Goal: Task Accomplishment & Management: Manage account settings

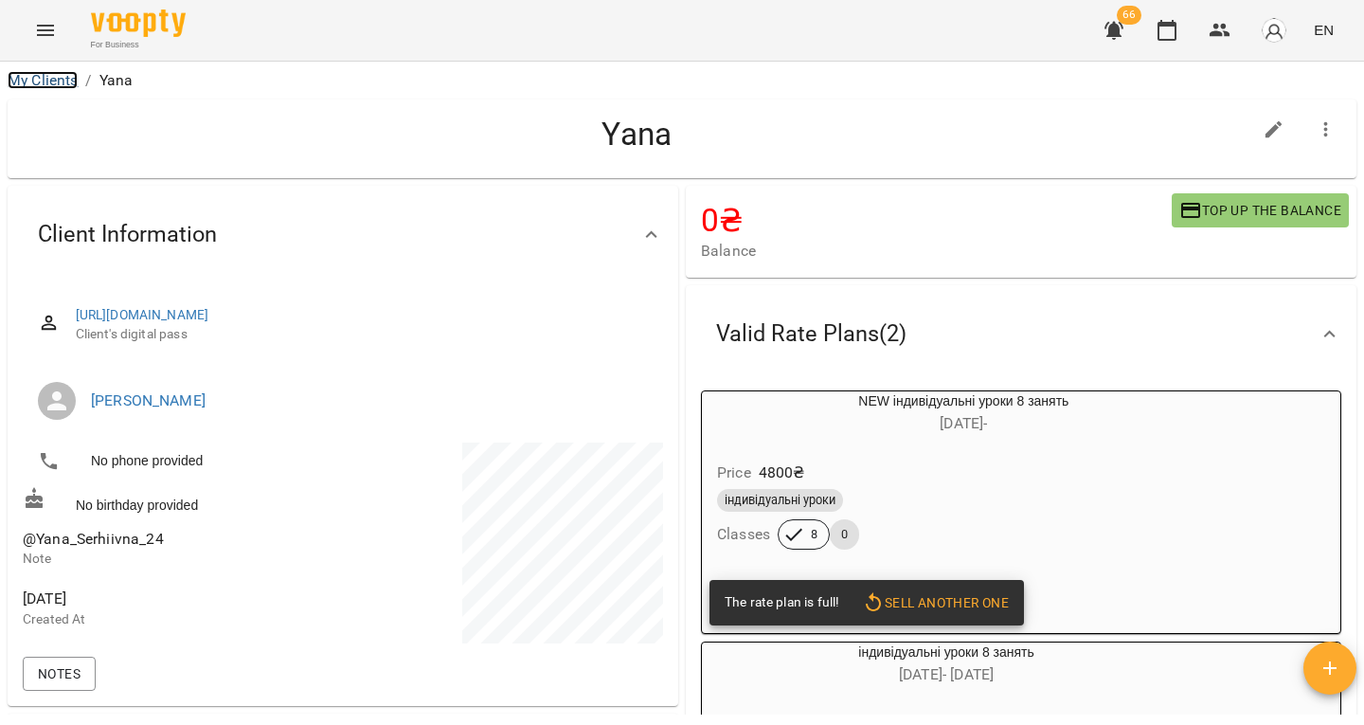
click at [22, 81] on link "My Clients" at bounding box center [43, 80] width 70 height 18
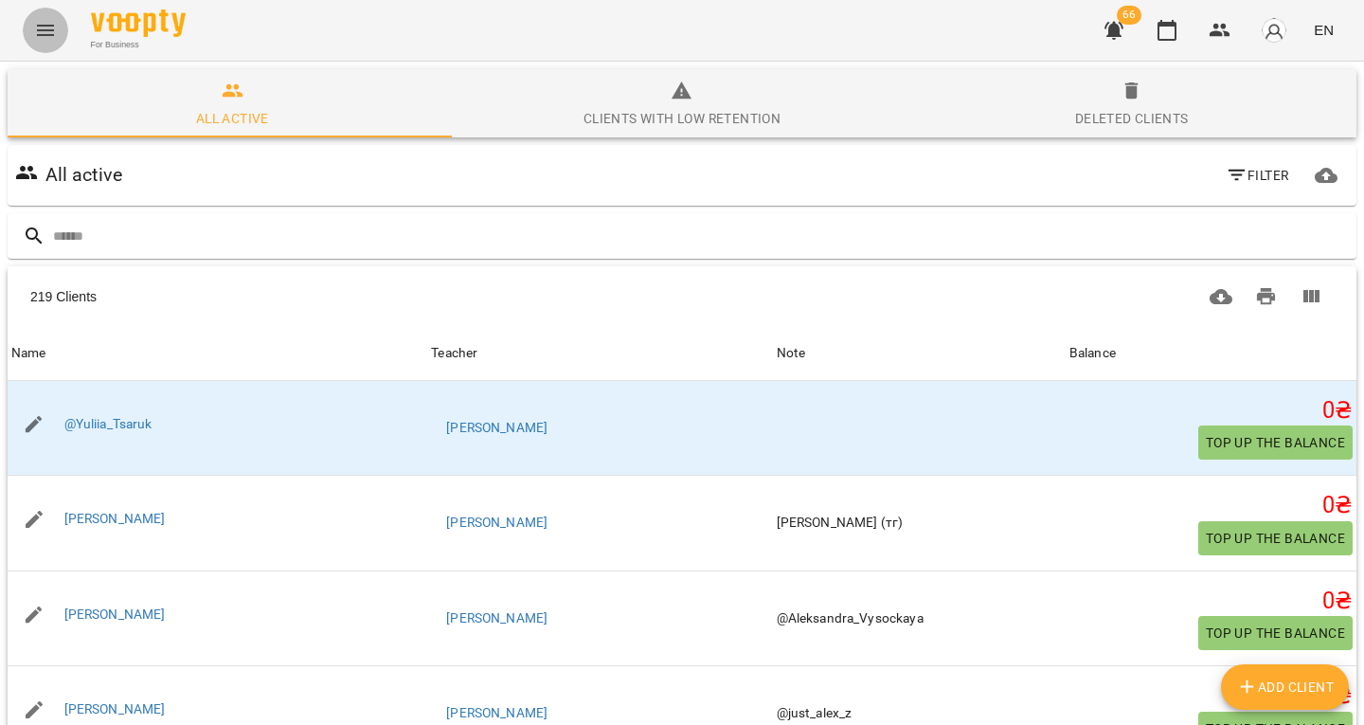
click at [48, 36] on icon "Menu" at bounding box center [45, 30] width 23 height 23
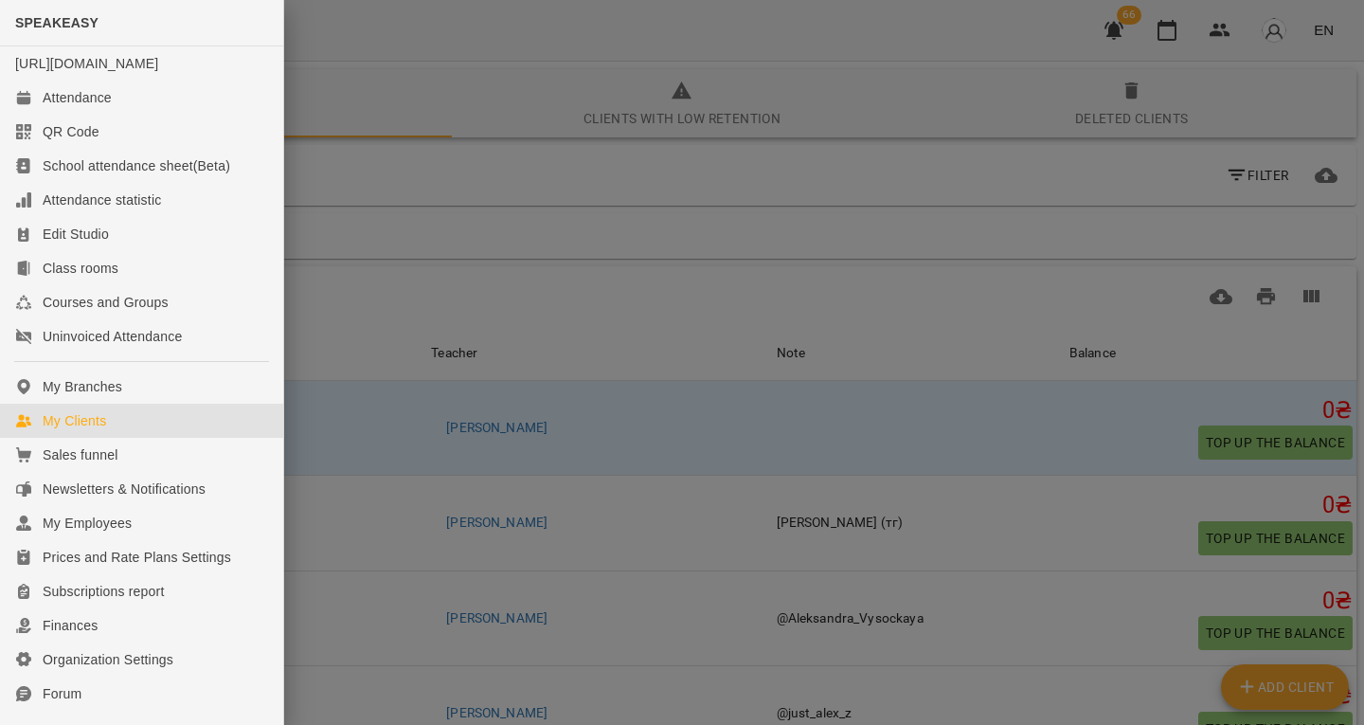
click at [344, 210] on div at bounding box center [682, 362] width 1364 height 725
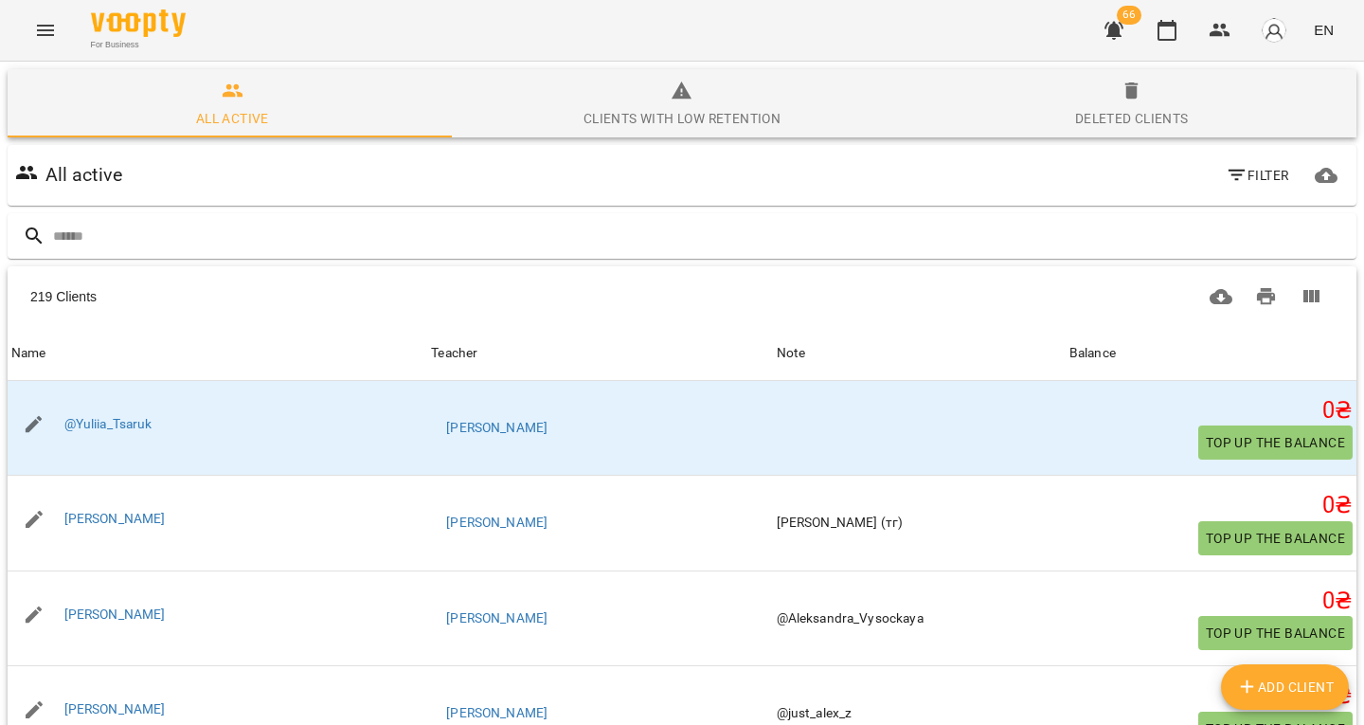
scroll to position [10, 0]
click at [1226, 164] on icon "button" at bounding box center [1237, 175] width 23 height 23
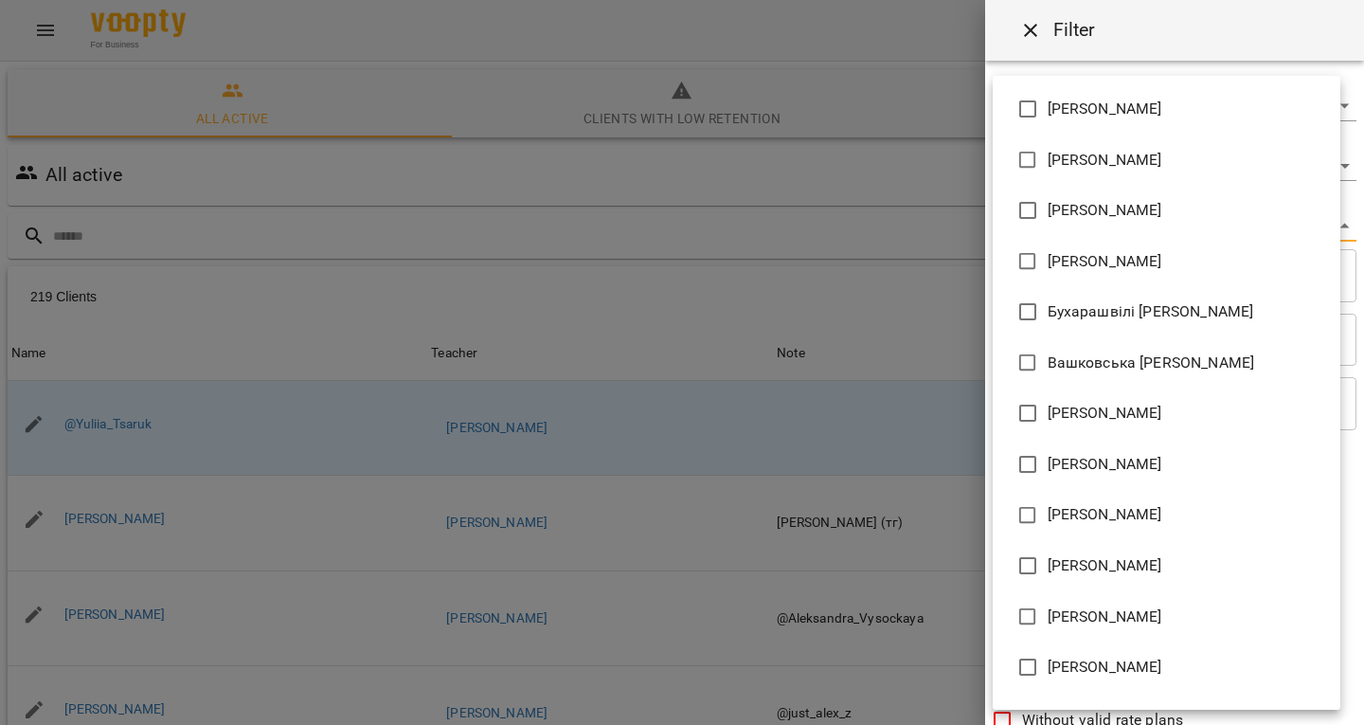
click at [1100, 211] on body "For Business 66 EN All active Clients with low retention Deleted clients All ac…" at bounding box center [682, 495] width 1364 height 990
click at [857, 214] on div at bounding box center [682, 362] width 1364 height 725
click at [1037, 229] on body "For Business 66 EN All active Clients with low retention Deleted clients All ac…" at bounding box center [682, 495] width 1364 height 990
click at [915, 198] on div at bounding box center [682, 362] width 1364 height 725
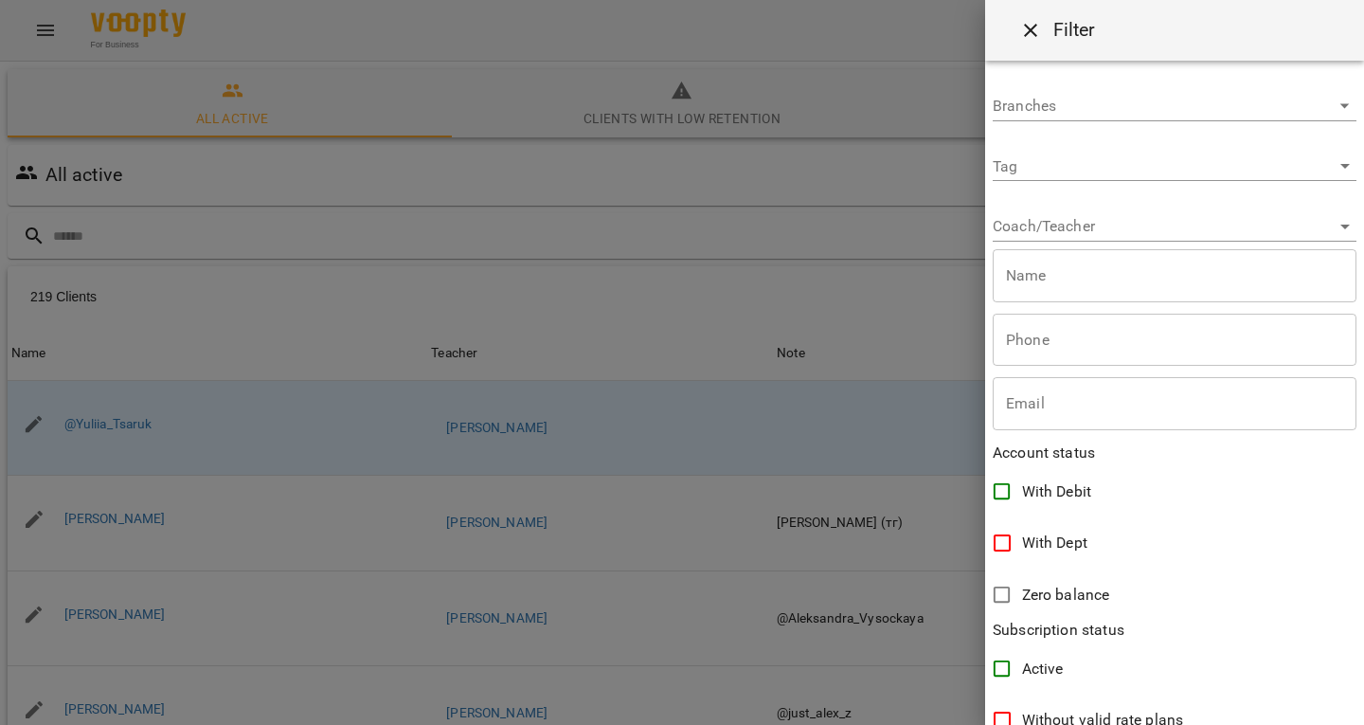
click at [485, 225] on div at bounding box center [682, 362] width 1364 height 725
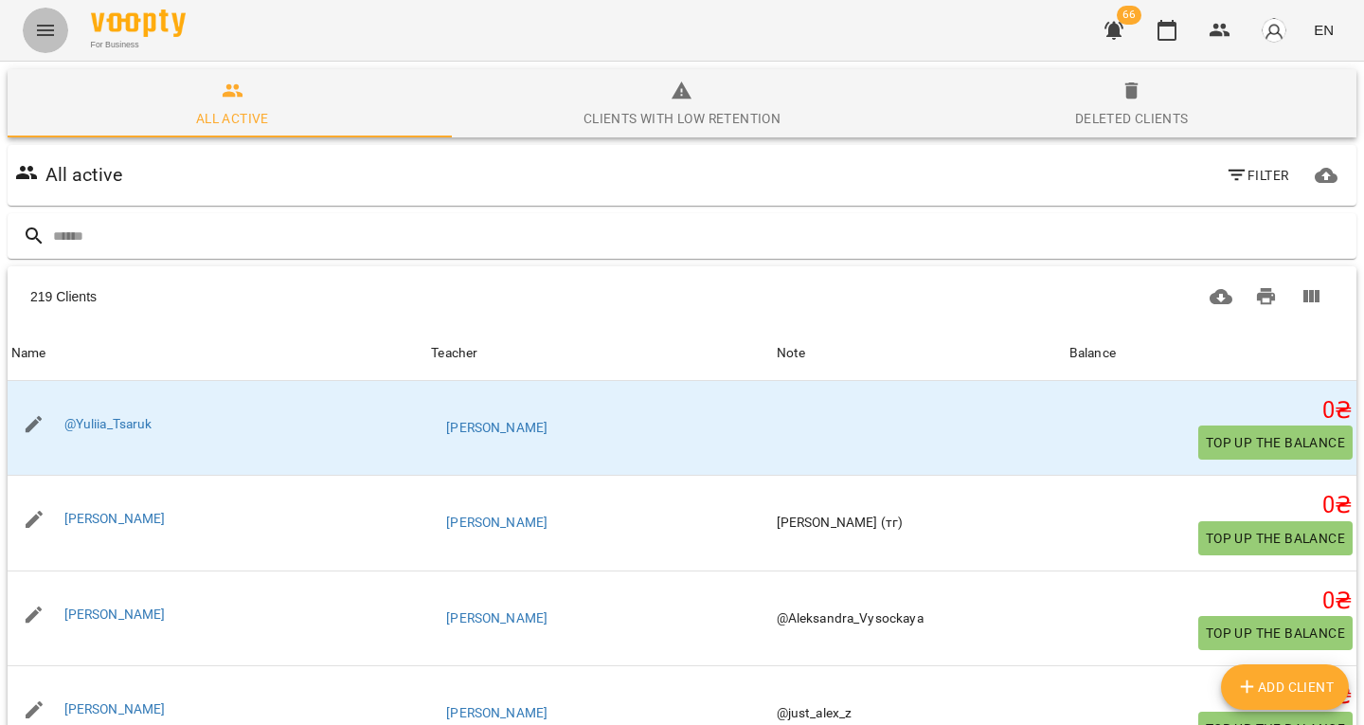
click at [53, 29] on icon "Menu" at bounding box center [45, 30] width 17 height 11
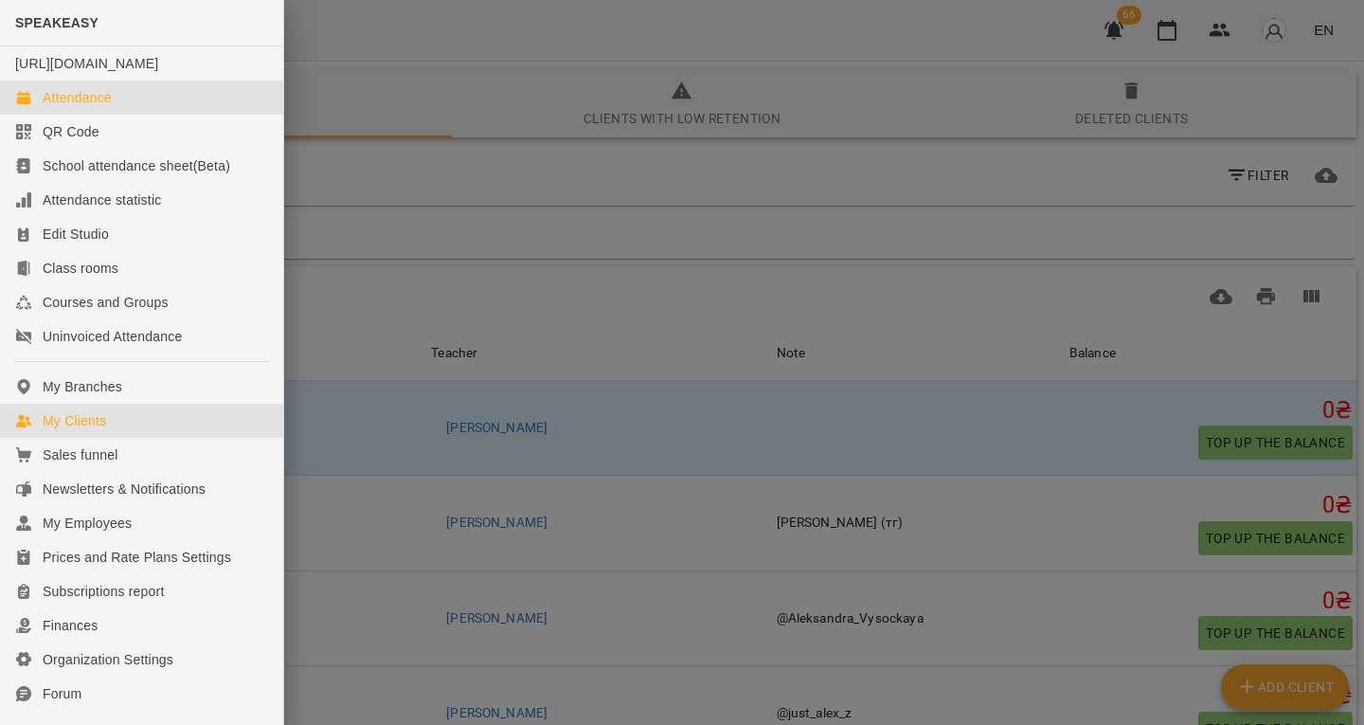
click at [107, 107] on div "Attendance" at bounding box center [77, 97] width 69 height 19
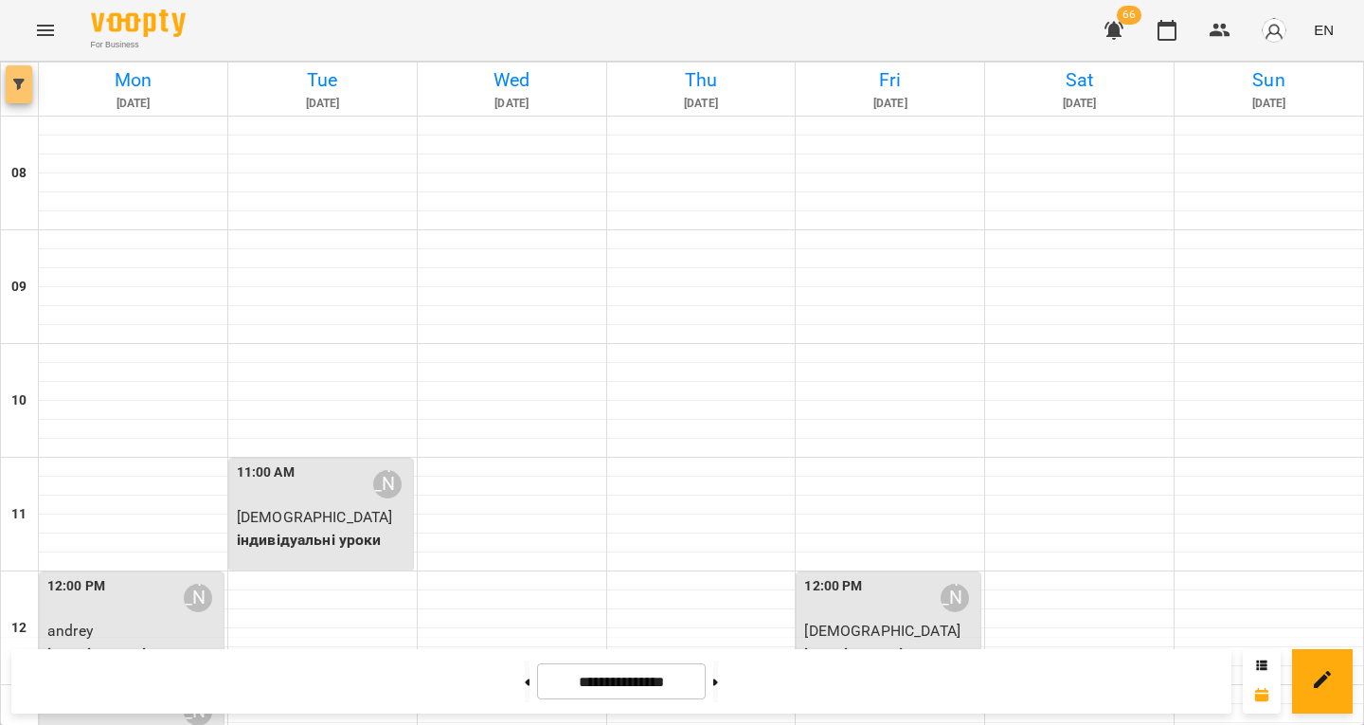
click at [19, 78] on button "button" at bounding box center [19, 84] width 27 height 38
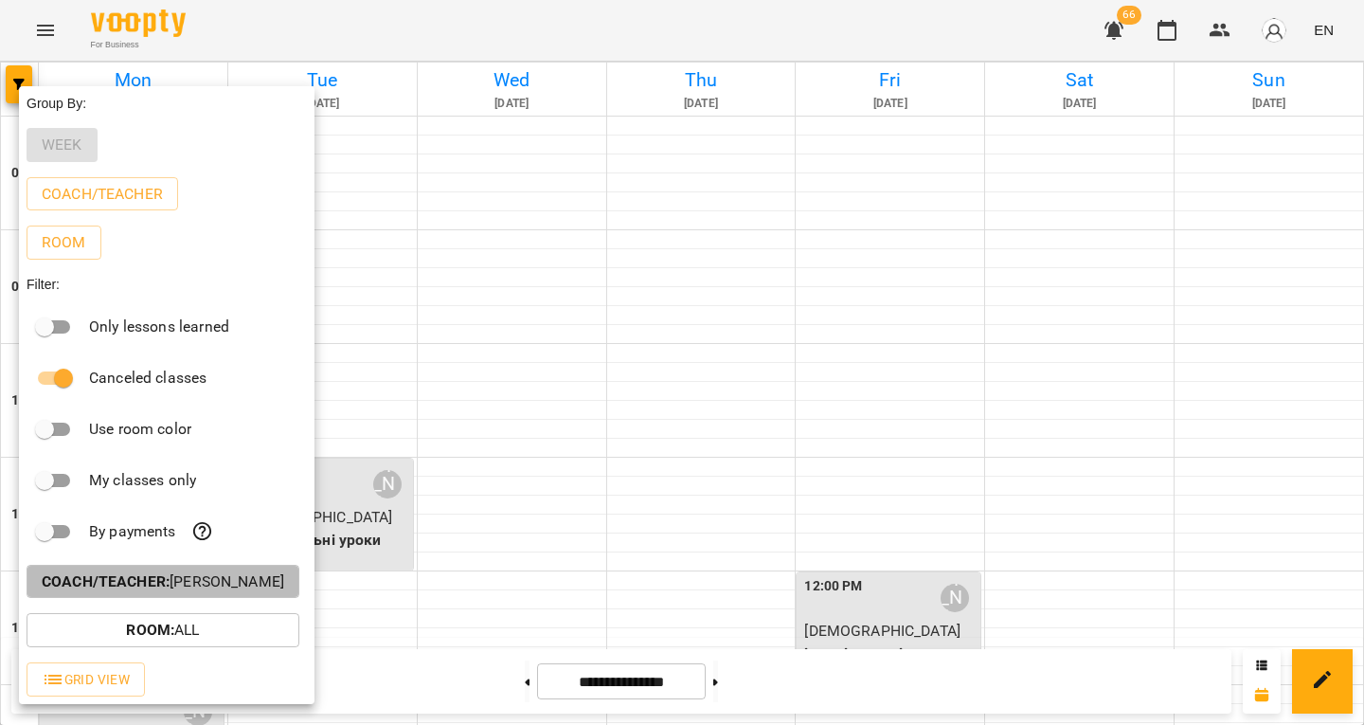
click at [120, 583] on b "Coach/Teacher :" at bounding box center [106, 581] width 128 height 18
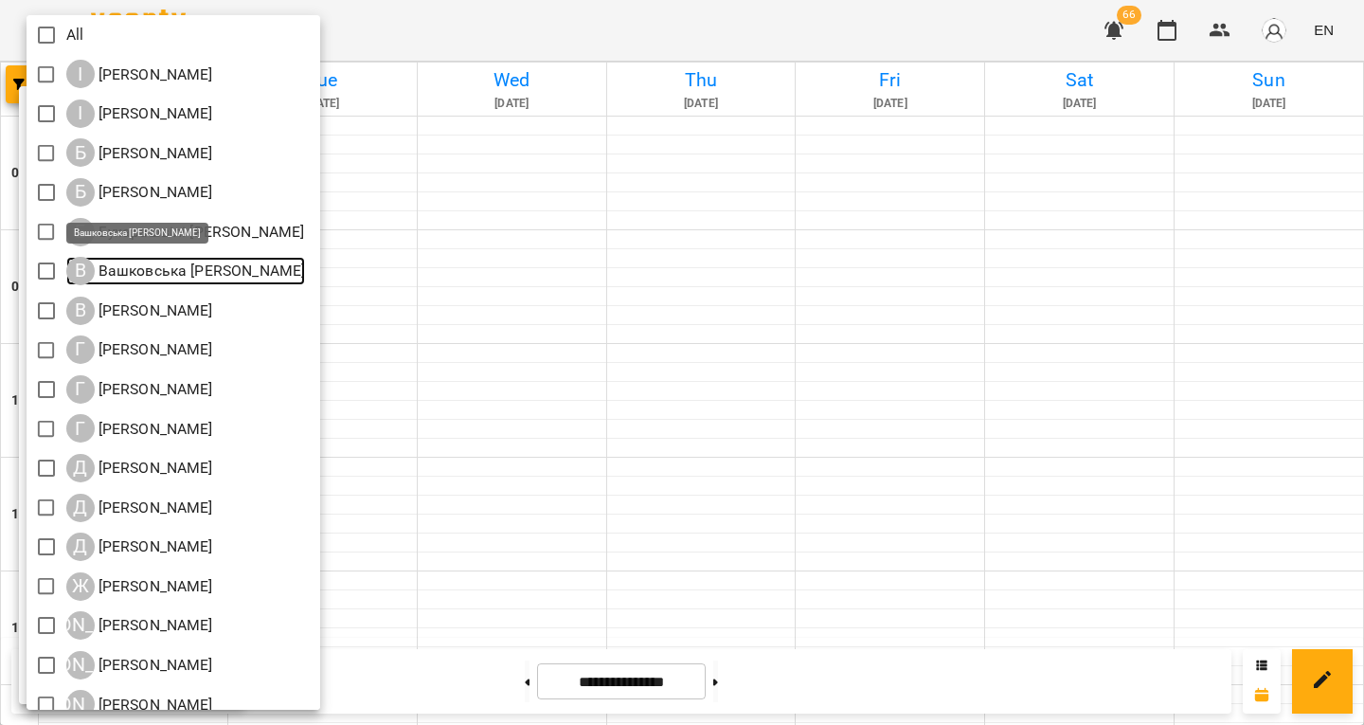
click at [207, 265] on p "Вашковська [PERSON_NAME]" at bounding box center [200, 271] width 211 height 23
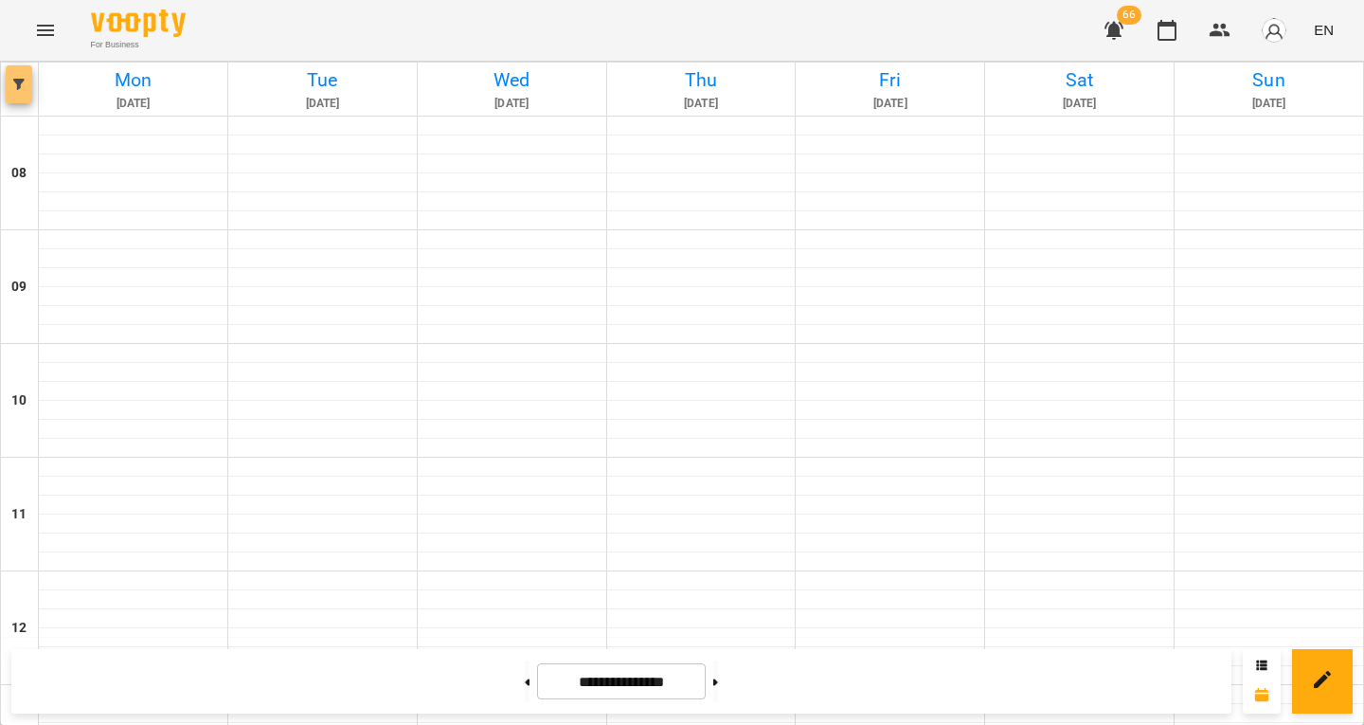
click at [25, 81] on span "button" at bounding box center [19, 84] width 27 height 11
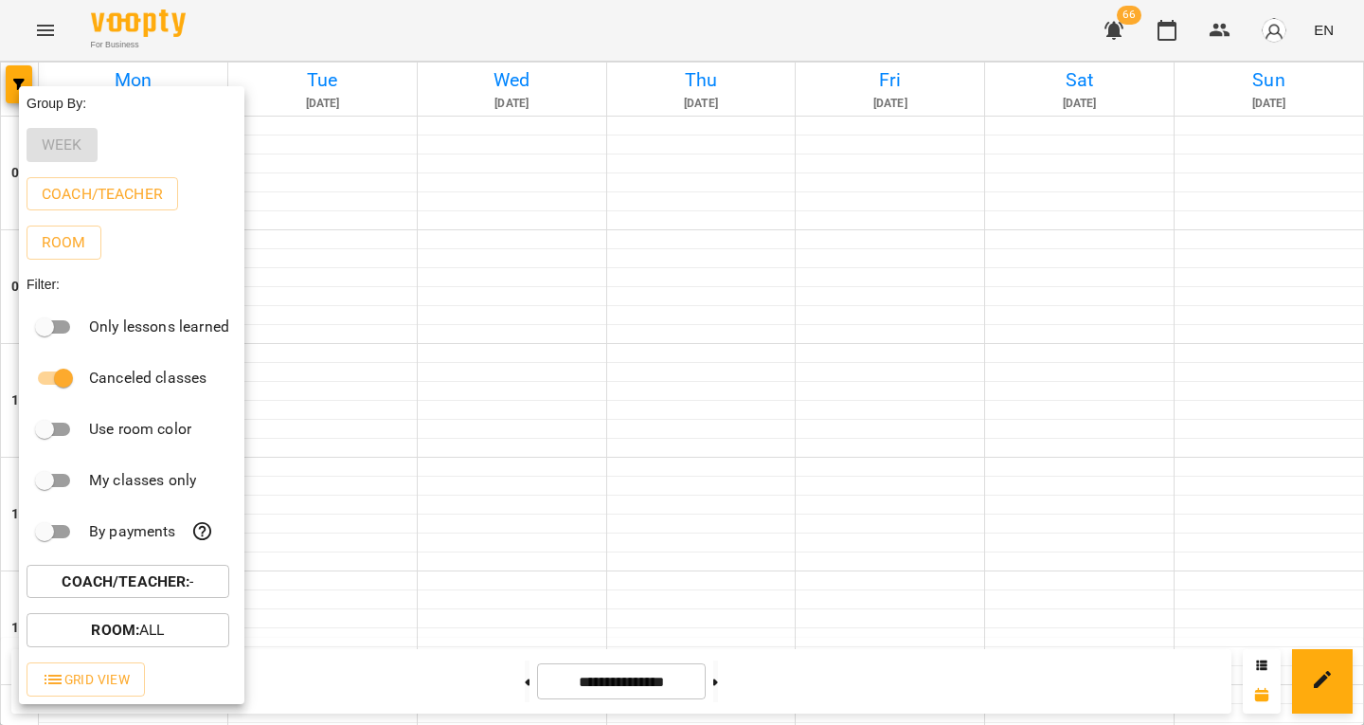
click at [107, 599] on button "Coach/Teacher : -" at bounding box center [128, 582] width 203 height 34
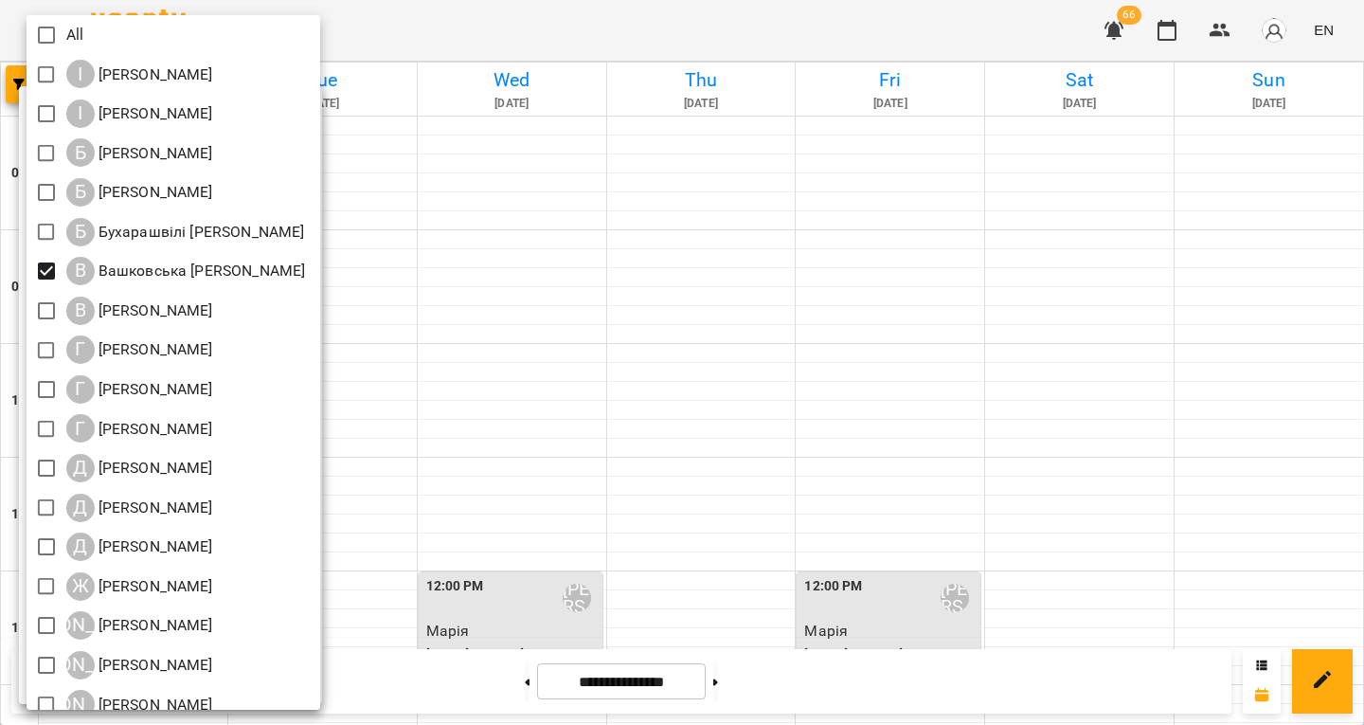
click at [574, 300] on div at bounding box center [682, 362] width 1364 height 725
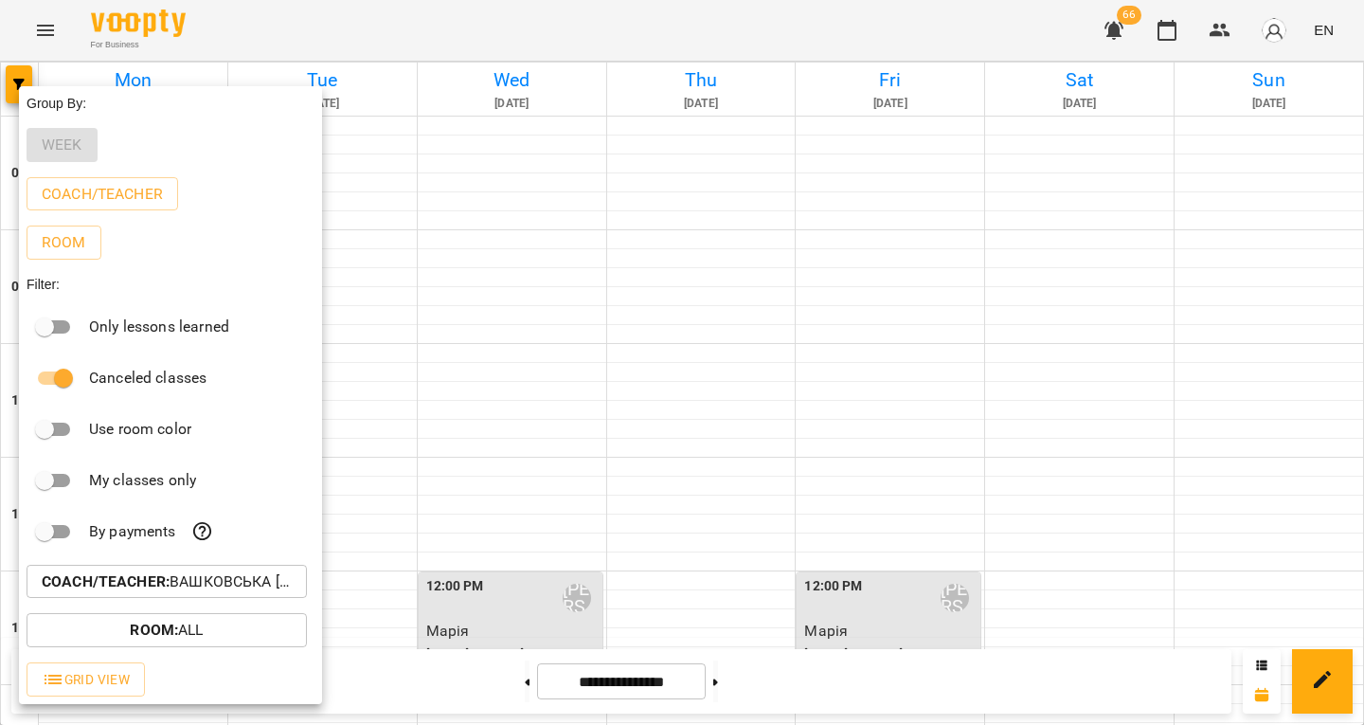
click at [684, 379] on div at bounding box center [682, 362] width 1364 height 725
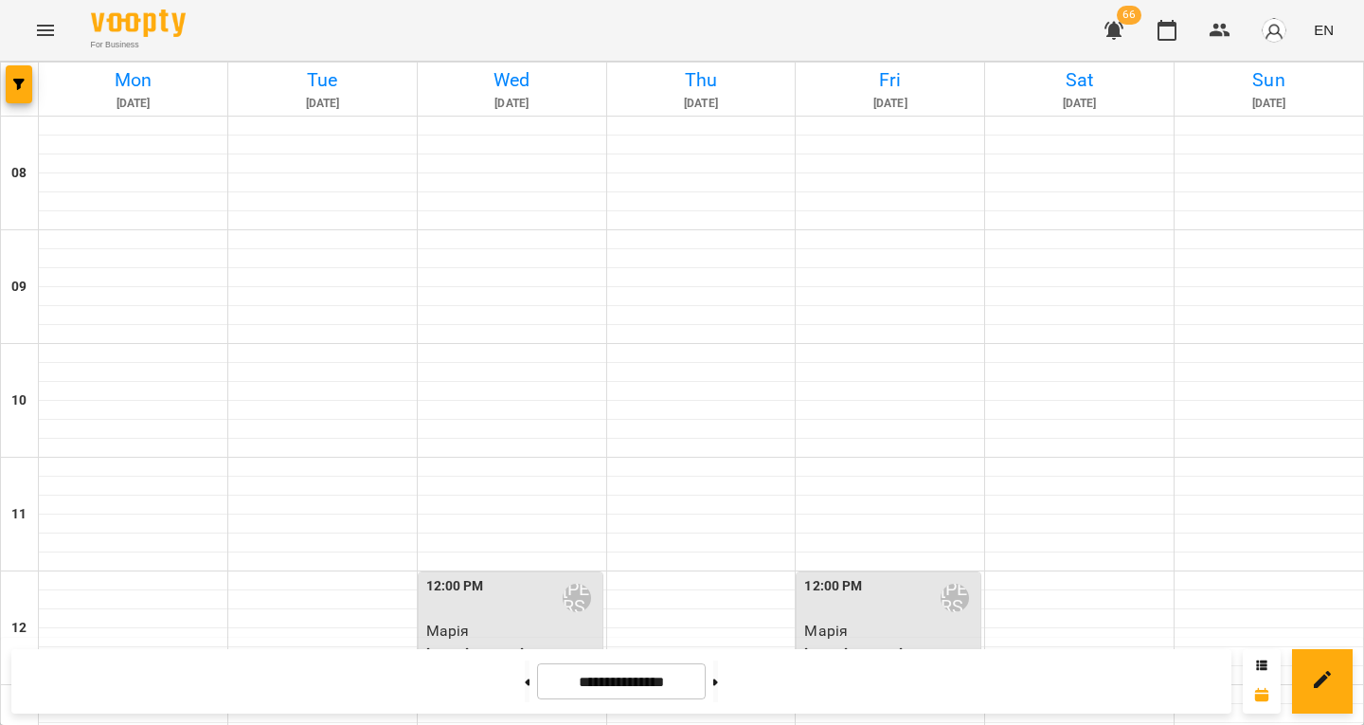
scroll to position [1108, 0]
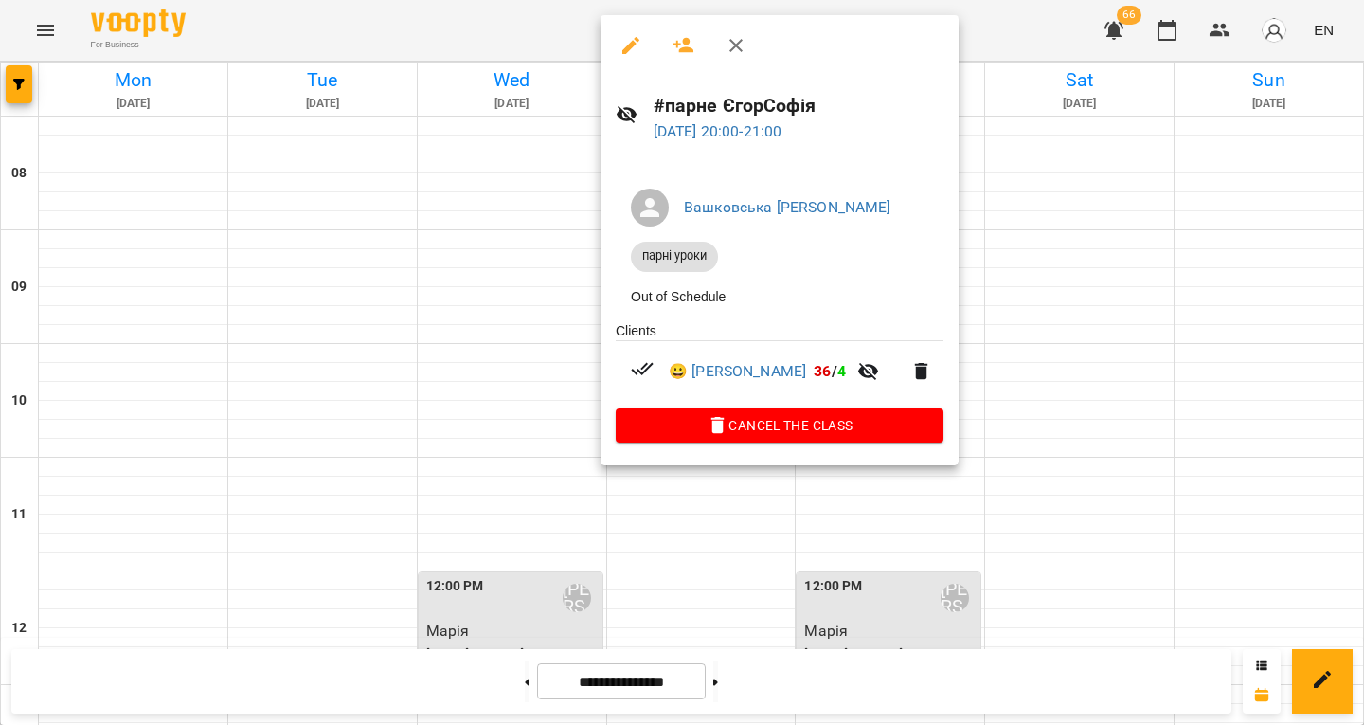
click at [522, 430] on div at bounding box center [682, 362] width 1364 height 725
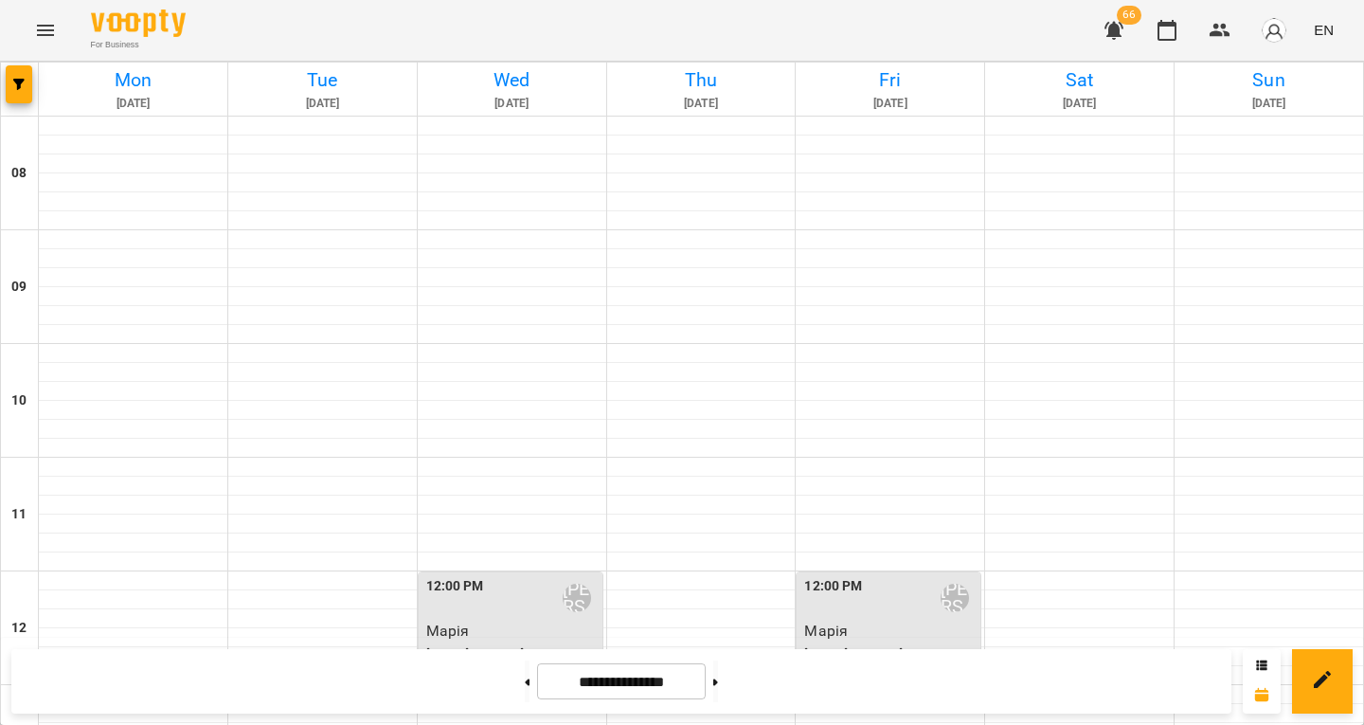
scroll to position [1118, 0]
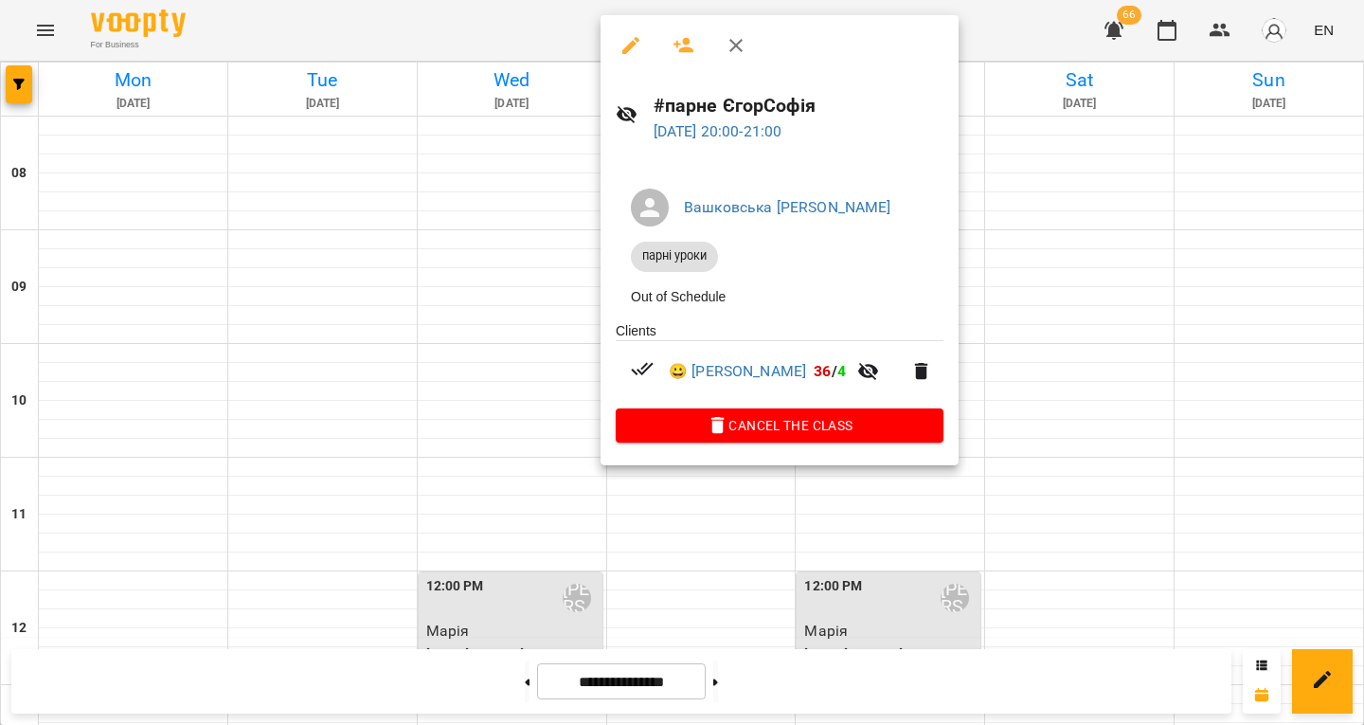
click at [494, 680] on div at bounding box center [682, 362] width 1364 height 725
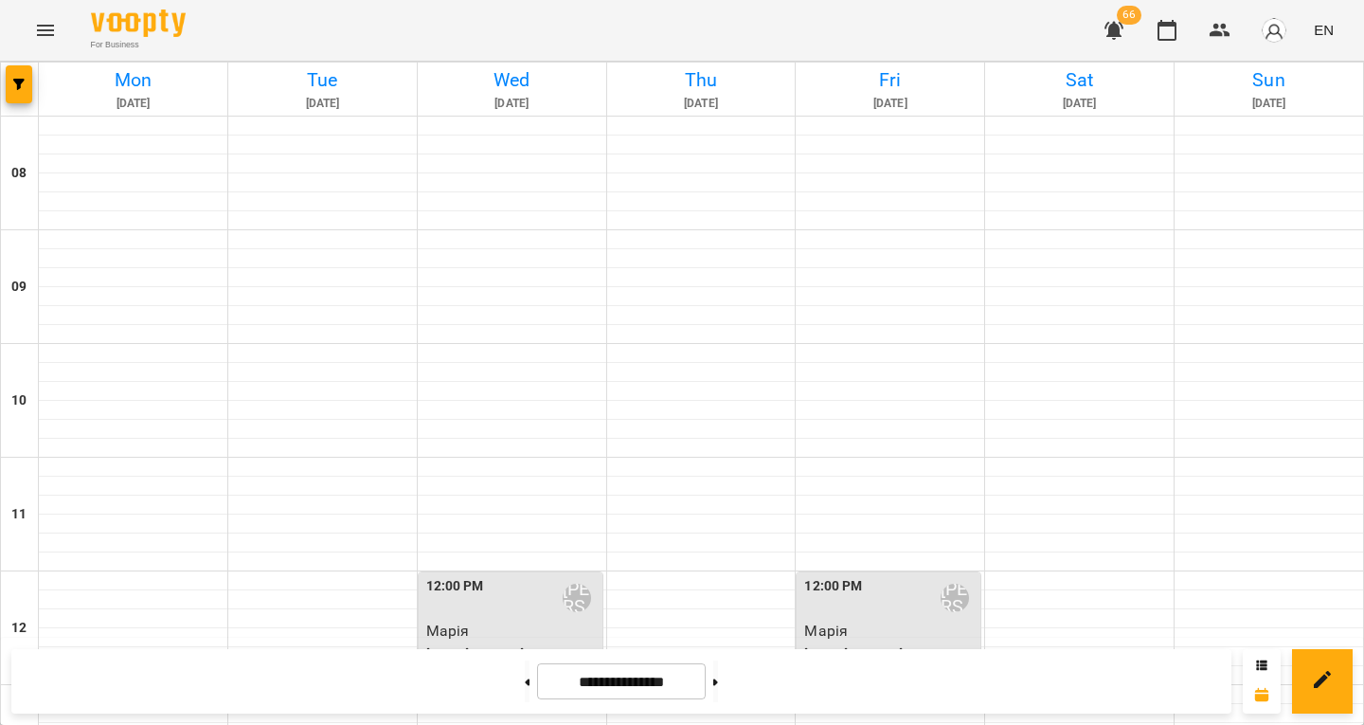
click at [525, 680] on button at bounding box center [527, 681] width 5 height 42
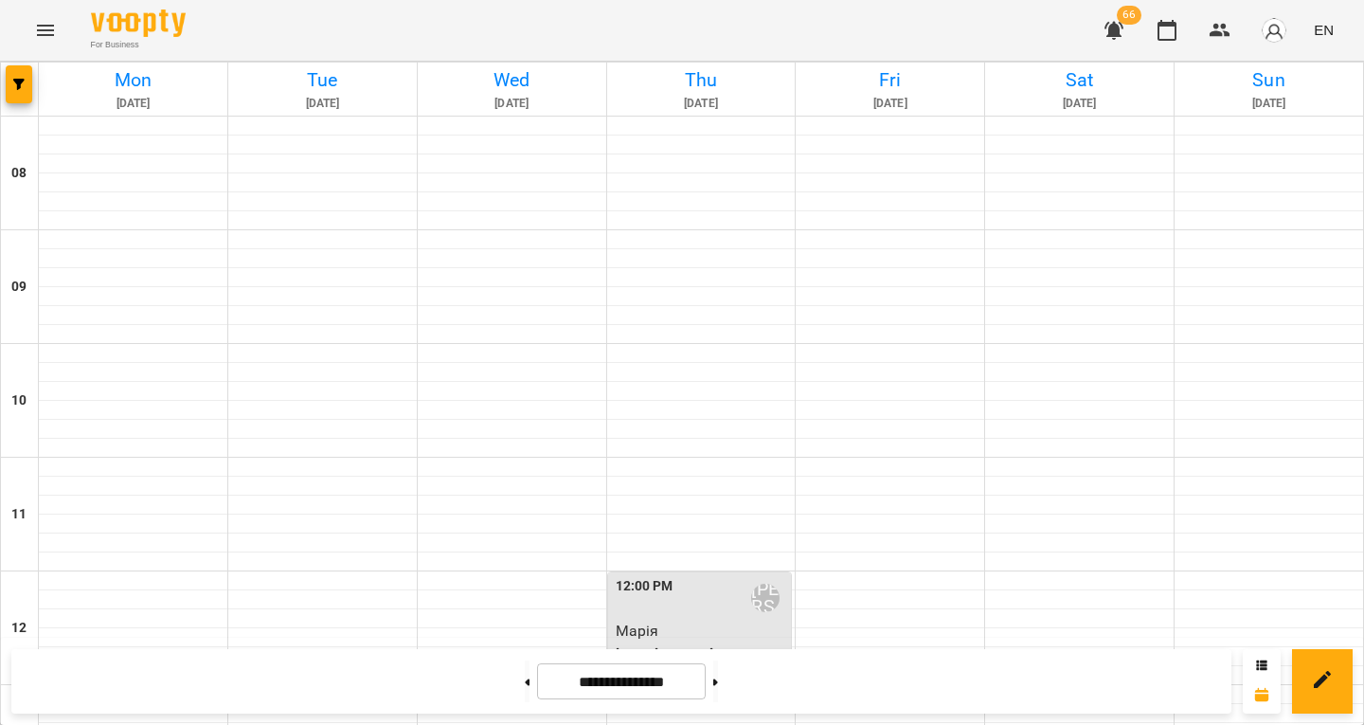
scroll to position [699, 0]
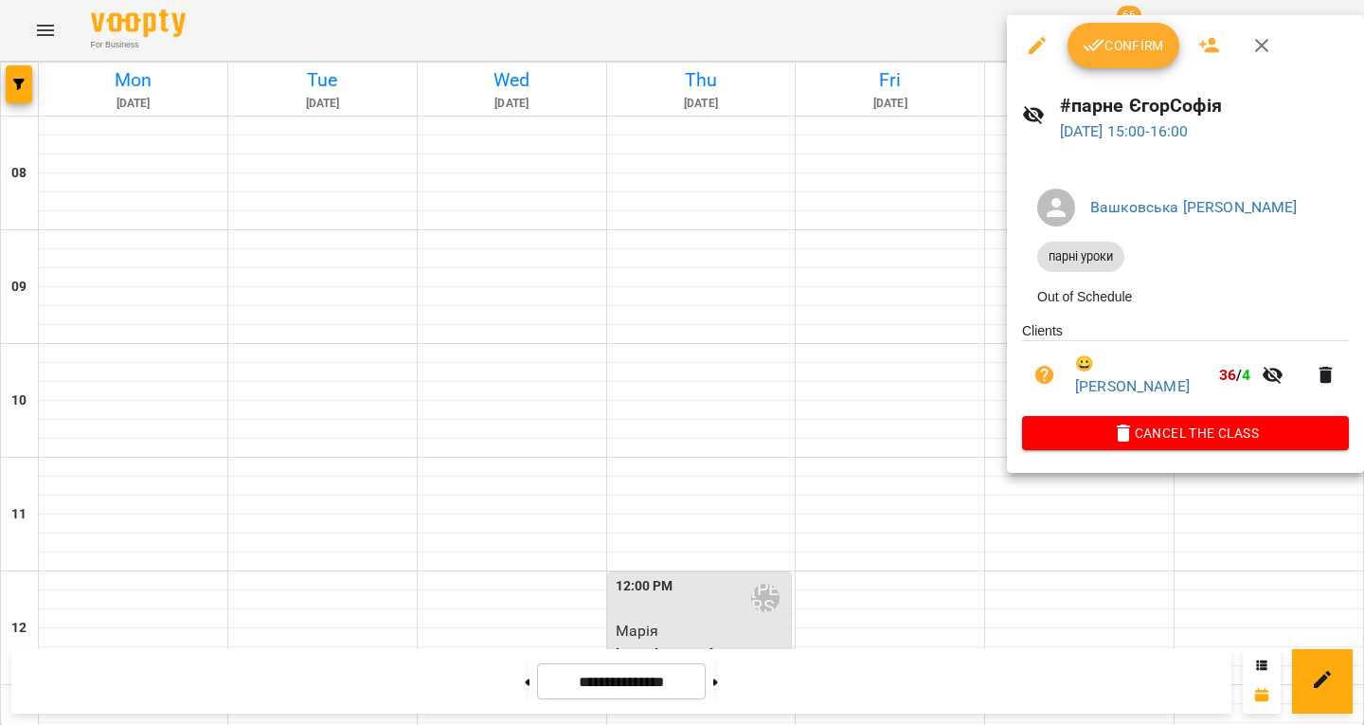
click at [895, 314] on div at bounding box center [682, 362] width 1364 height 725
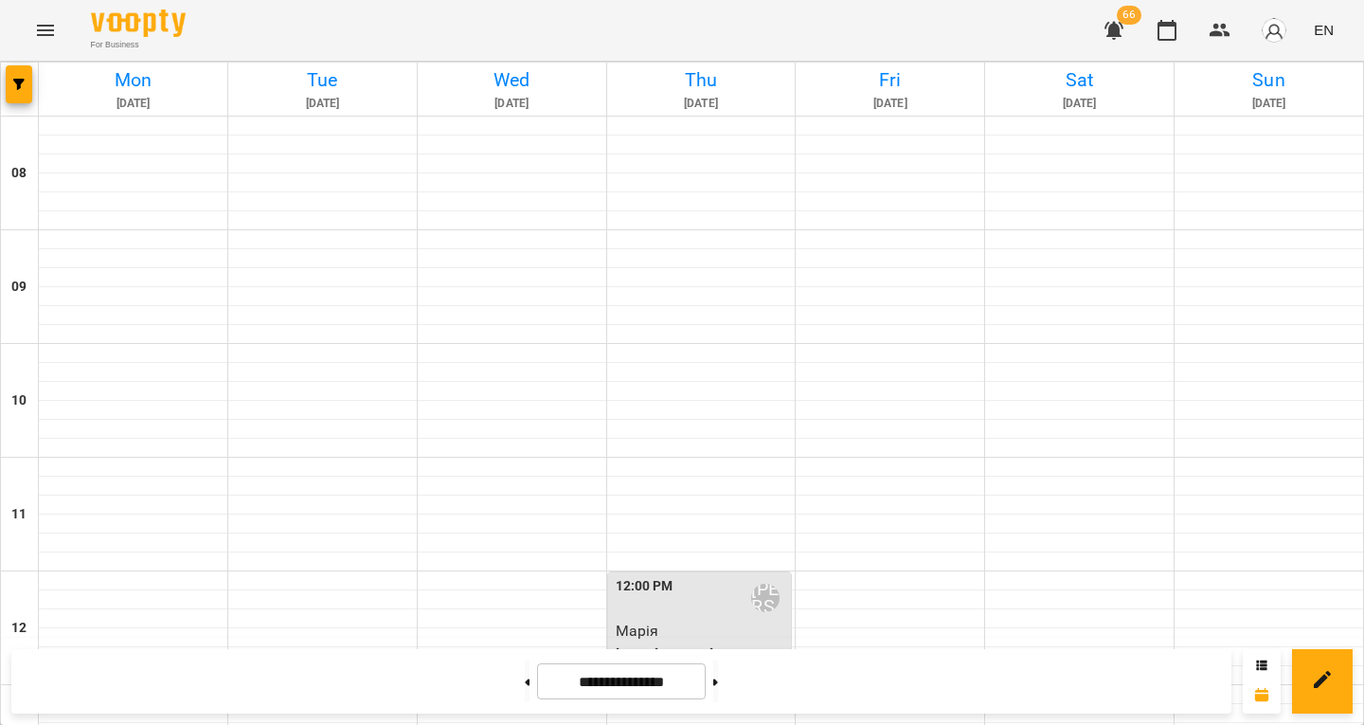
scroll to position [1182, 0]
click at [525, 676] on button at bounding box center [527, 681] width 5 height 42
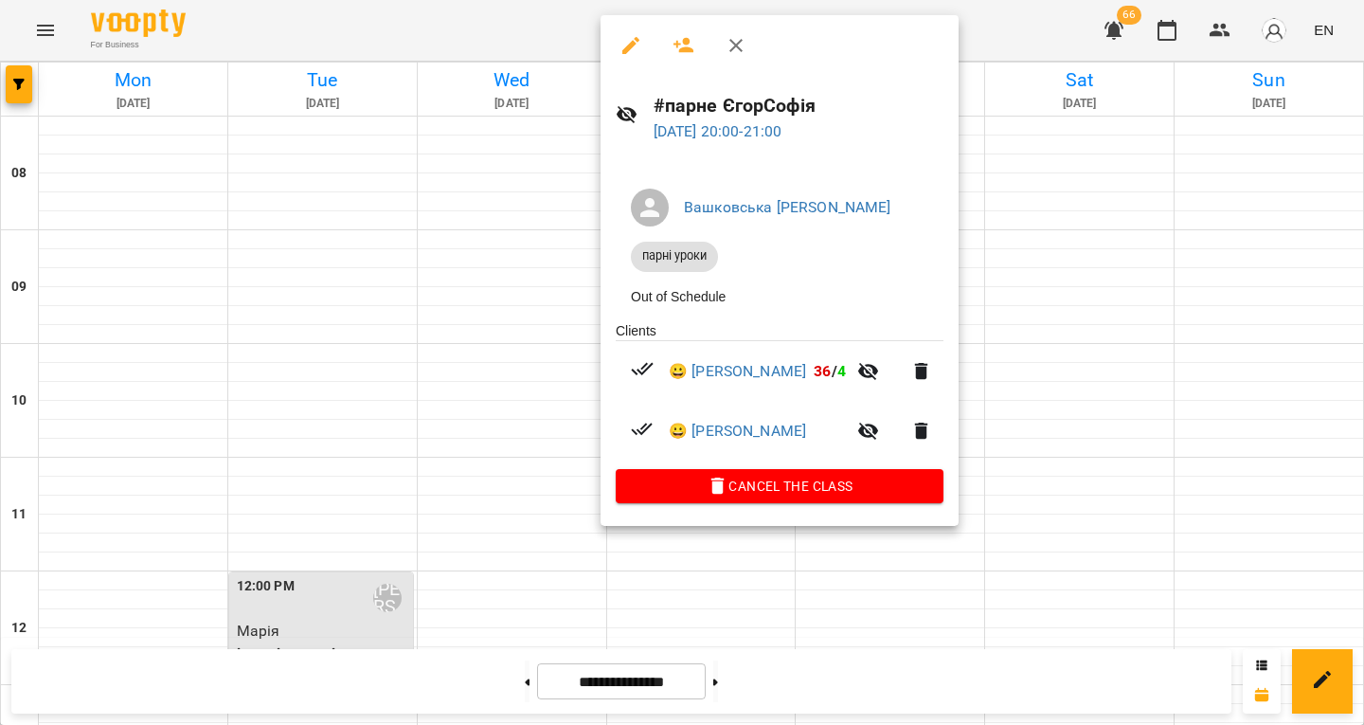
click at [502, 362] on div at bounding box center [682, 362] width 1364 height 725
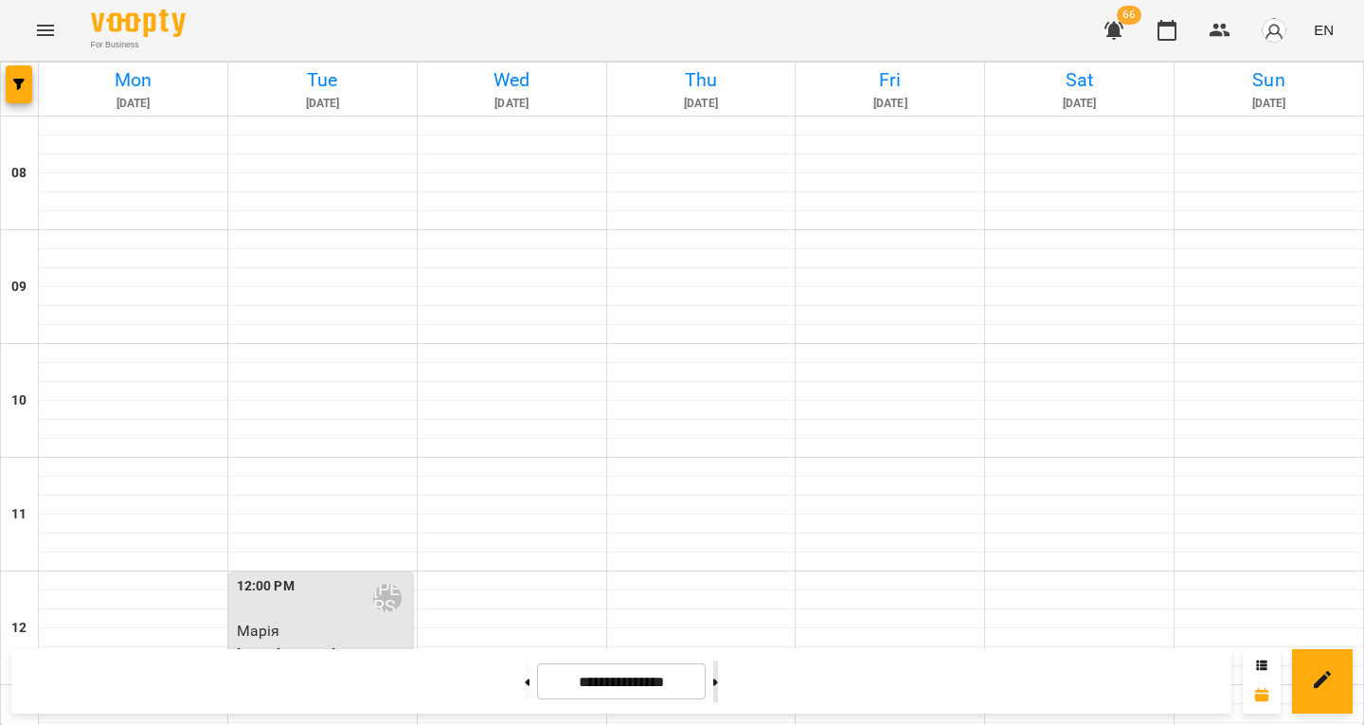
click at [718, 689] on button at bounding box center [715, 681] width 5 height 42
type input "**********"
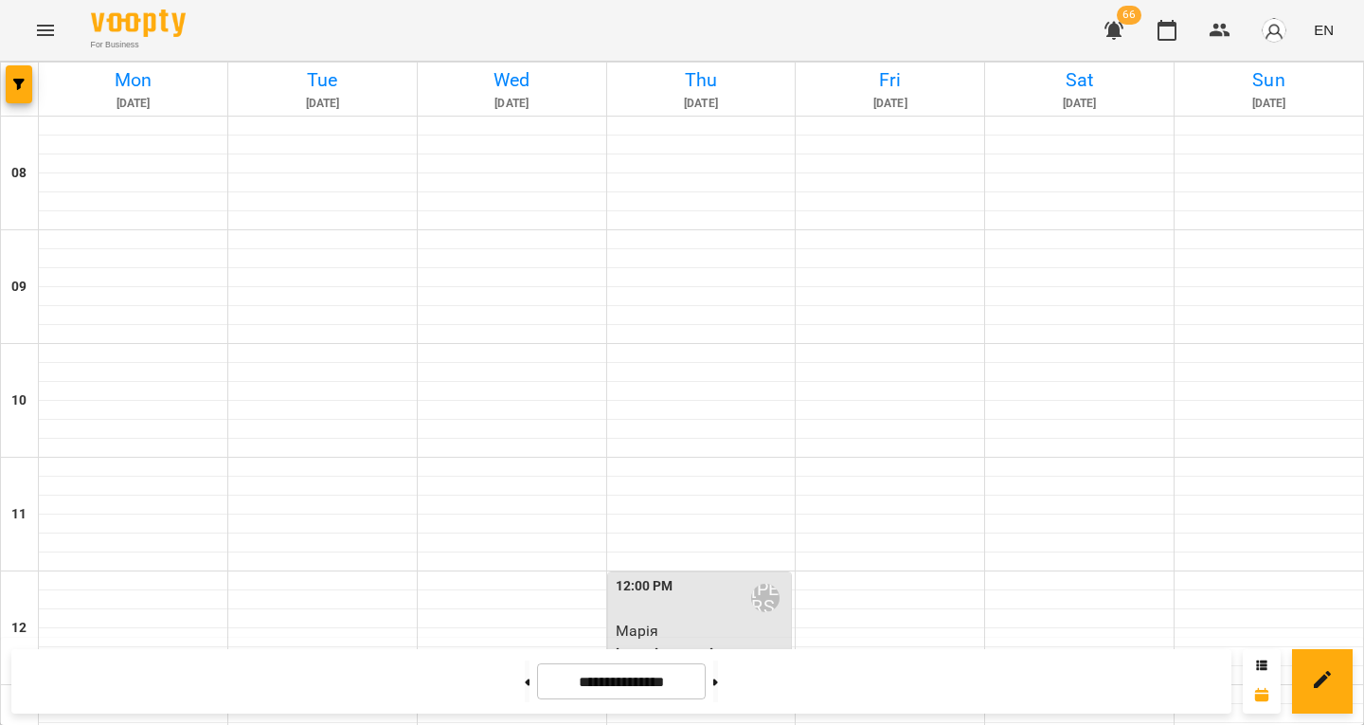
scroll to position [488, 0]
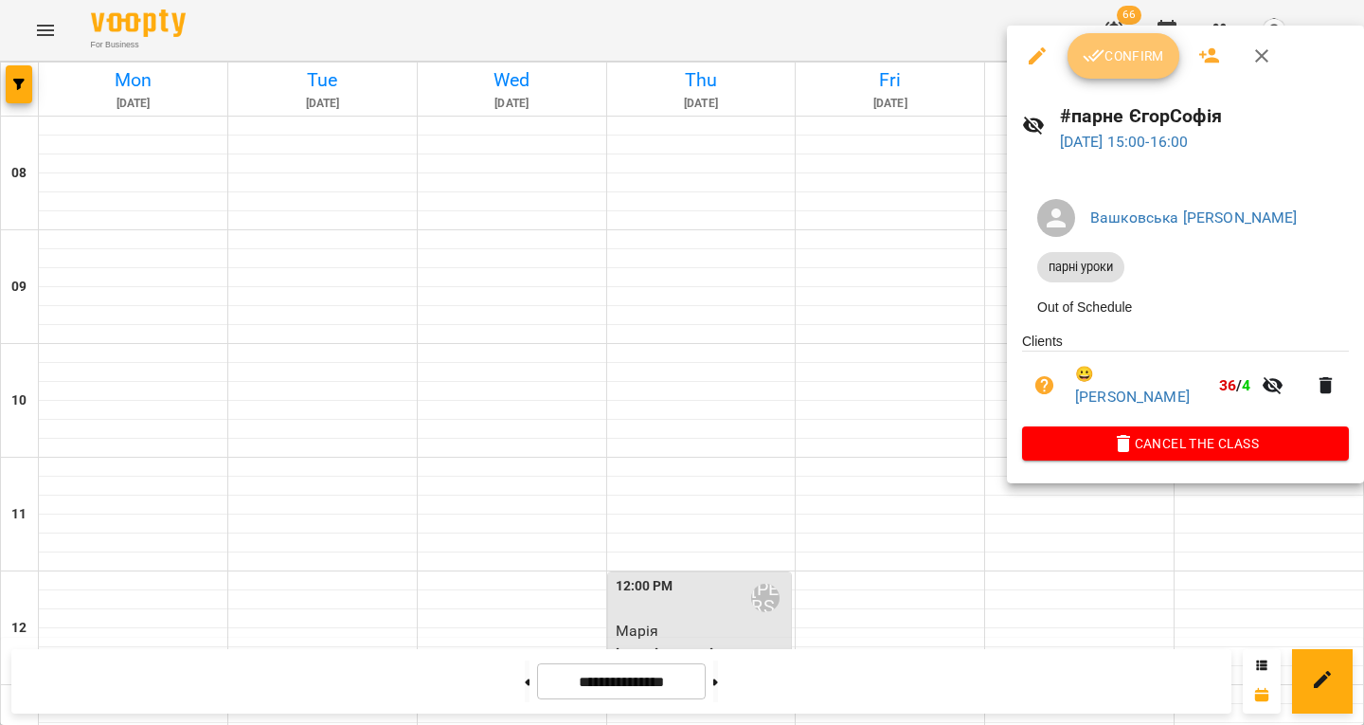
click at [1114, 64] on span "Confirm" at bounding box center [1123, 56] width 81 height 23
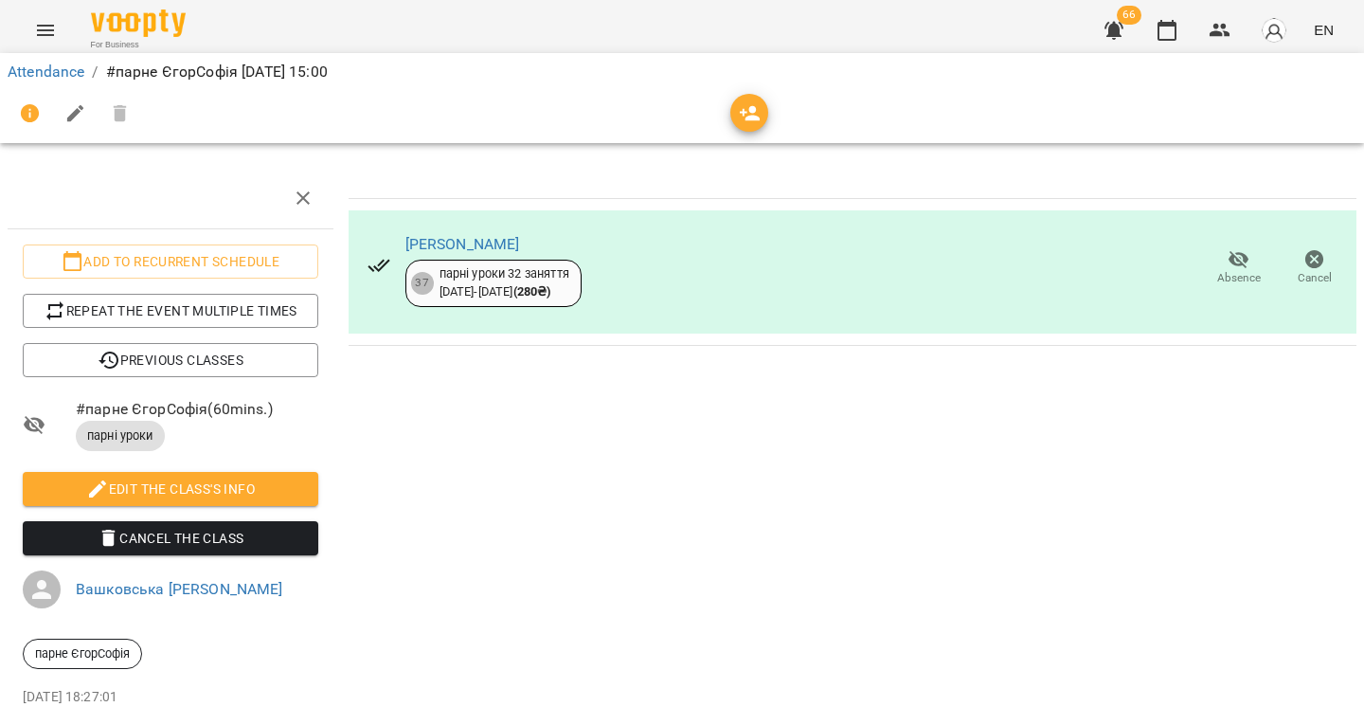
click at [28, 59] on div "Attendance / #парне ЄгорСофія Sun, 10 Aug 2025 15:00" at bounding box center [682, 72] width 1357 height 30
click at [43, 76] on link "Attendance" at bounding box center [46, 72] width 77 height 18
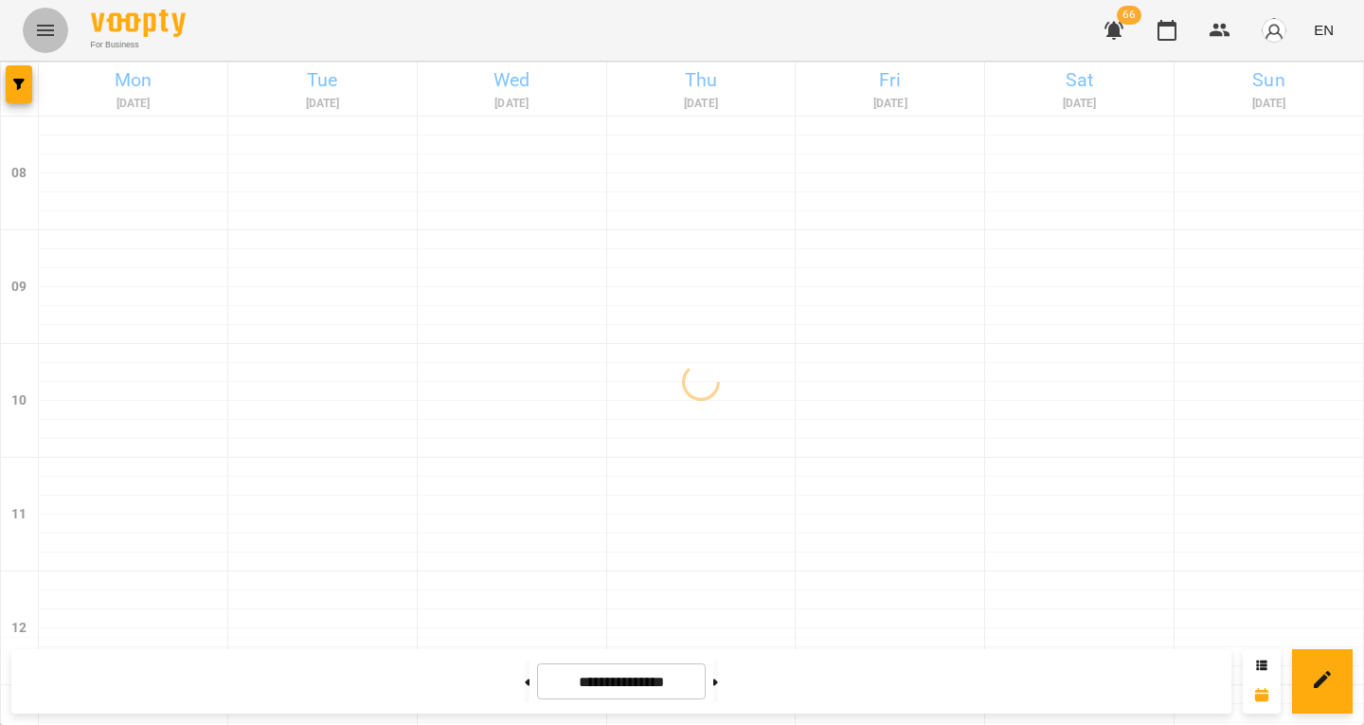
click at [44, 29] on icon "Menu" at bounding box center [45, 30] width 23 height 23
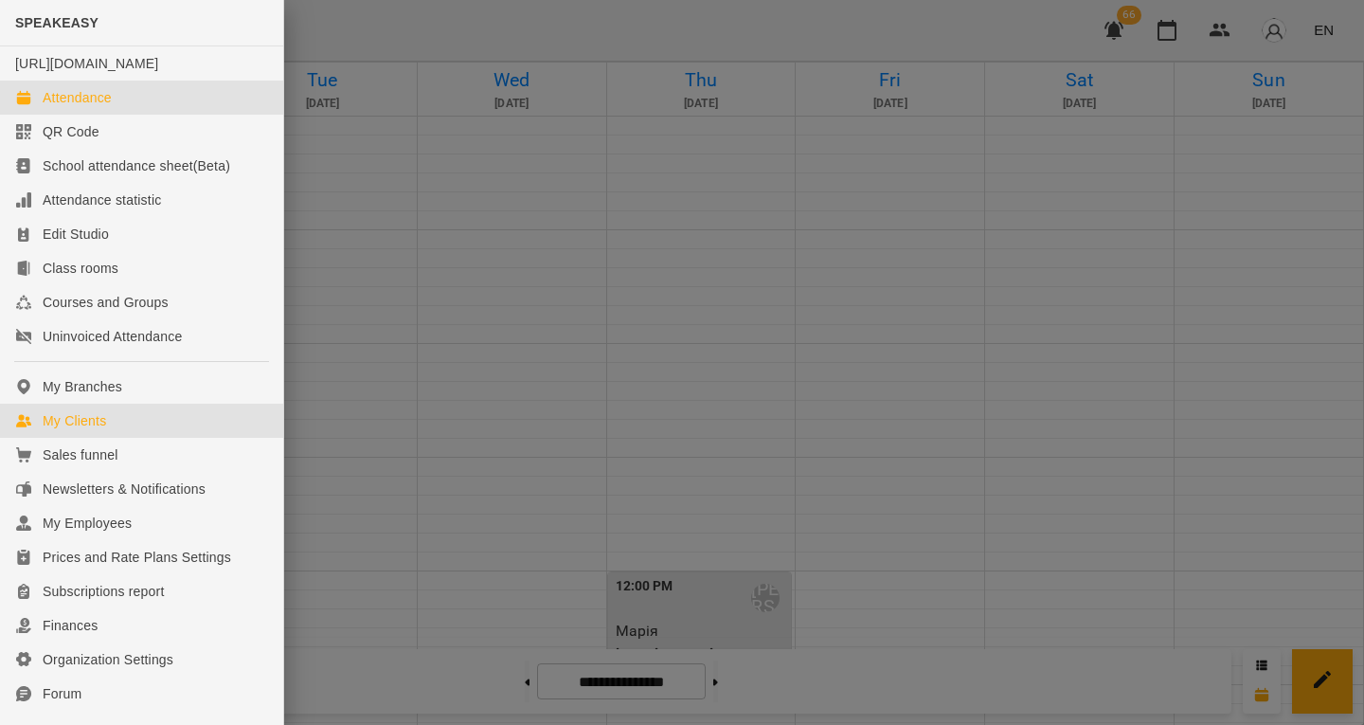
click at [134, 424] on link "My Clients" at bounding box center [141, 421] width 283 height 34
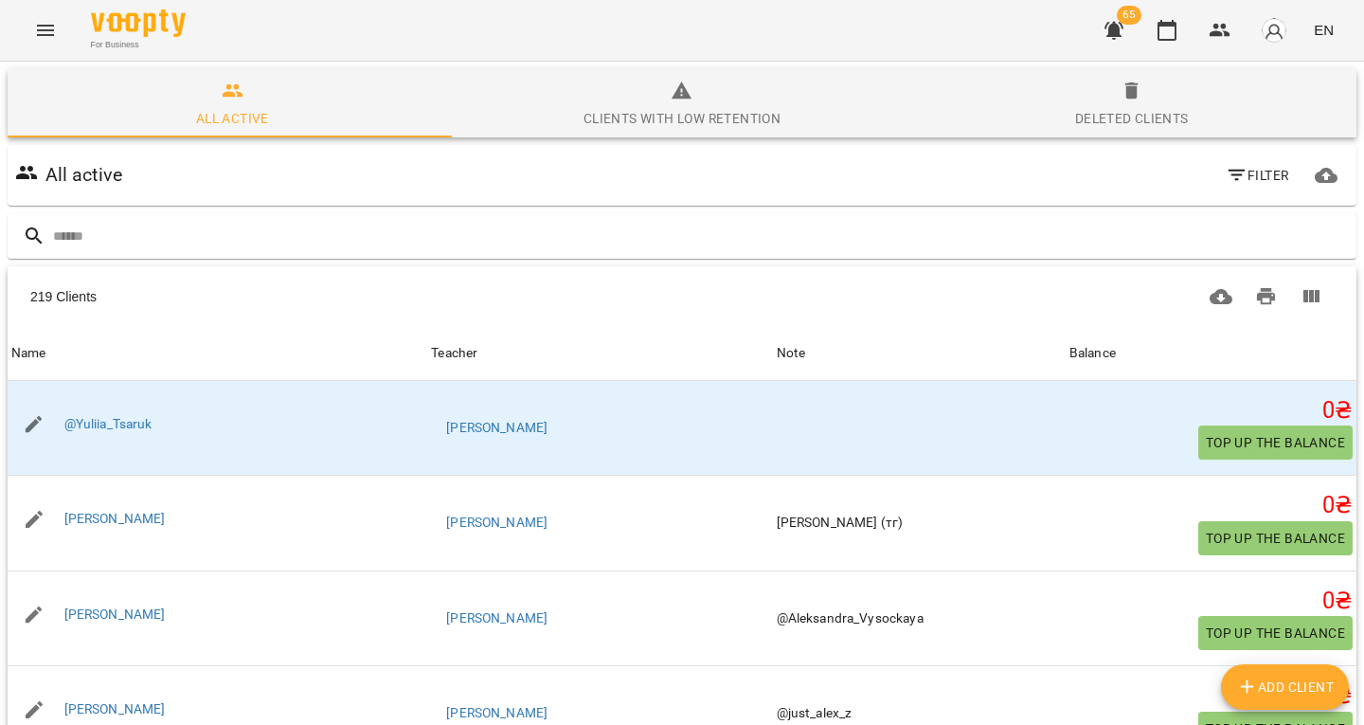
click at [1309, 681] on span "Add Client" at bounding box center [1285, 686] width 99 height 23
select select "**"
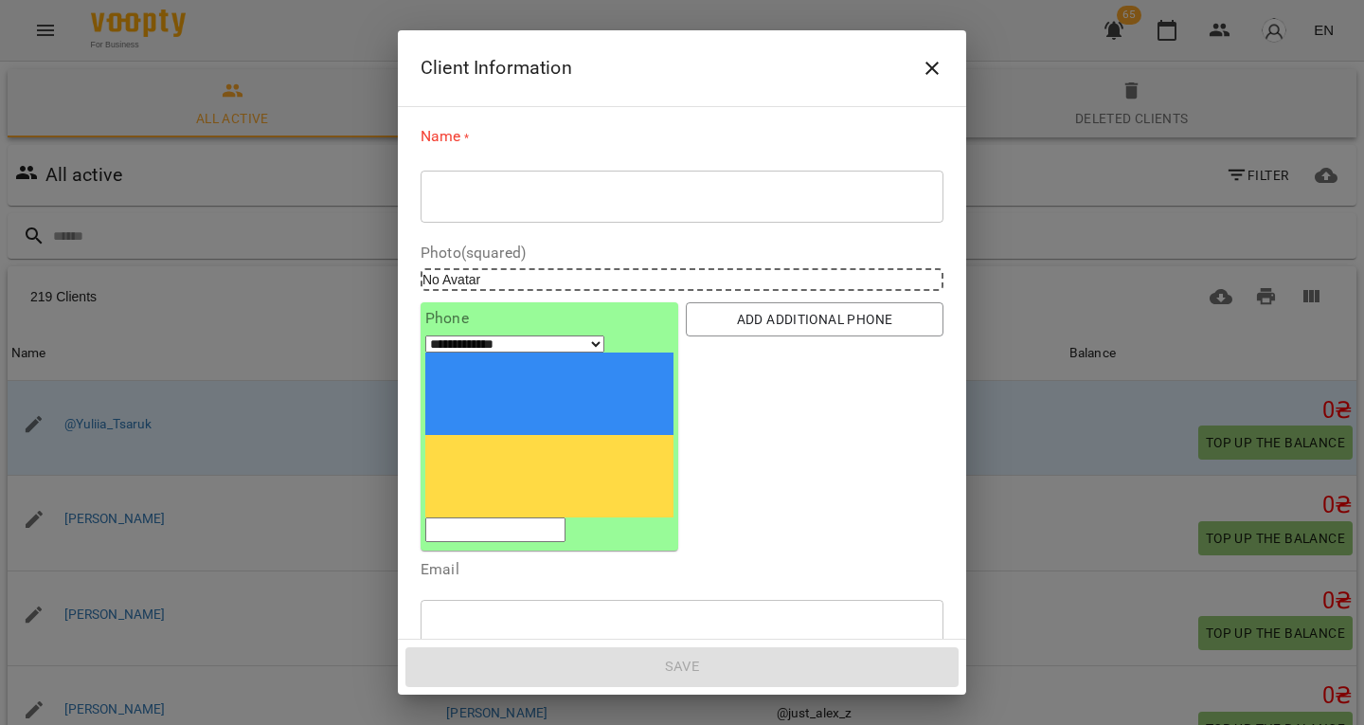
click at [540, 205] on textarea at bounding box center [682, 197] width 496 height 18
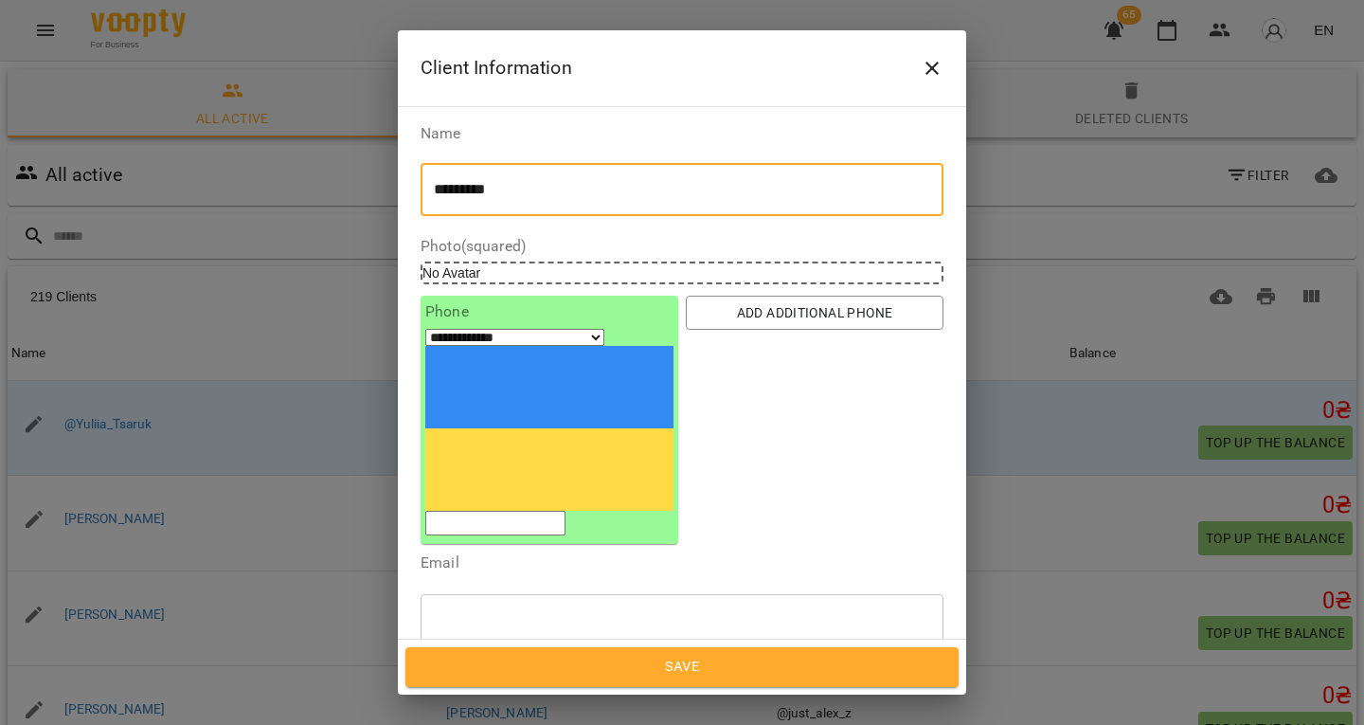
type textarea "*********"
click at [582, 593] on input "text" at bounding box center [682, 619] width 523 height 53
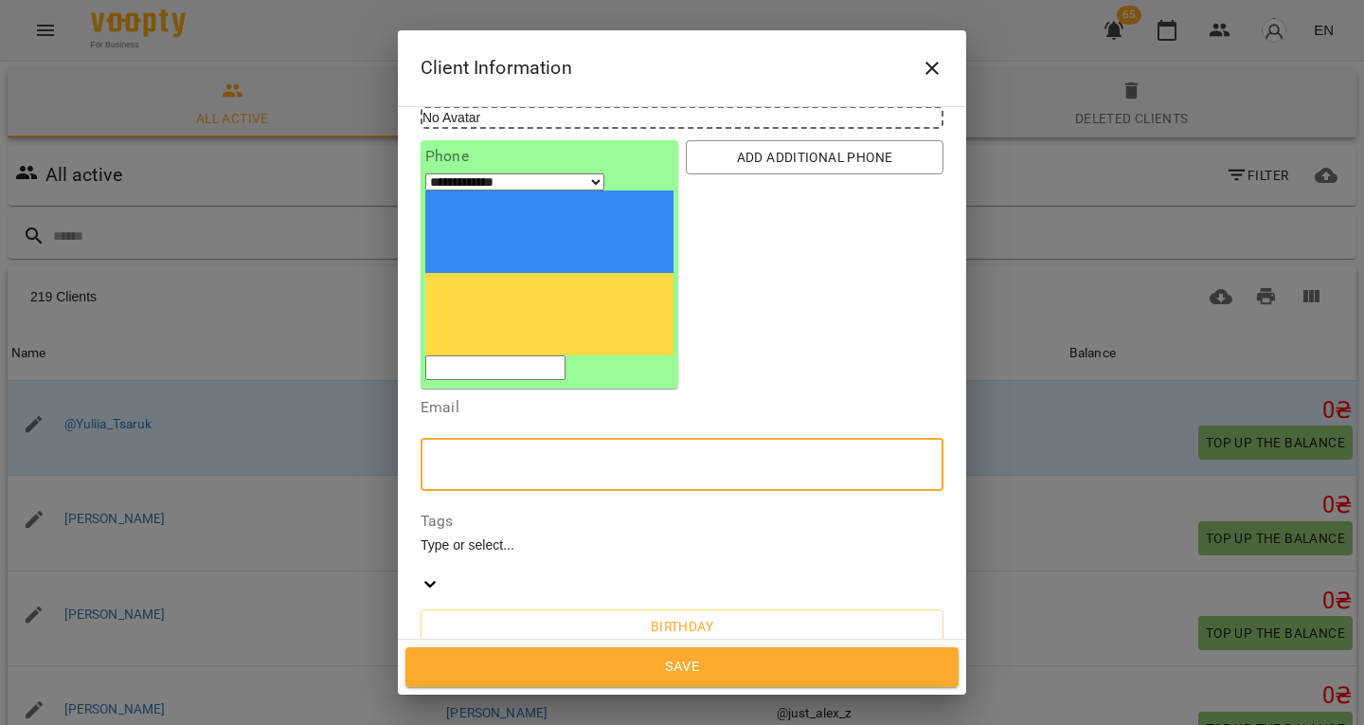
scroll to position [156, 0]
click at [459, 692] on div "* ​" at bounding box center [682, 718] width 523 height 53
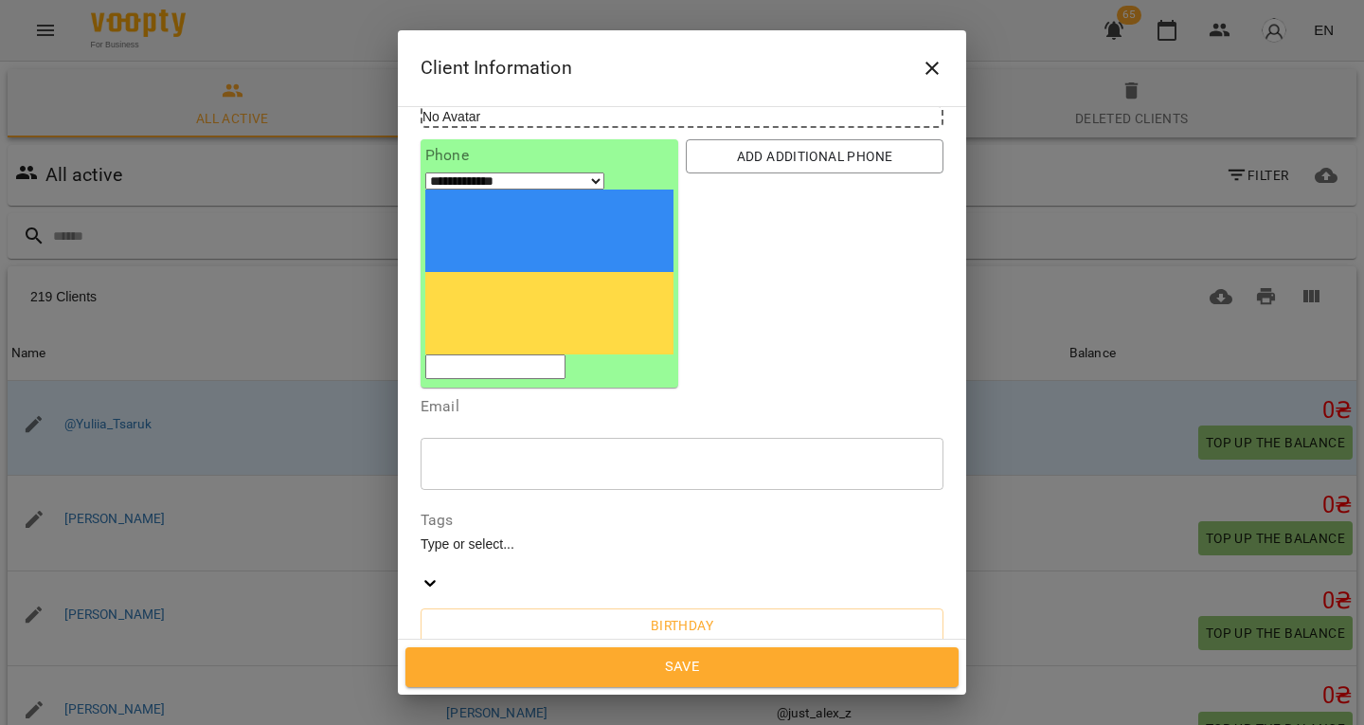
paste textarea "**********"
type textarea "**********"
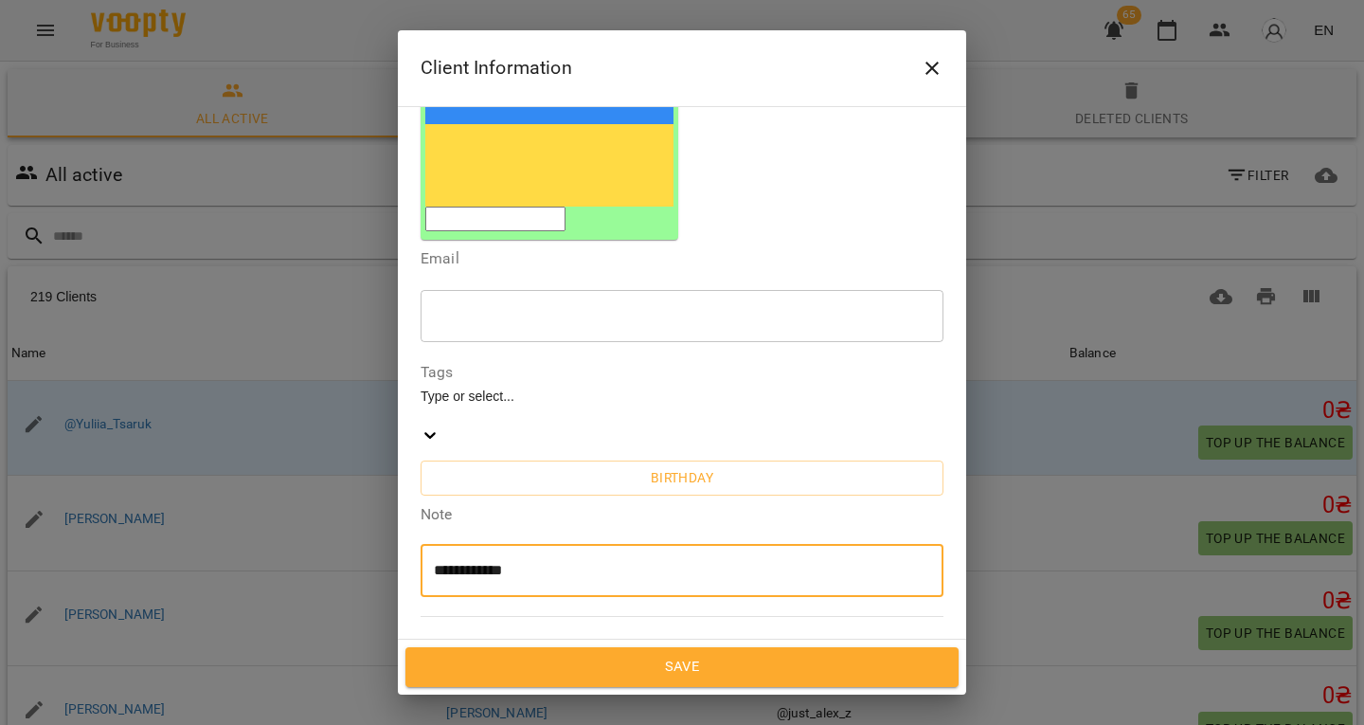
scroll to position [425, 0]
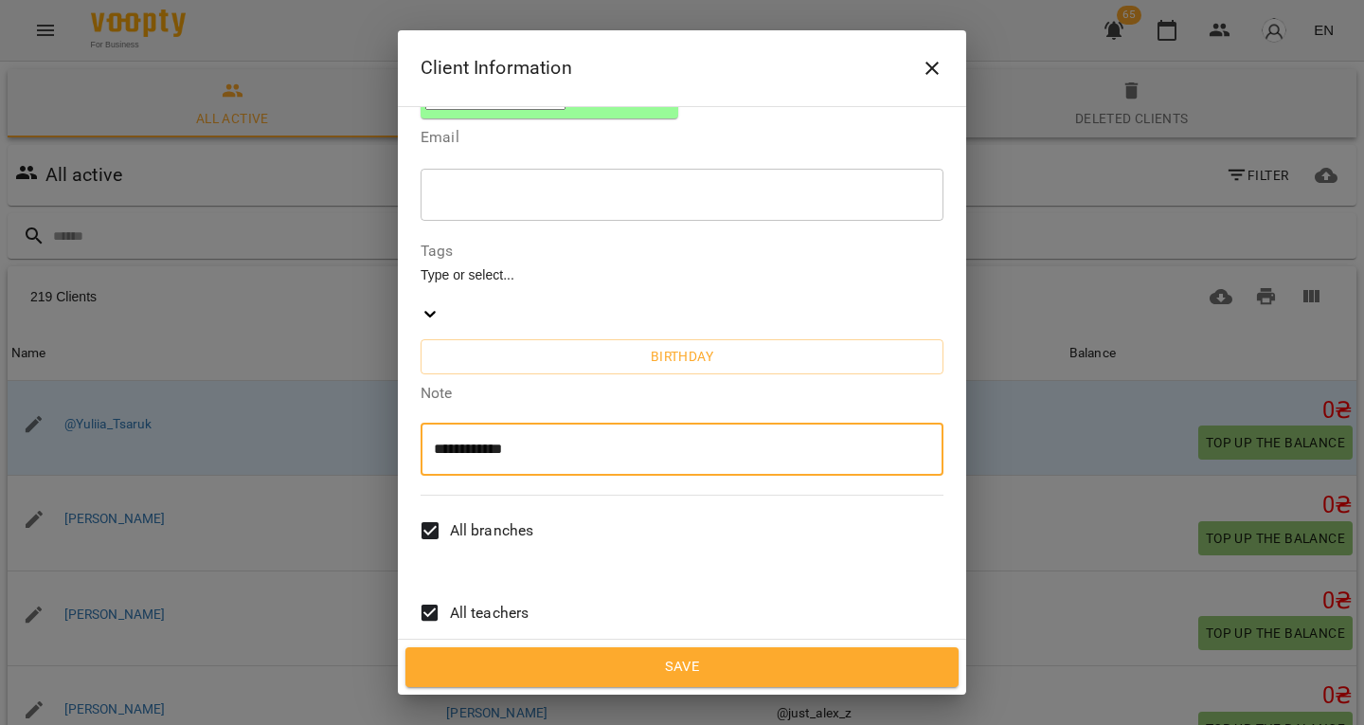
click at [482, 602] on span "All teachers" at bounding box center [490, 613] width 80 height 23
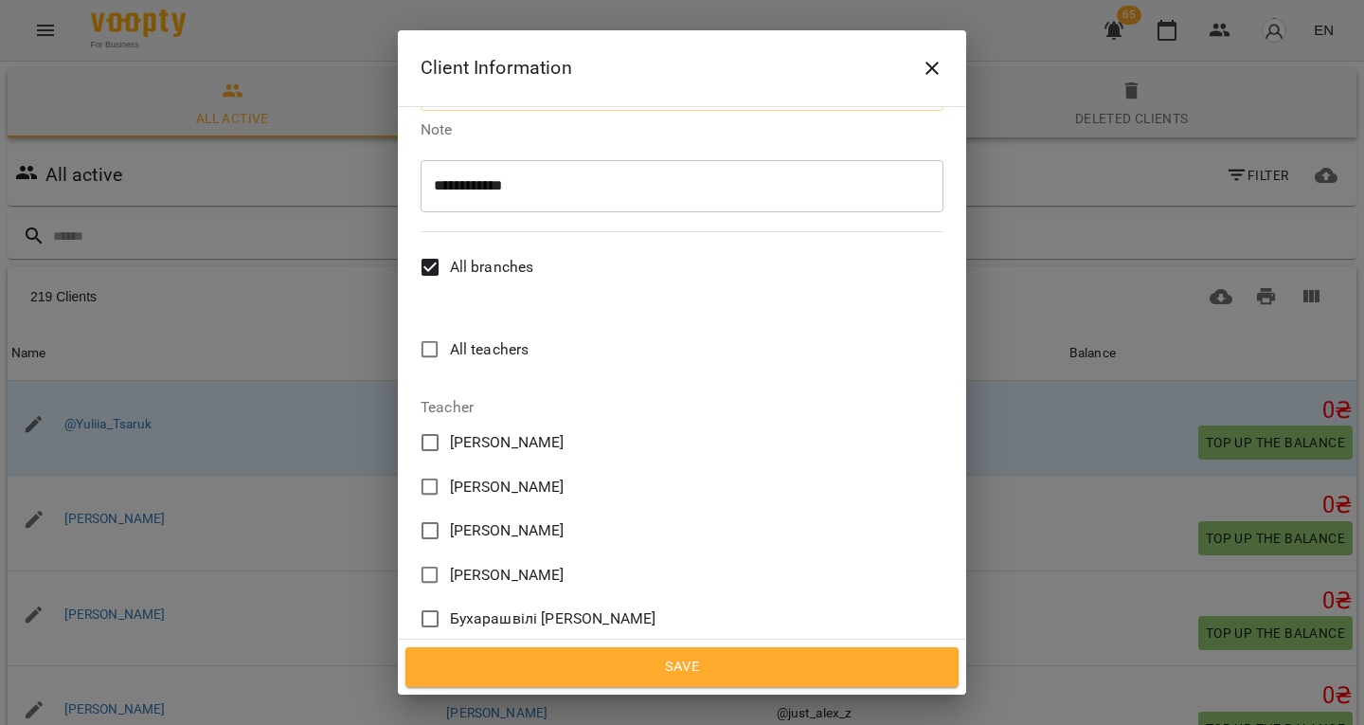
scroll to position [690, 0]
click at [701, 554] on label "[PERSON_NAME]" at bounding box center [669, 574] width 518 height 40
click at [565, 563] on span "[PERSON_NAME]" at bounding box center [507, 574] width 115 height 23
click at [591, 651] on span "Вашковська [PERSON_NAME]" at bounding box center [553, 662] width 207 height 23
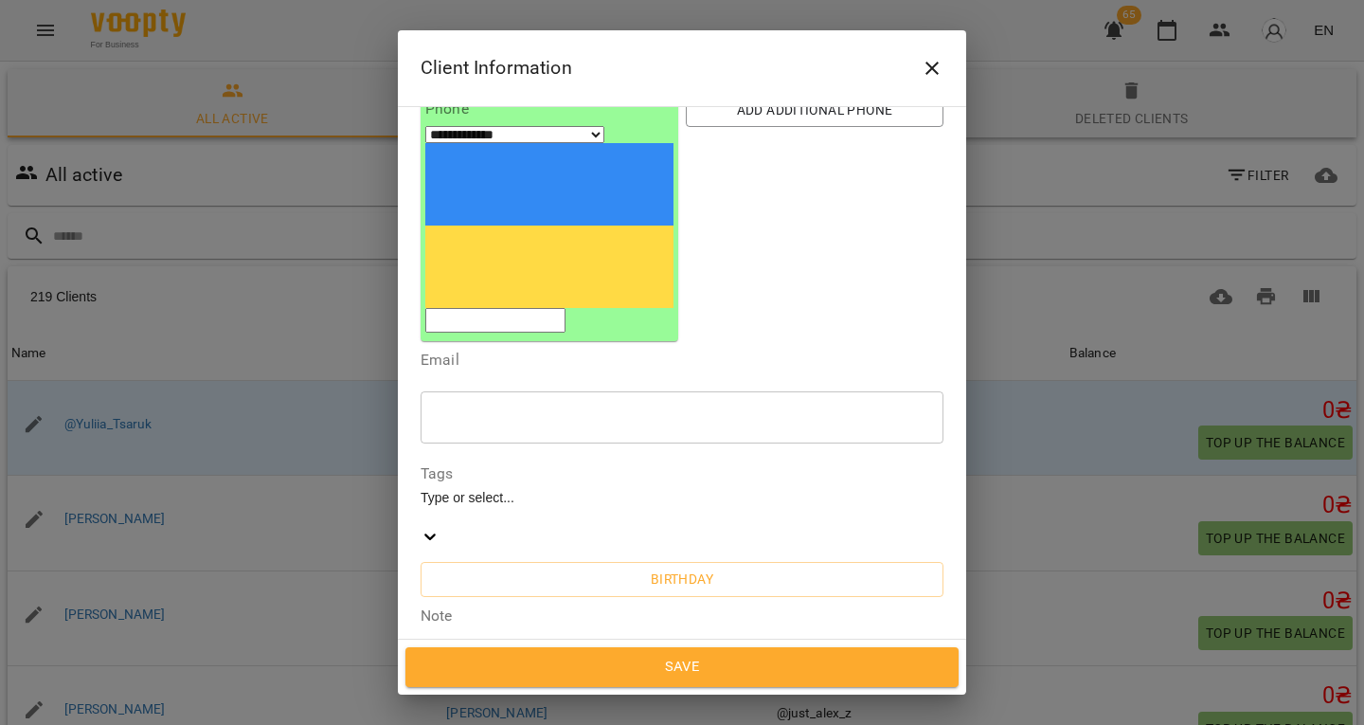
scroll to position [200, 0]
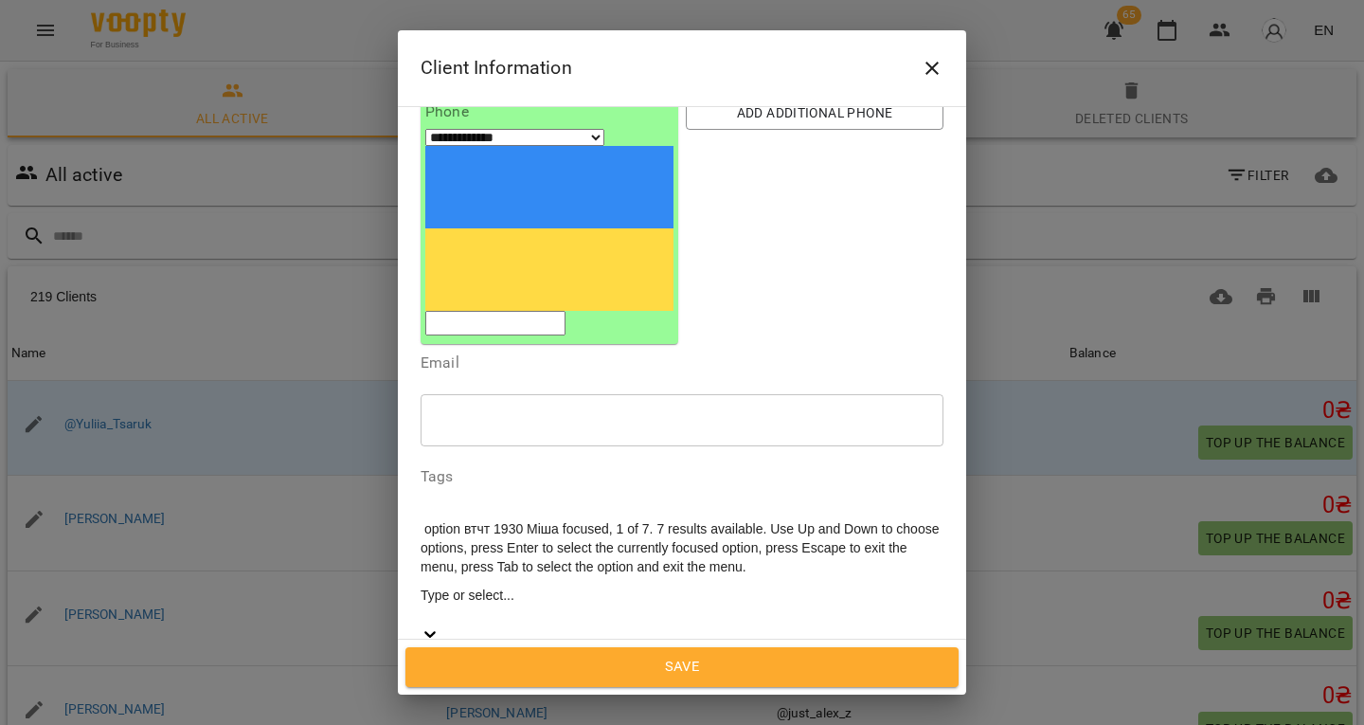
click at [510, 585] on div "Type or select..." at bounding box center [682, 594] width 523 height 19
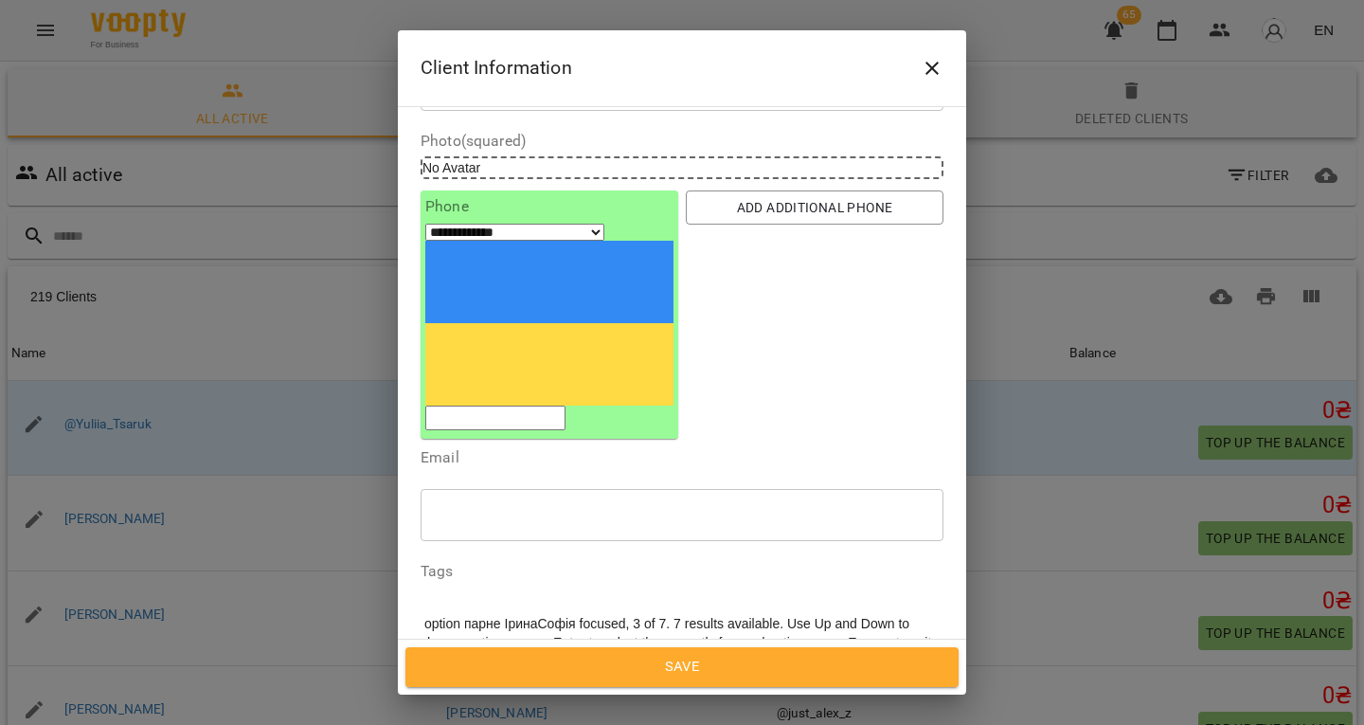
scroll to position [104, 0]
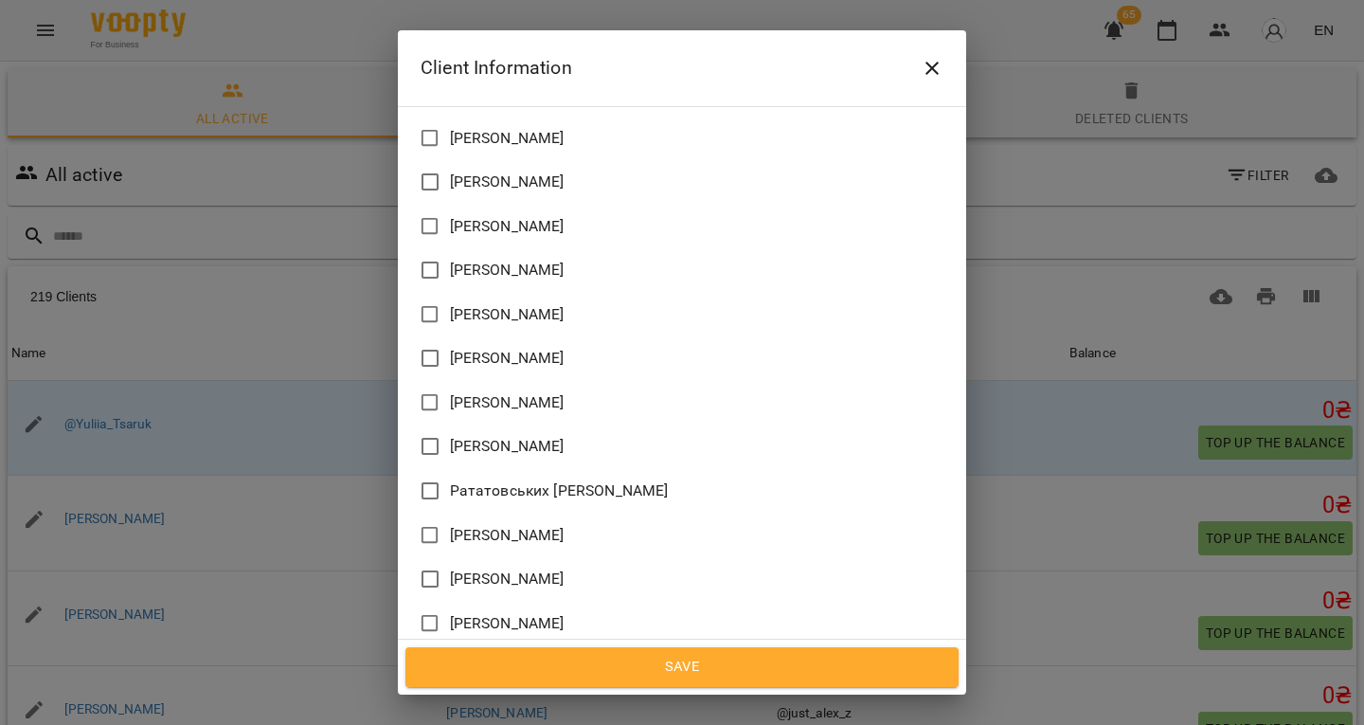
scroll to position [1919, 0]
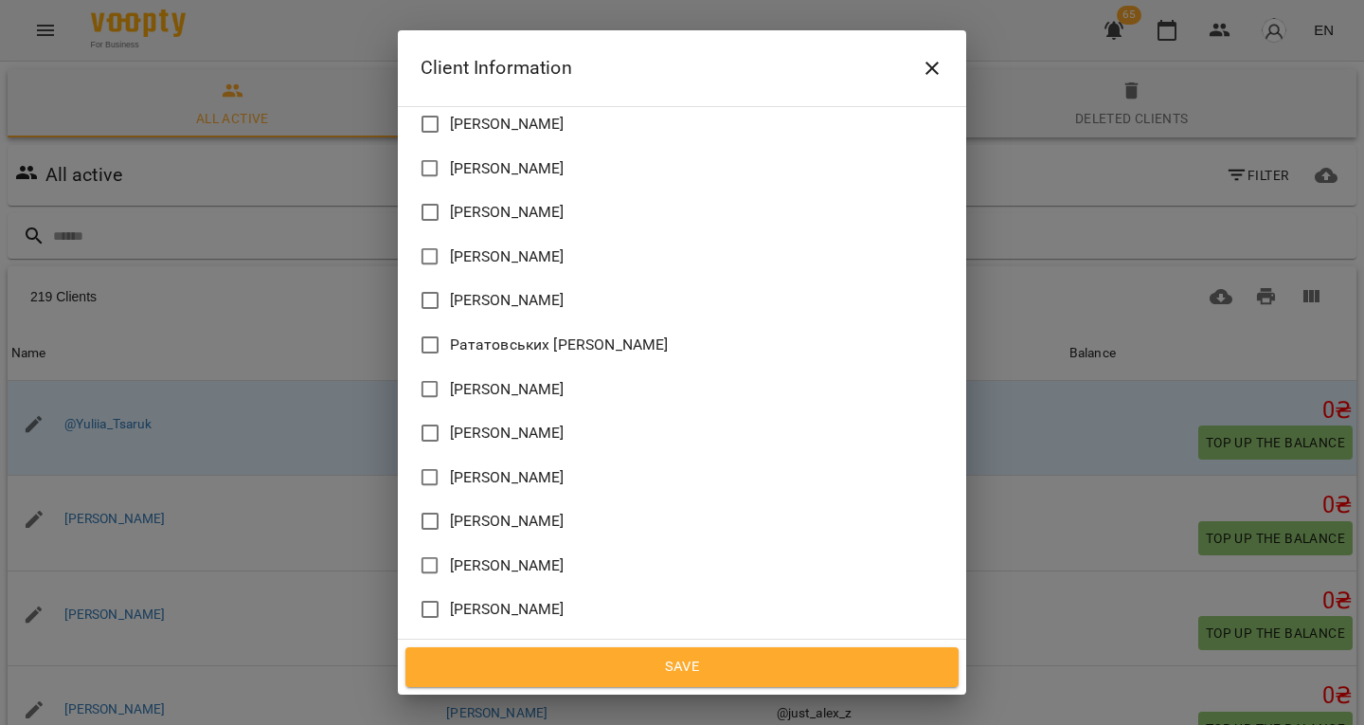
click at [570, 676] on span "Save" at bounding box center [682, 667] width 512 height 25
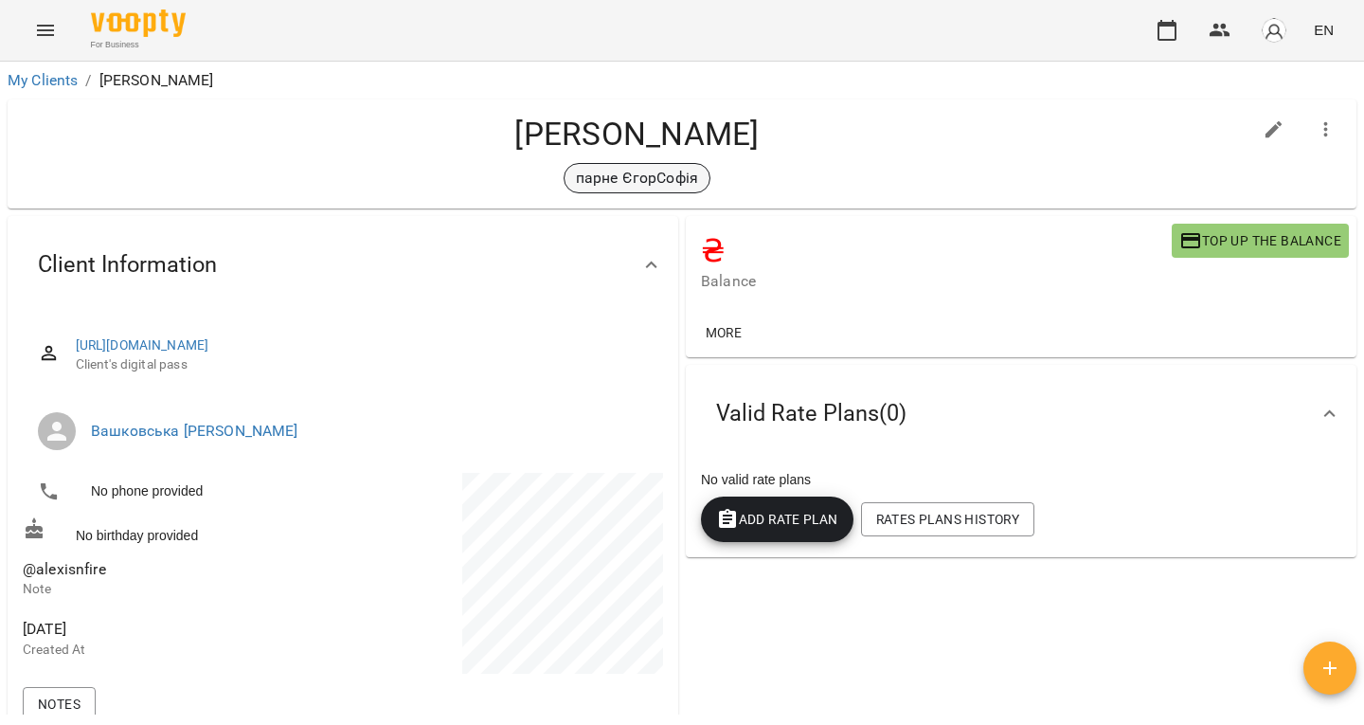
click at [637, 180] on p "парне ЄгорСофія" at bounding box center [637, 178] width 122 height 23
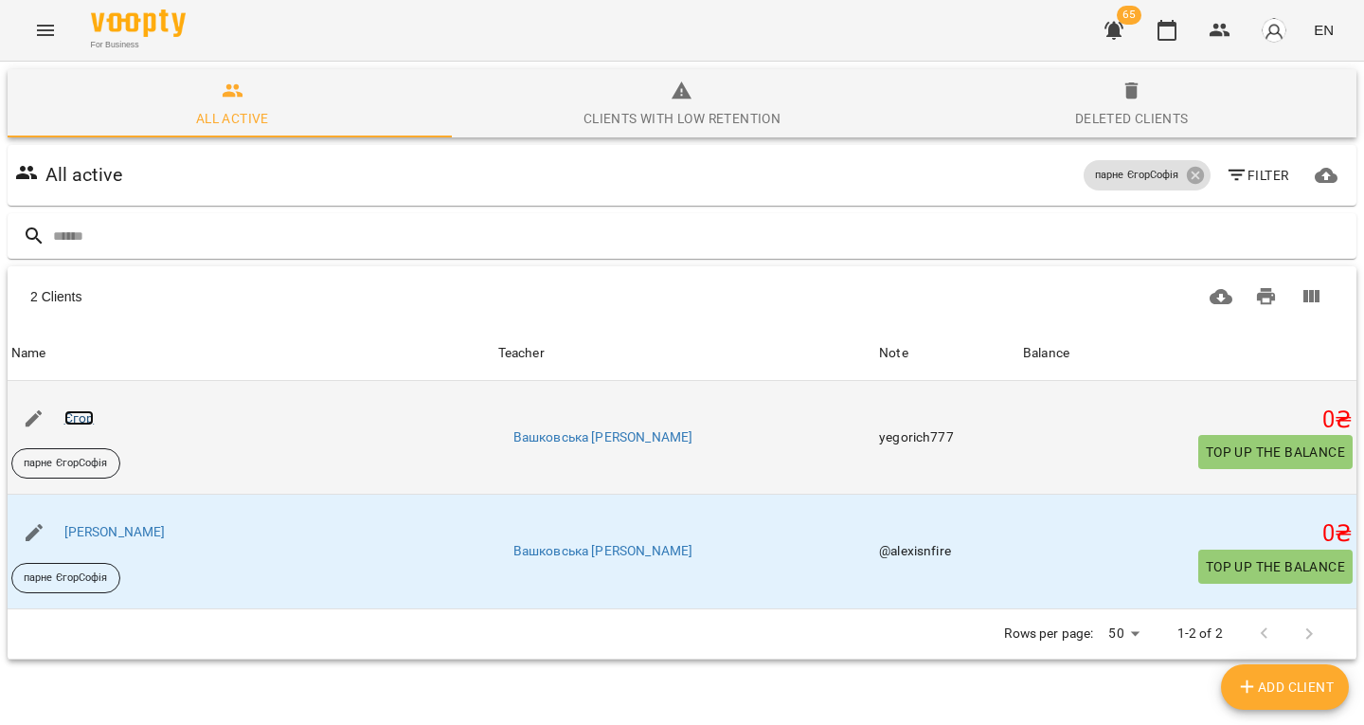
click at [90, 417] on link "Єгор" at bounding box center [79, 417] width 30 height 15
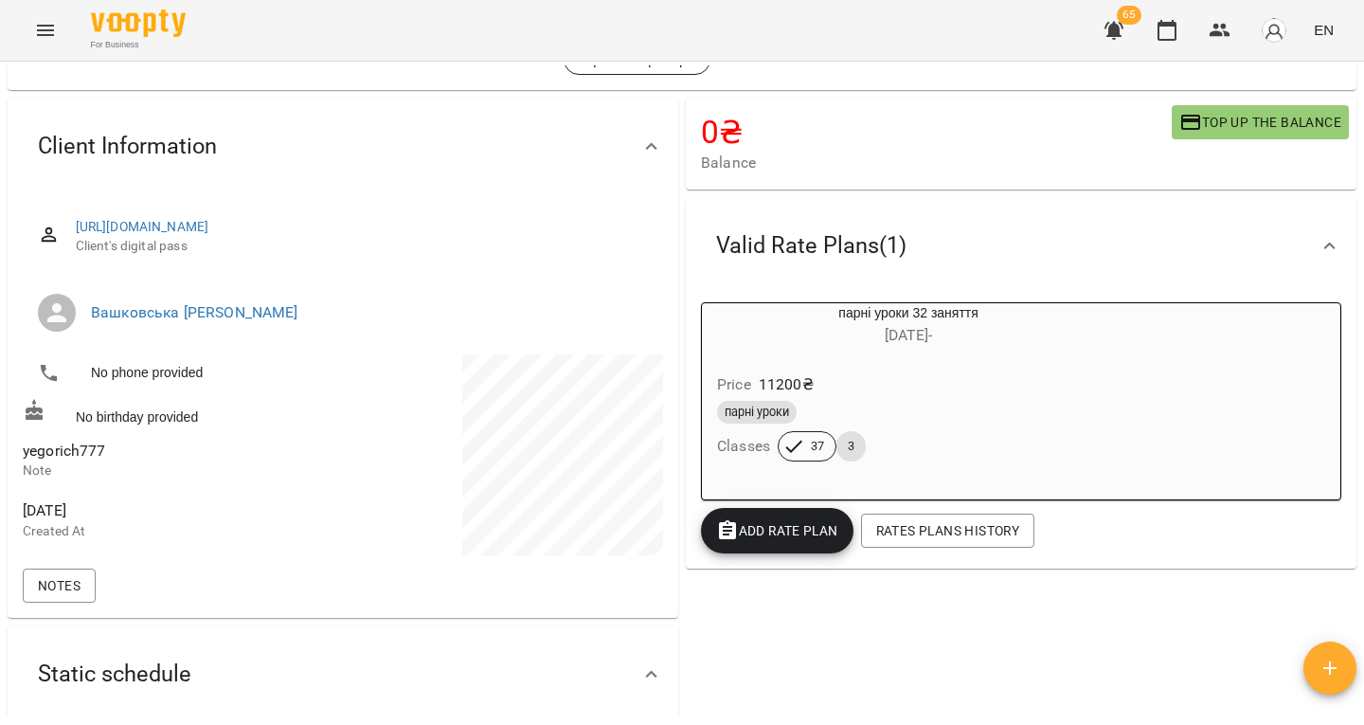
scroll to position [85, 0]
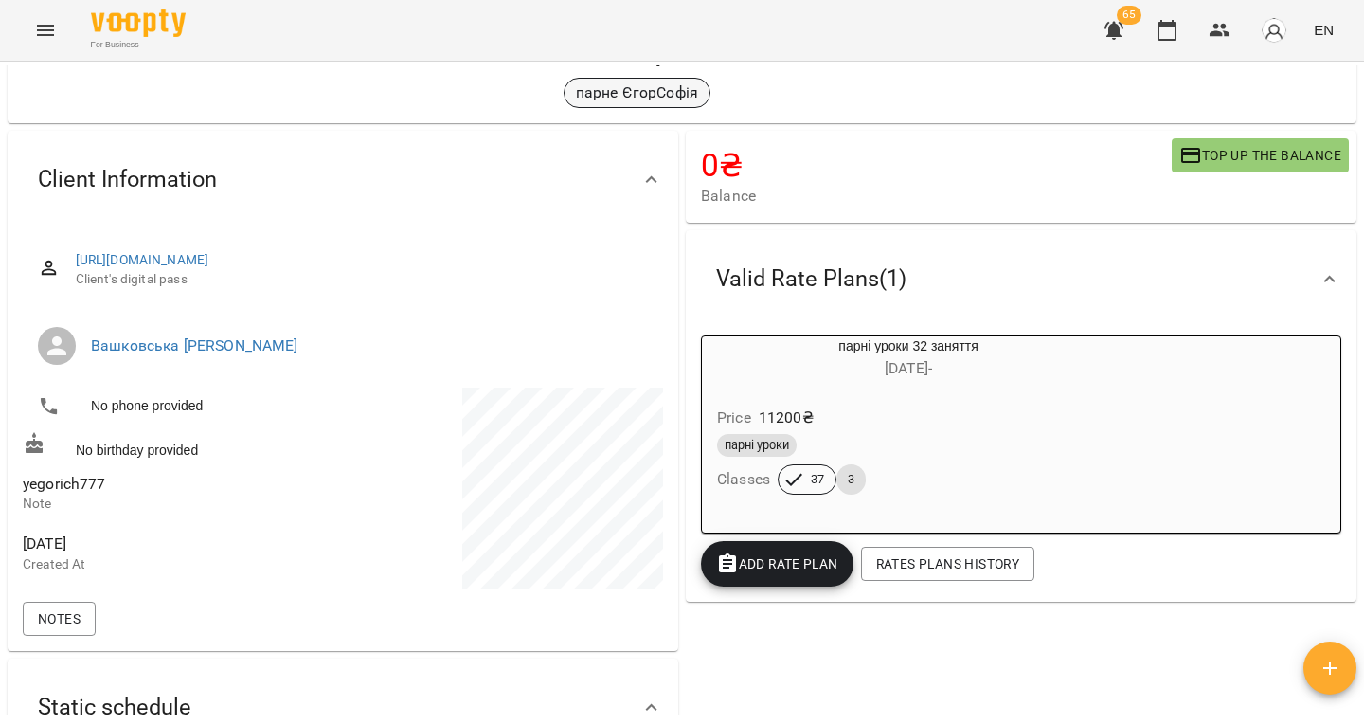
click at [615, 98] on p "парне ЄгорСофія" at bounding box center [637, 92] width 122 height 23
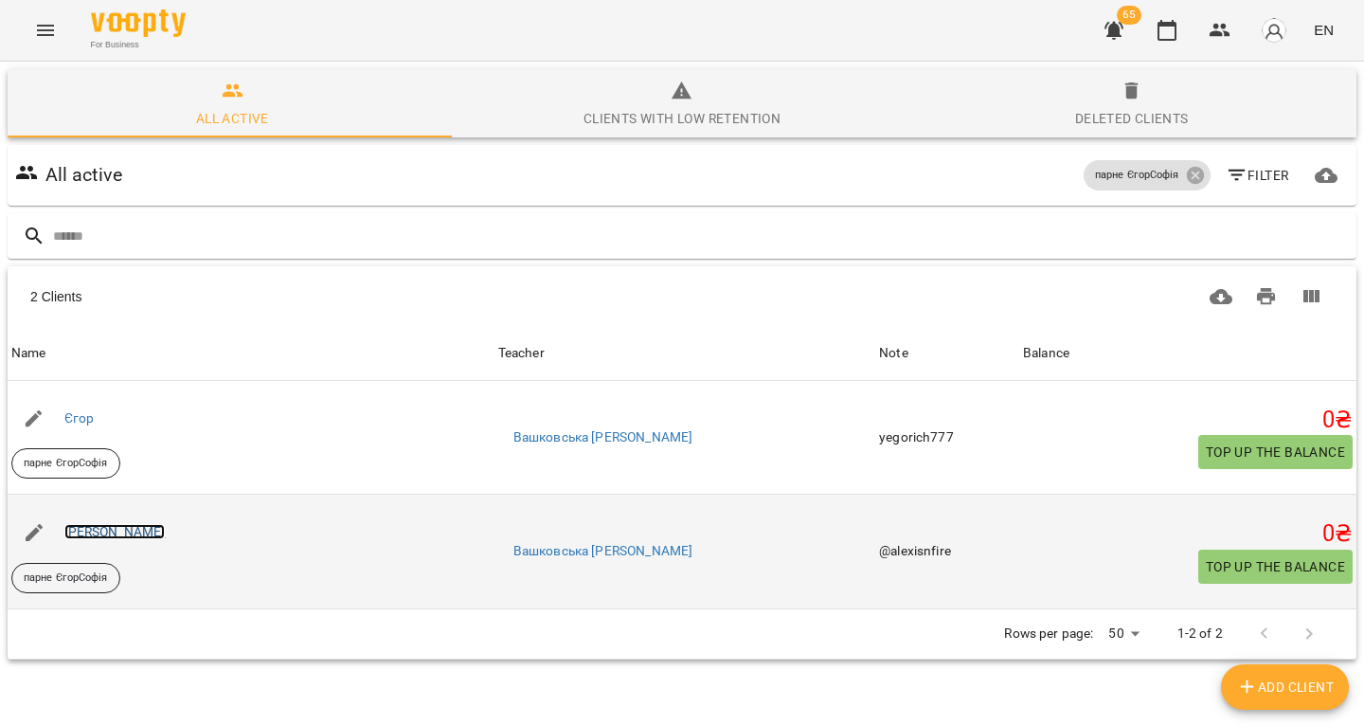
click at [90, 529] on link "[PERSON_NAME]" at bounding box center [114, 531] width 101 height 15
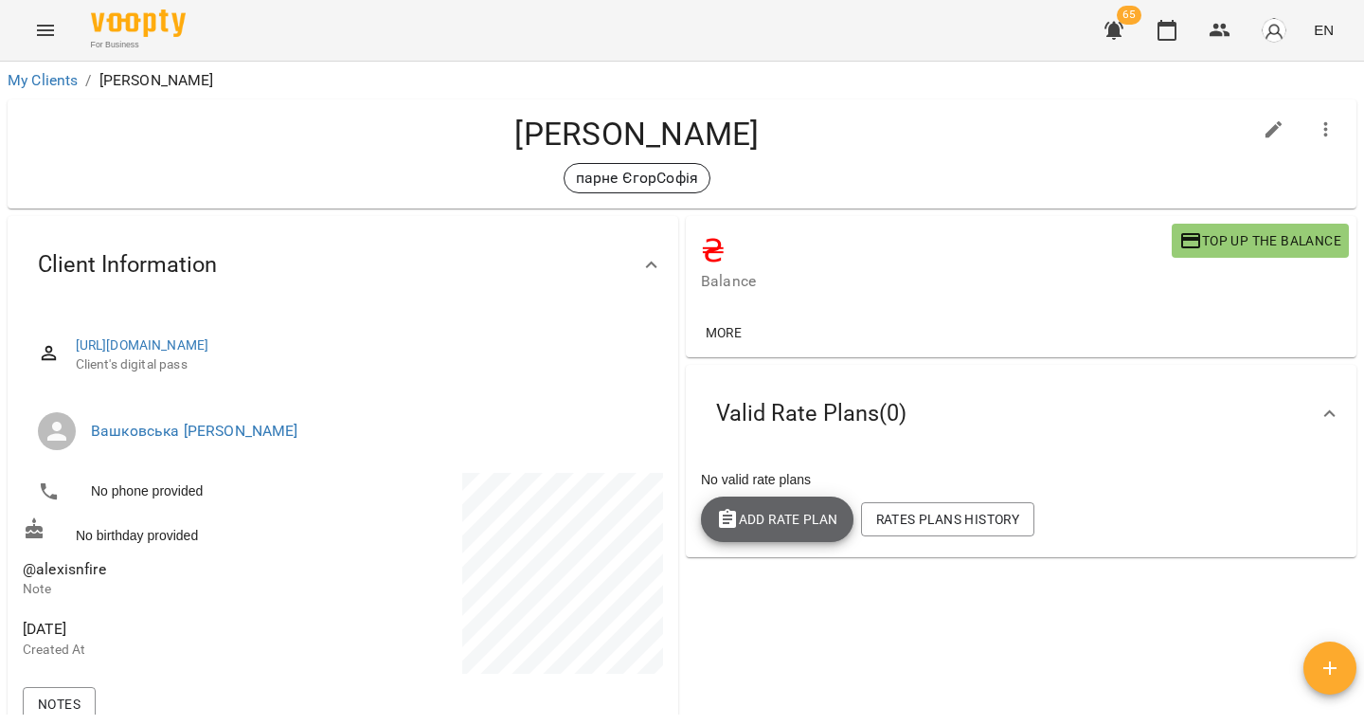
click at [775, 525] on span "Add Rate plan" at bounding box center [777, 519] width 122 height 23
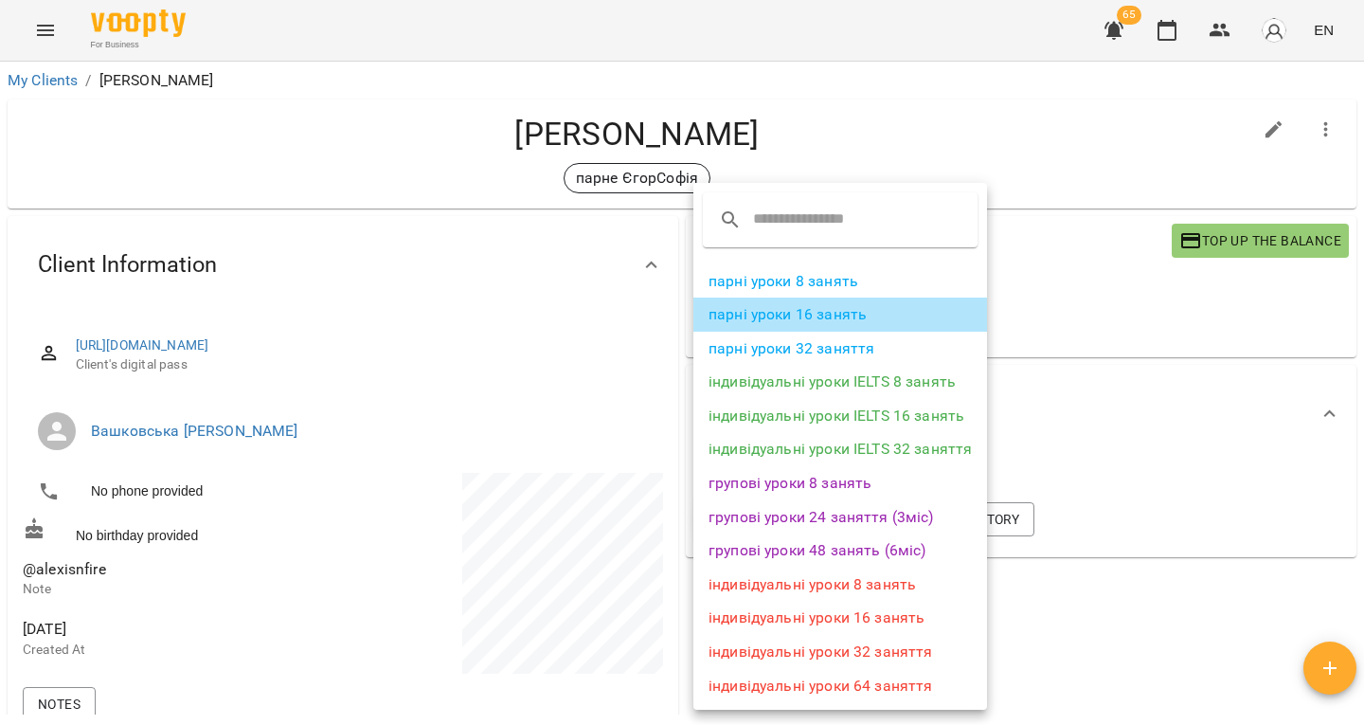
click at [785, 312] on li "парні уроки 16 занять" at bounding box center [840, 314] width 294 height 34
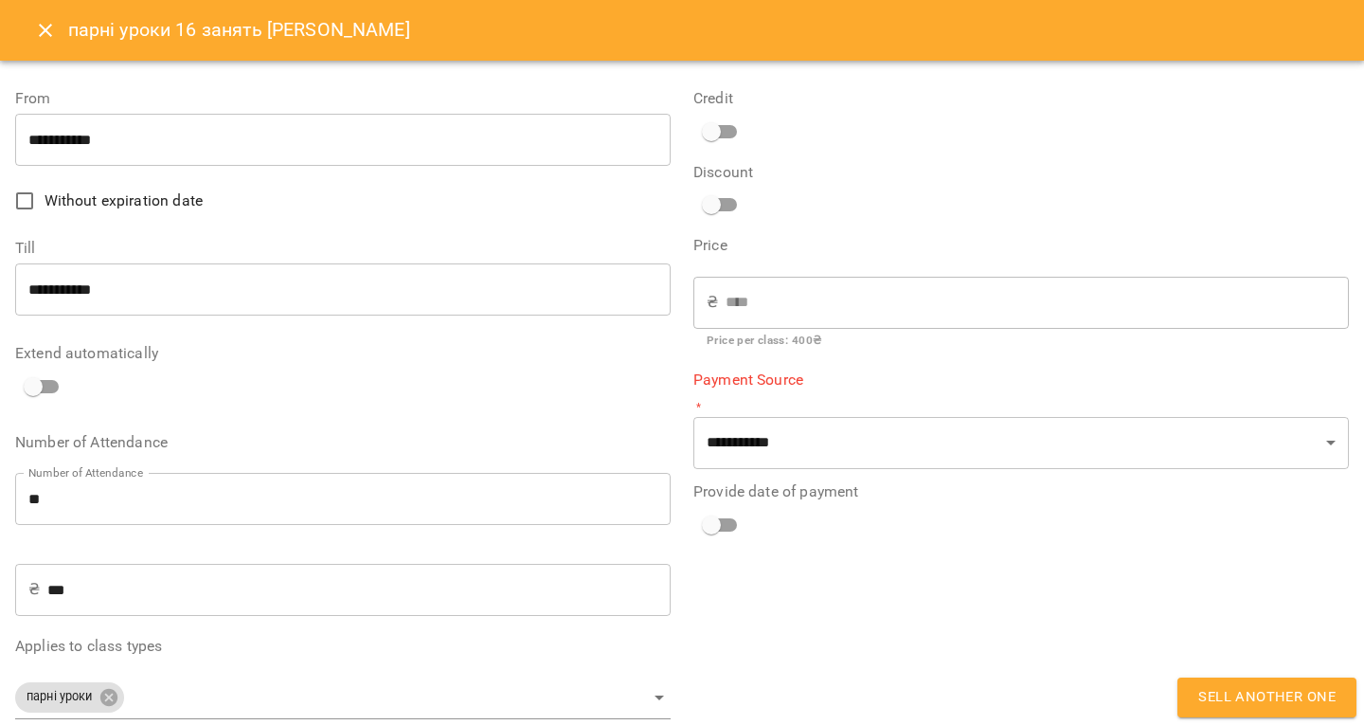
type input "**********"
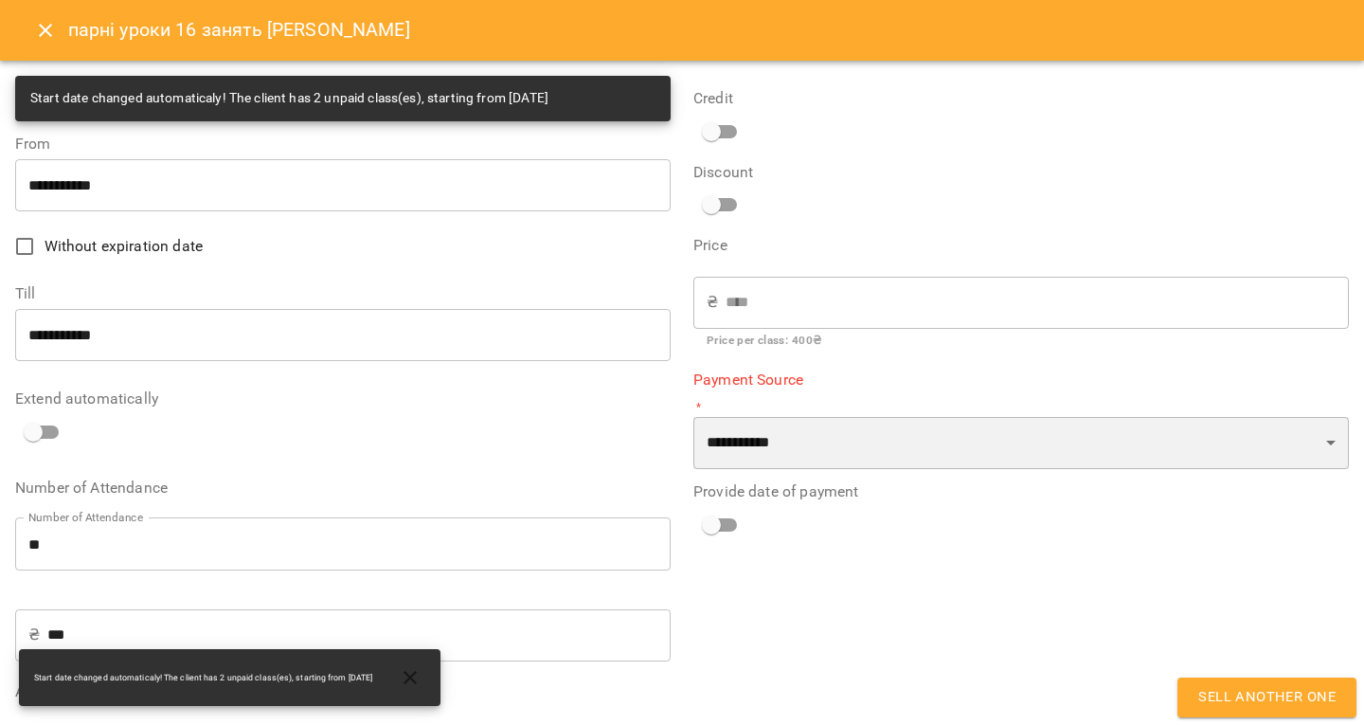
click at [765, 449] on select "**********" at bounding box center [1021, 443] width 656 height 53
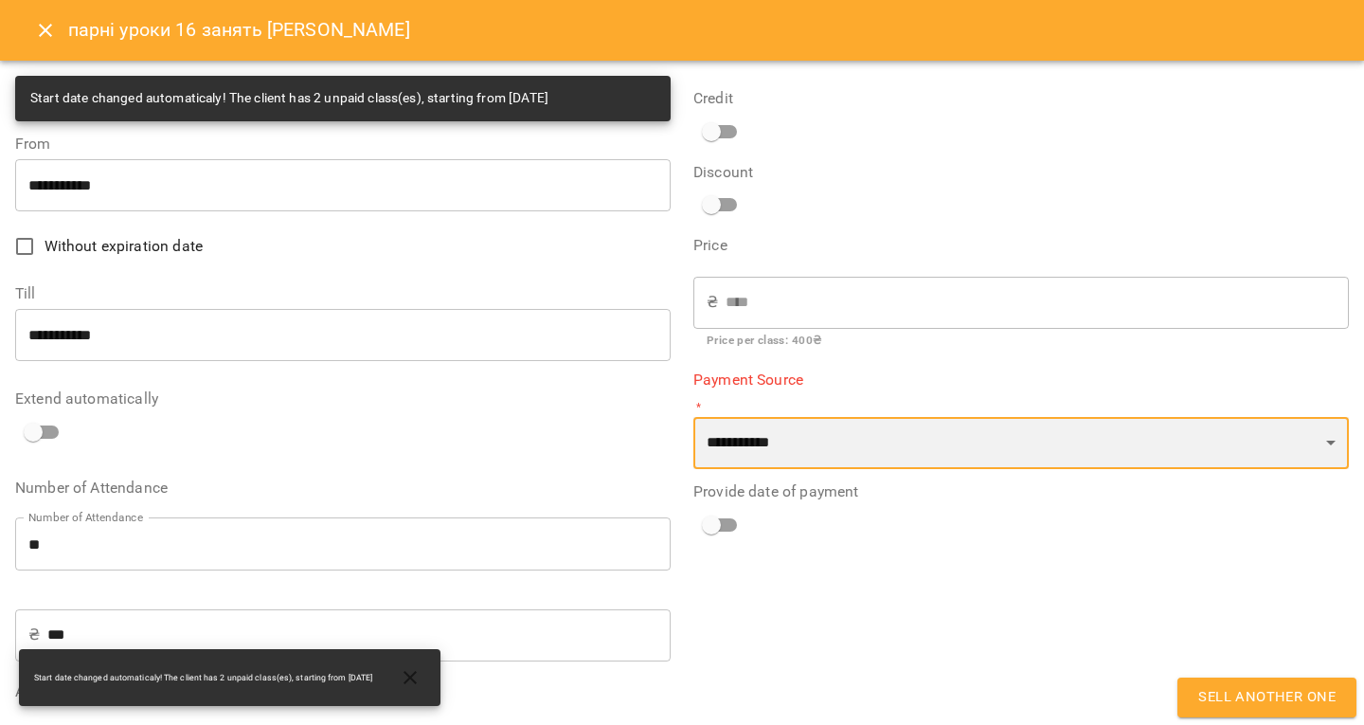
select select "****"
click at [693, 417] on select "**********" at bounding box center [1021, 443] width 656 height 53
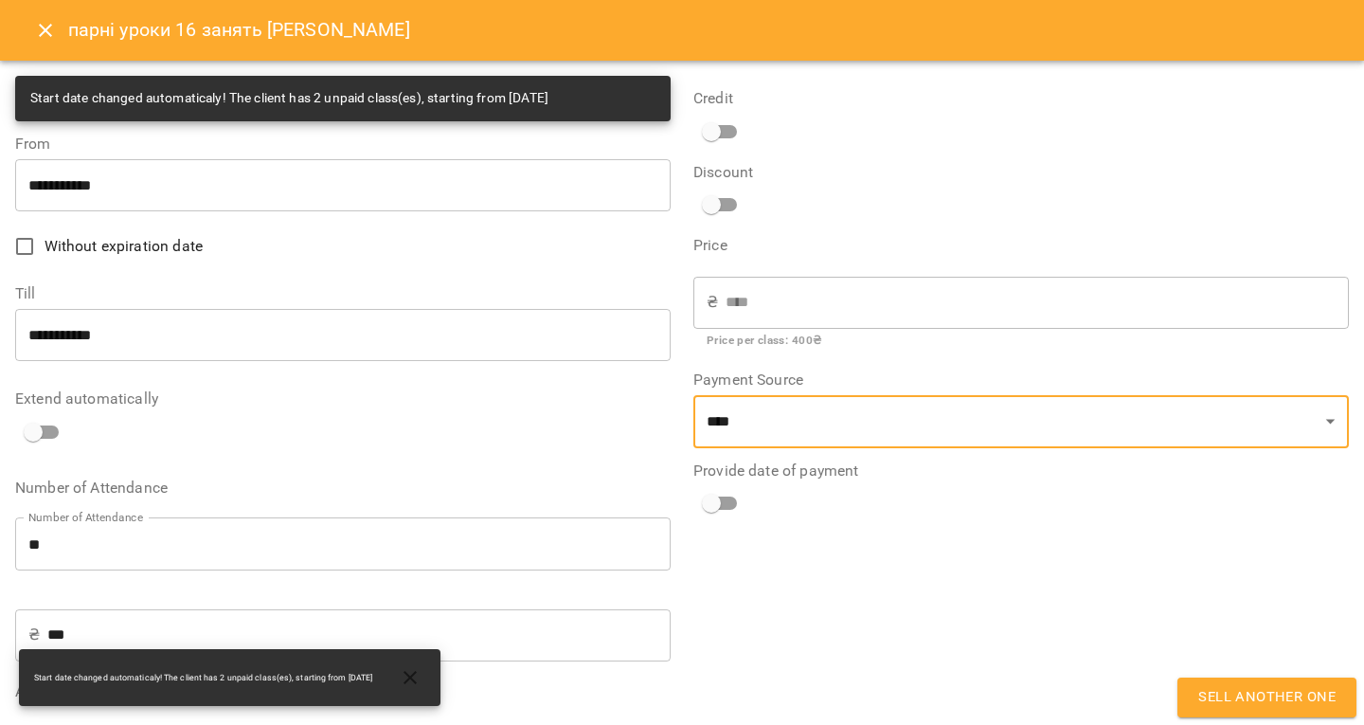
click at [1263, 711] on button "Sell another one" at bounding box center [1267, 697] width 179 height 40
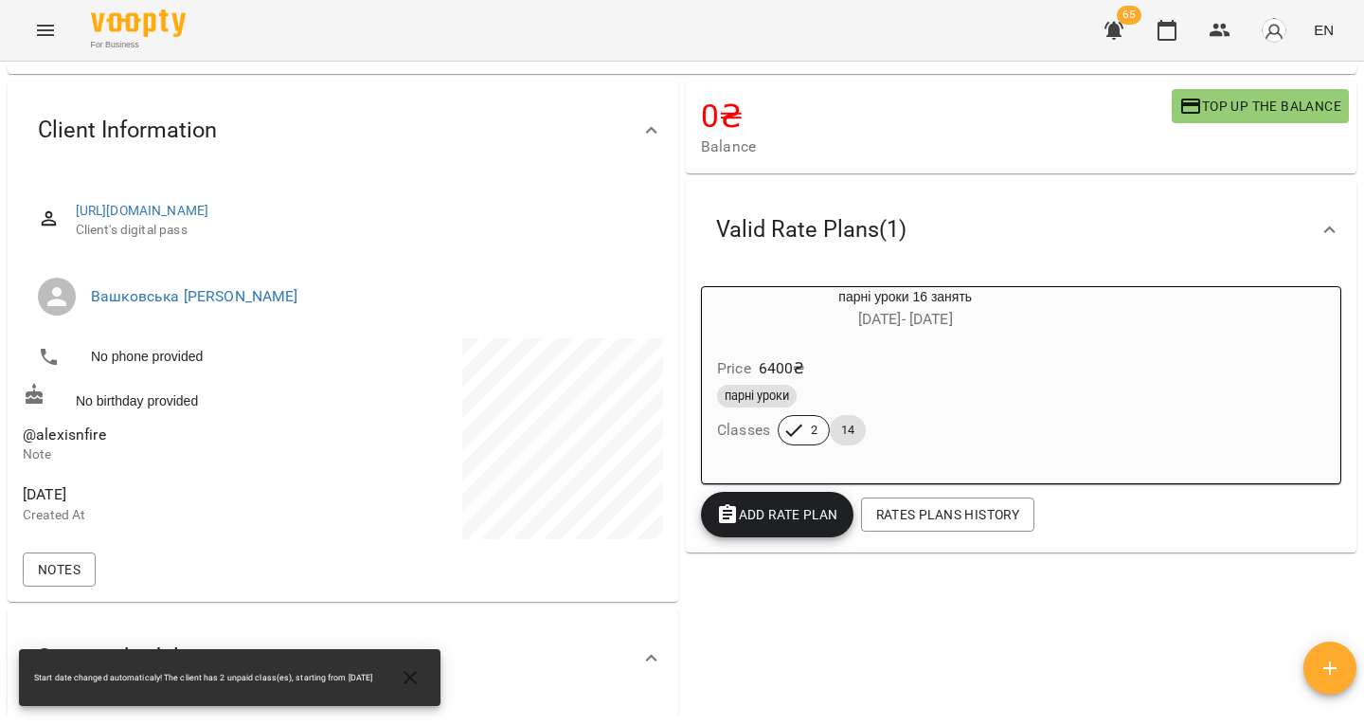
scroll to position [135, 0]
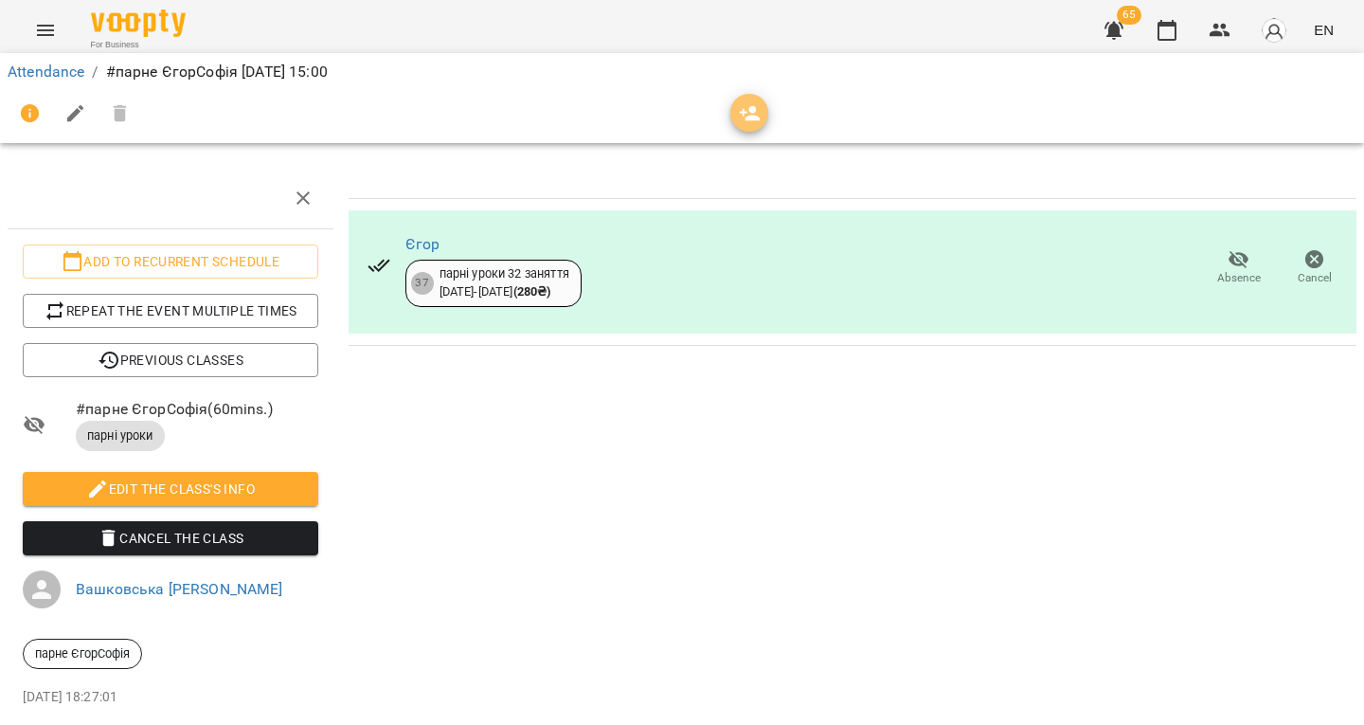
click at [760, 114] on icon "button" at bounding box center [750, 113] width 23 height 23
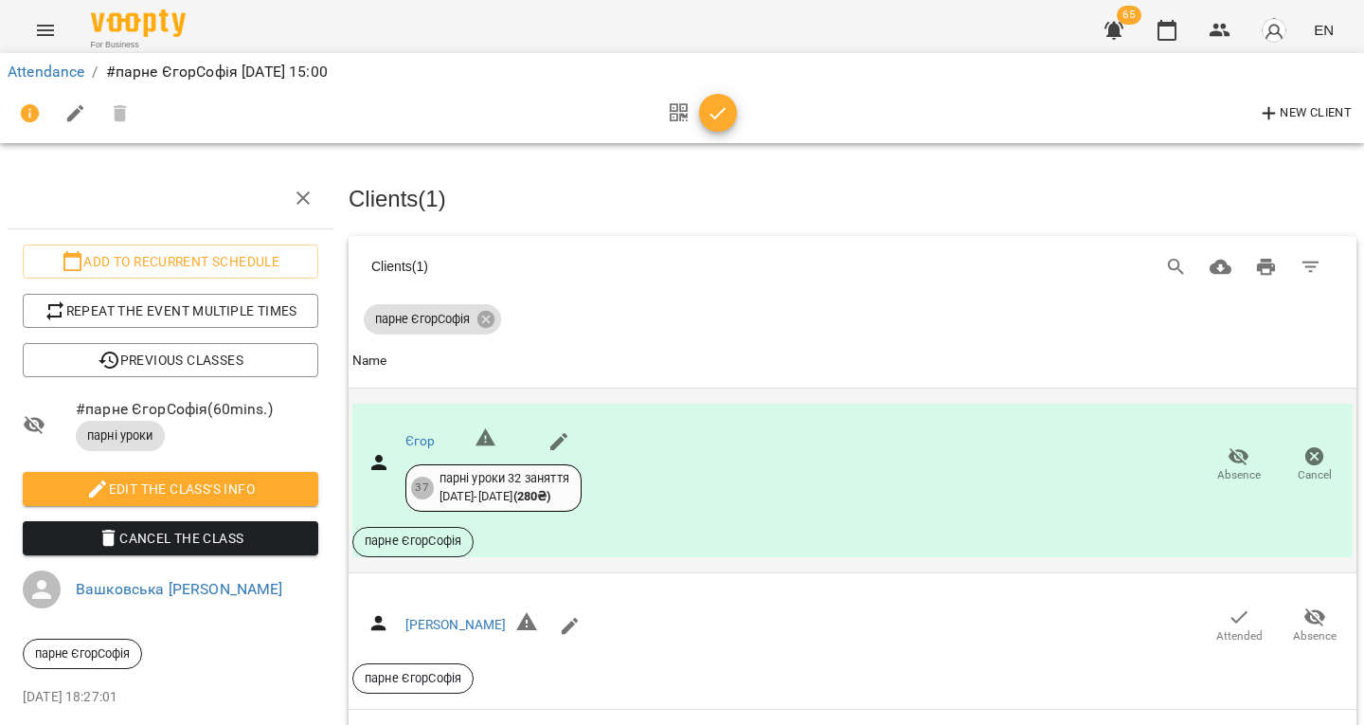
scroll to position [81, 0]
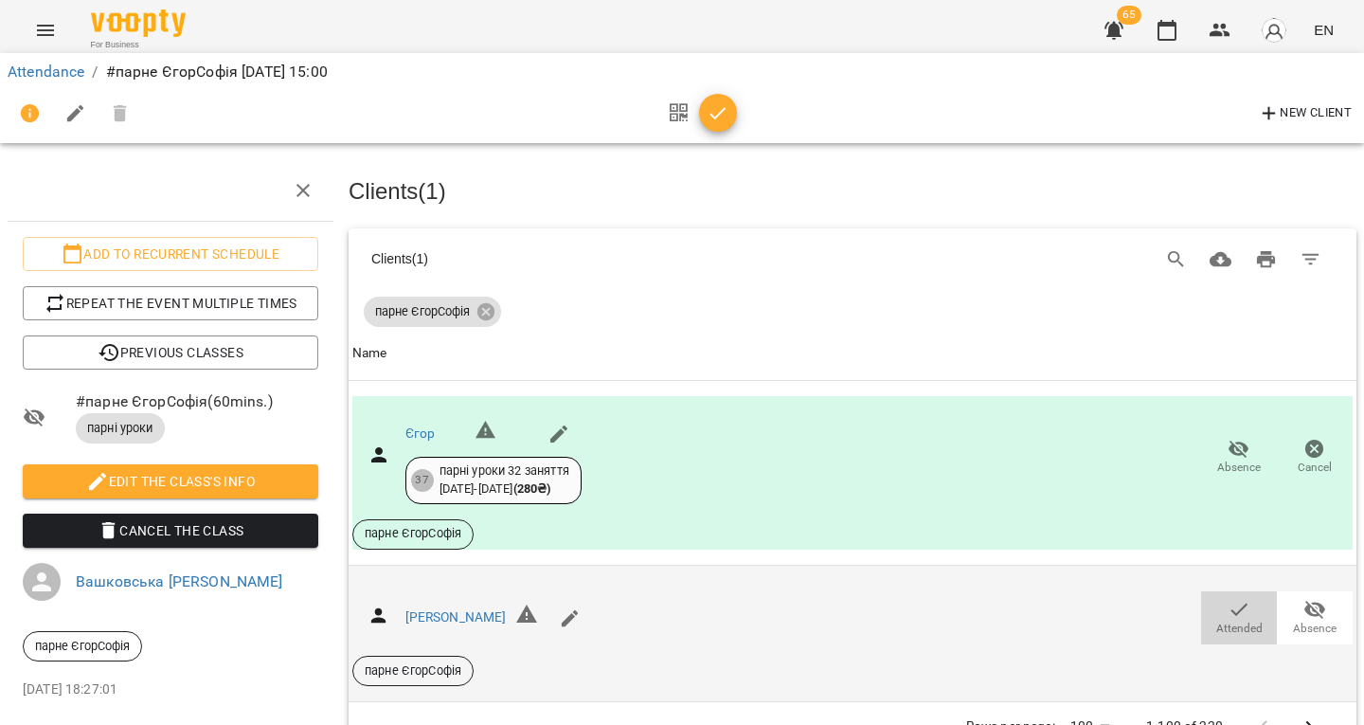
click at [1233, 598] on icon "button" at bounding box center [1239, 609] width 23 height 23
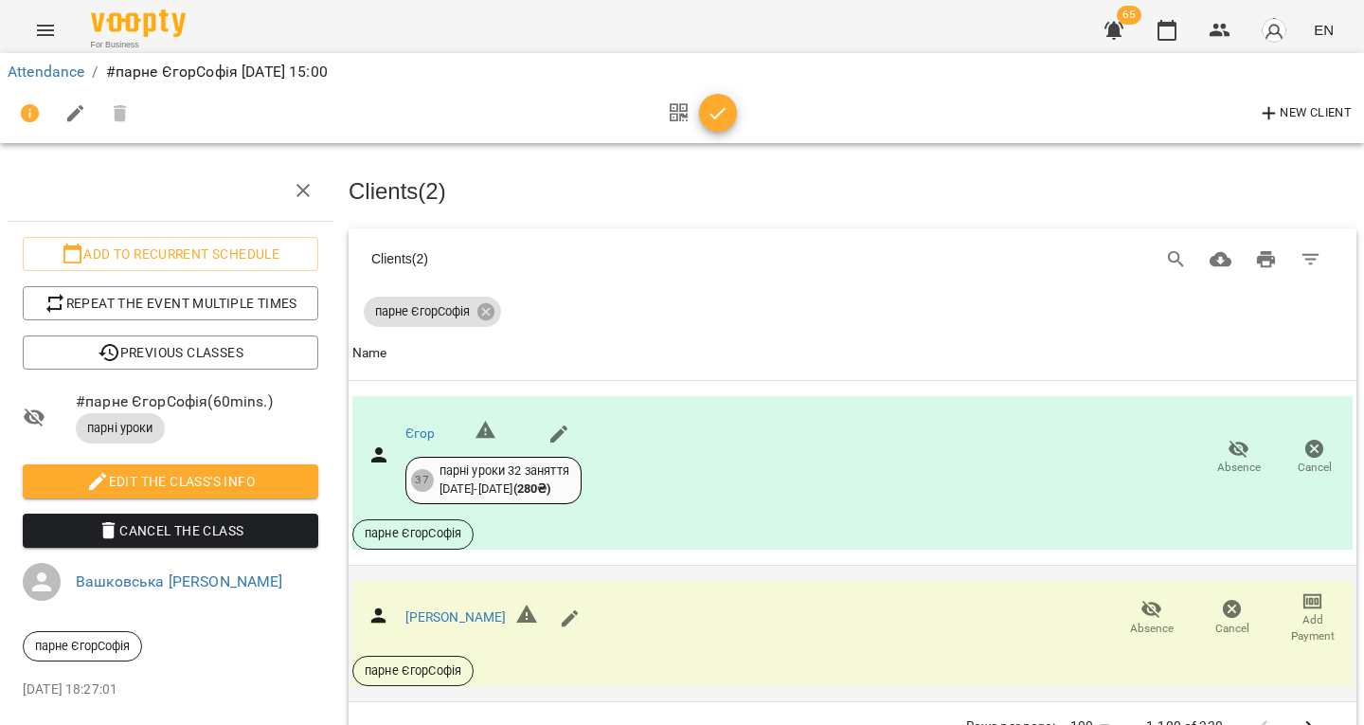
click at [707, 117] on icon "button" at bounding box center [718, 113] width 23 height 23
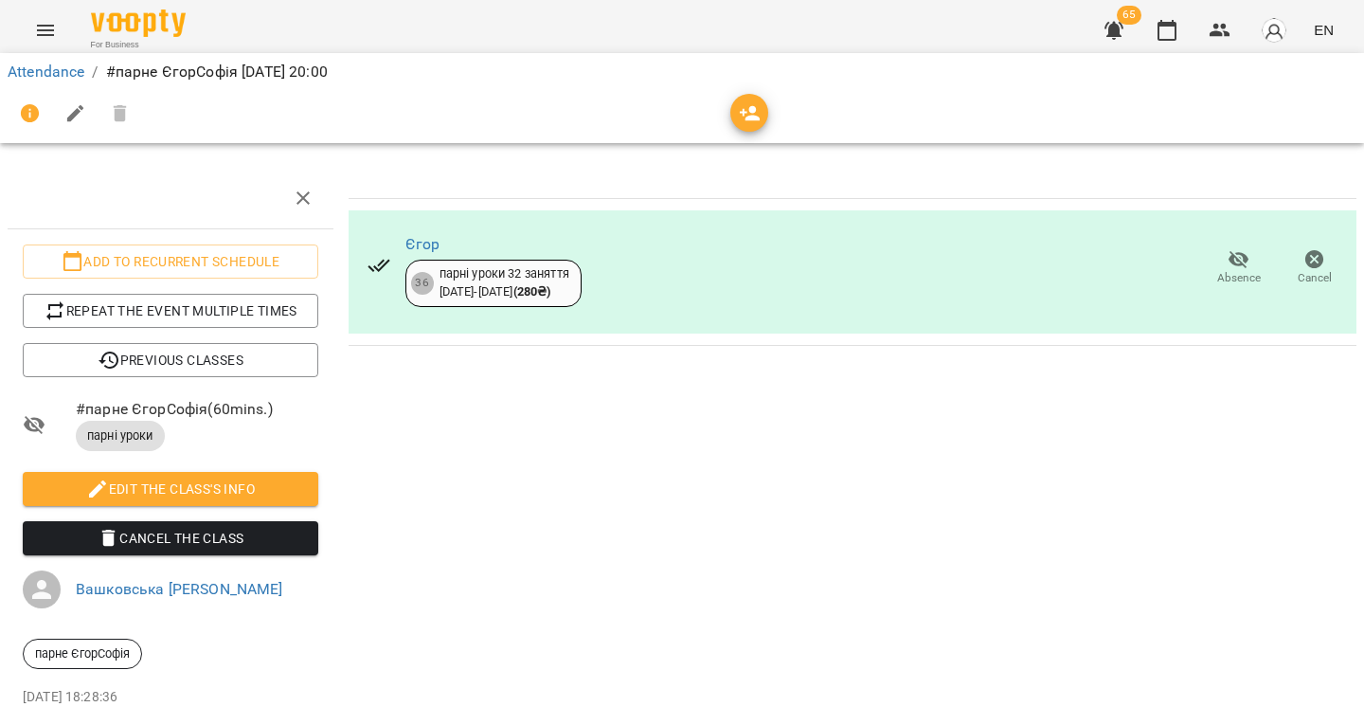
click at [755, 111] on icon "button" at bounding box center [750, 113] width 21 height 15
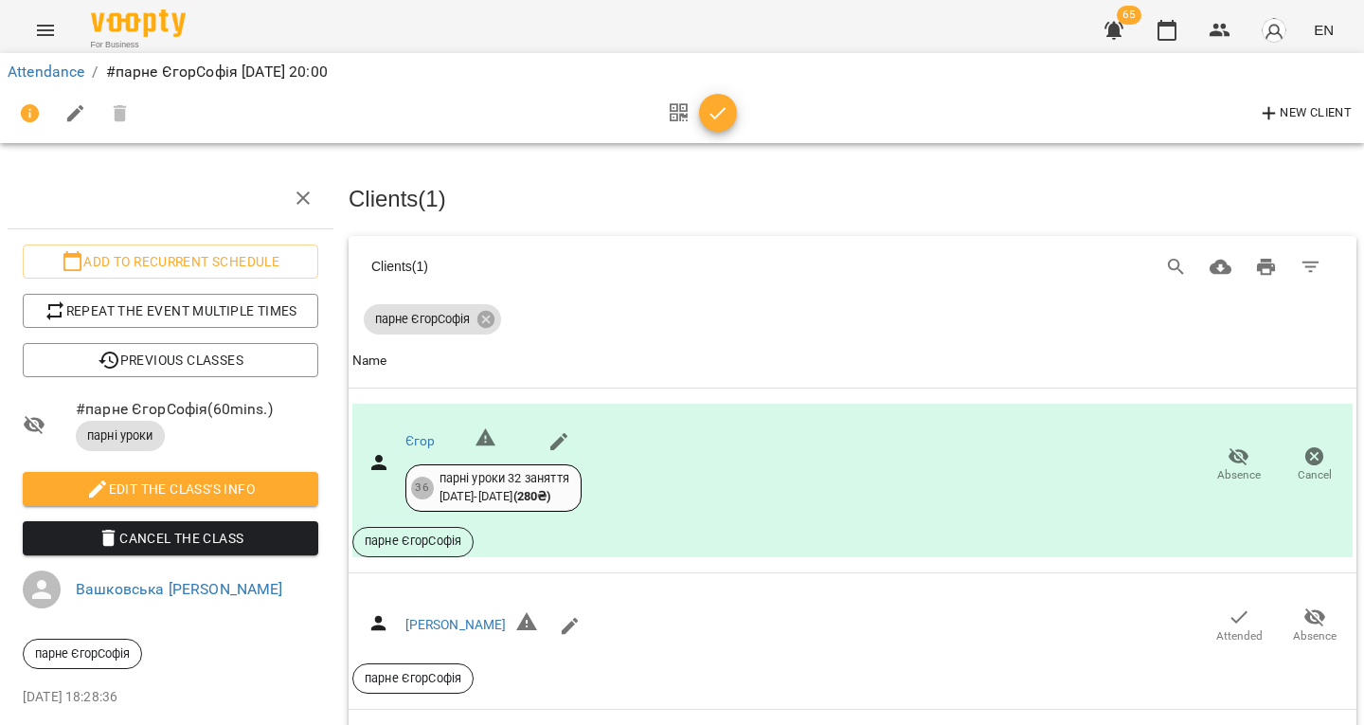
scroll to position [81, 0]
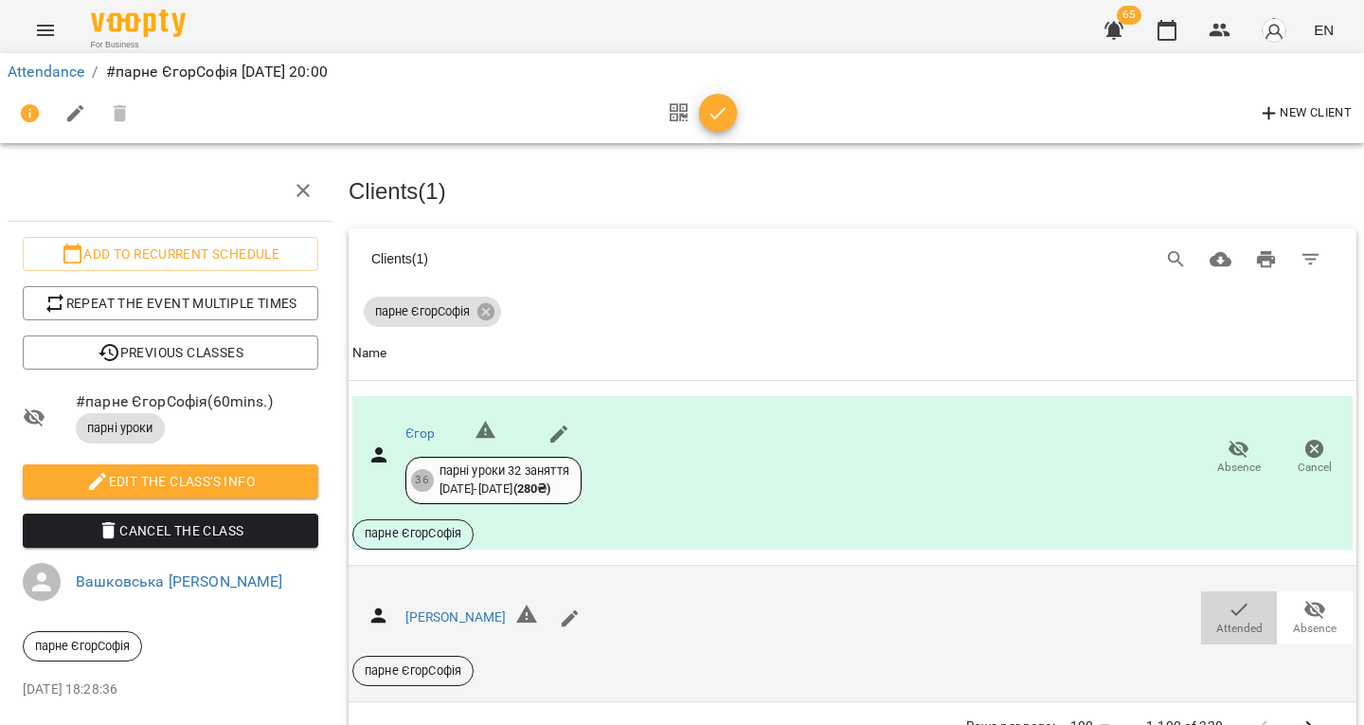
click at [1216, 621] on span "Attended" at bounding box center [1239, 629] width 46 height 16
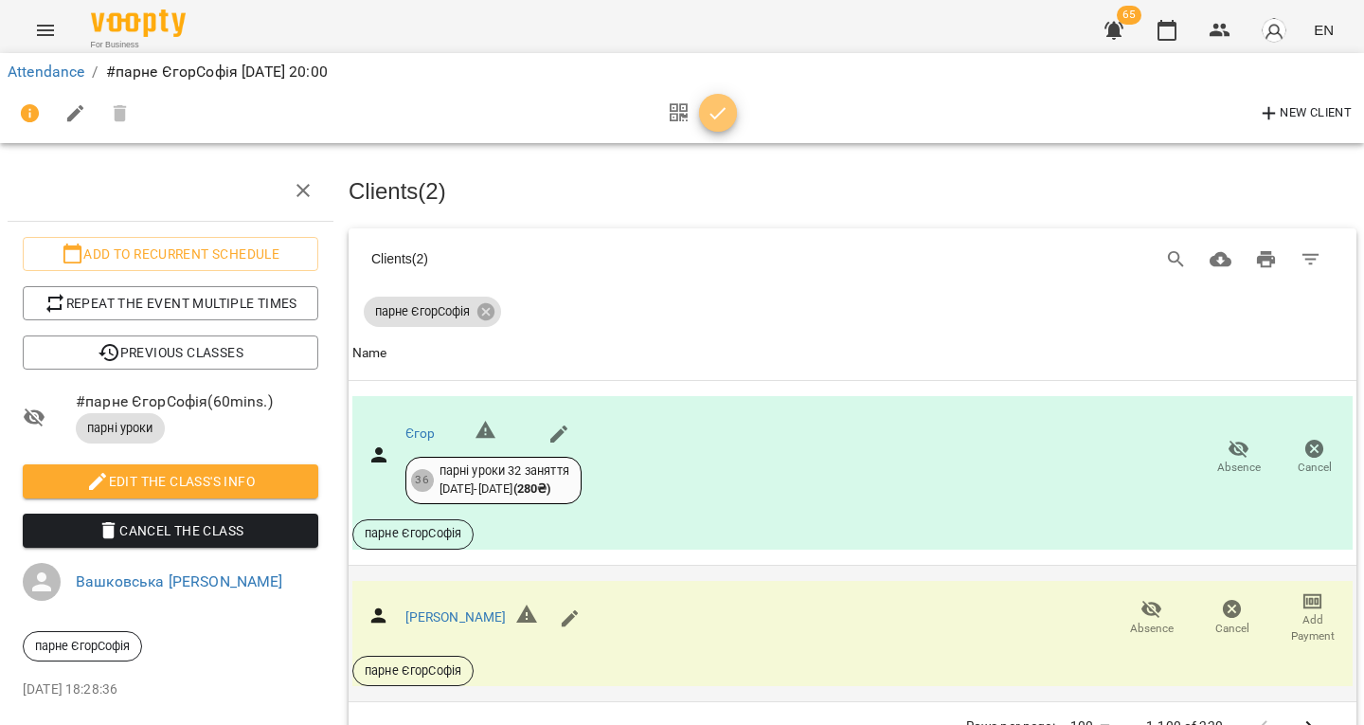
click at [724, 120] on icon "button" at bounding box center [718, 113] width 23 height 23
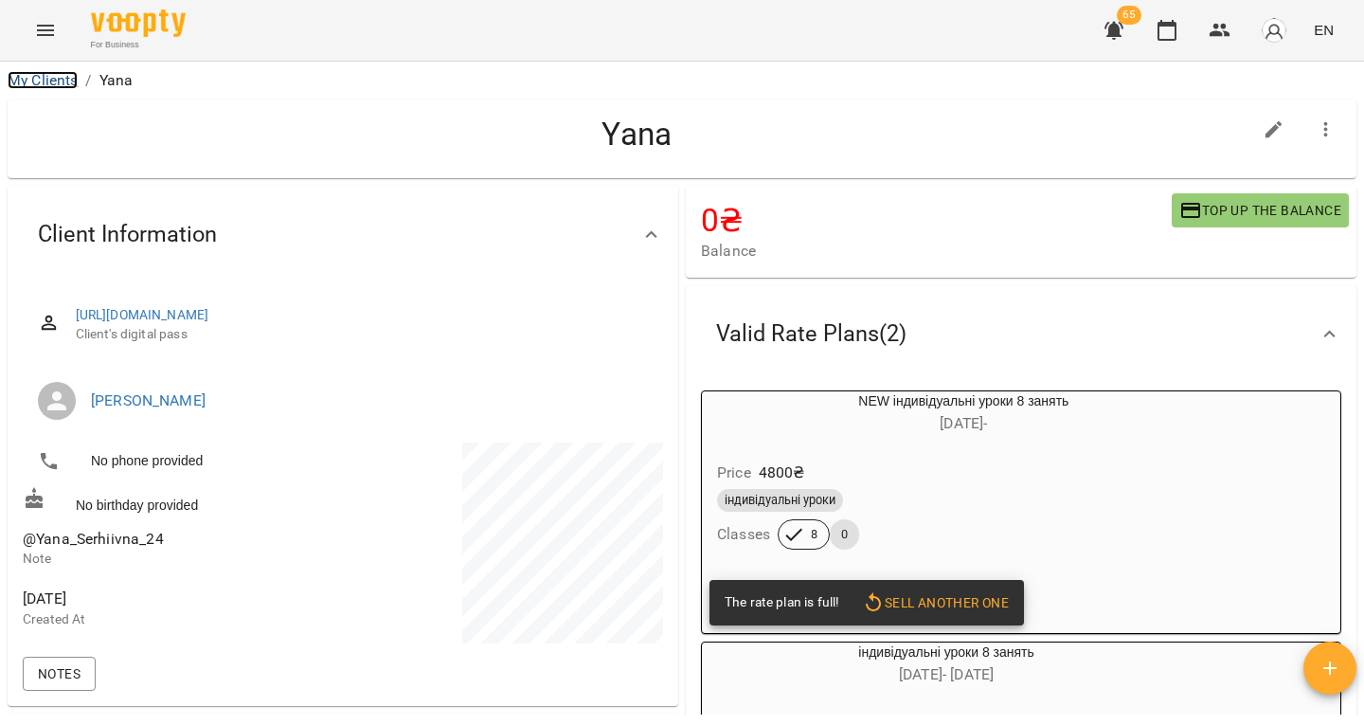
click at [70, 71] on link "My Clients" at bounding box center [43, 80] width 70 height 18
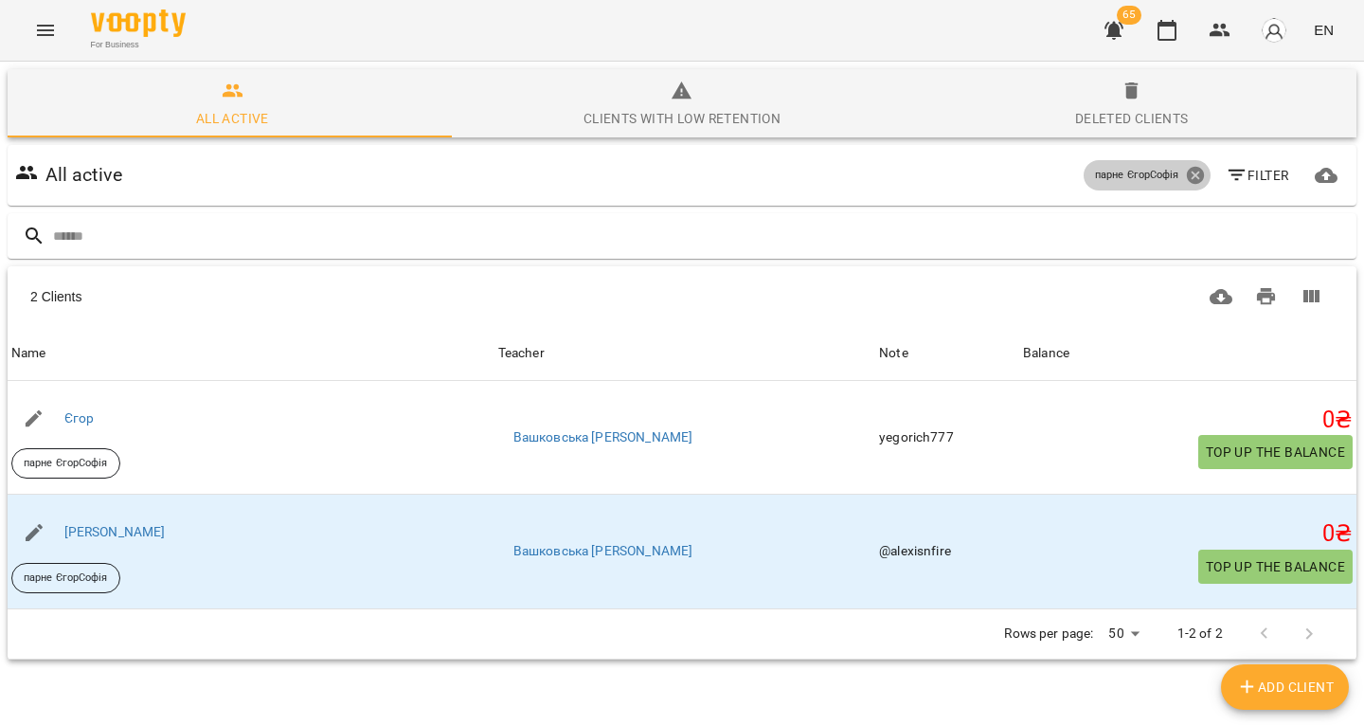
click at [1185, 167] on icon at bounding box center [1195, 175] width 21 height 21
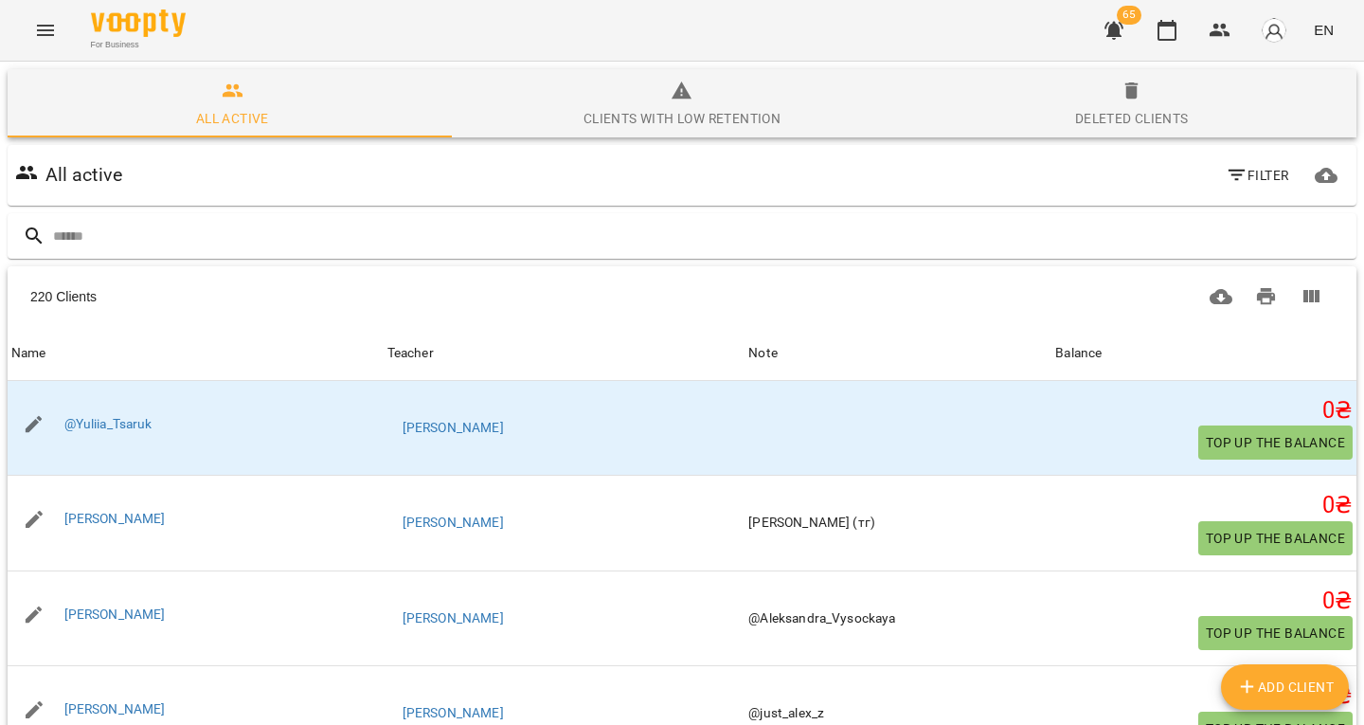
click at [1215, 168] on div "Filter" at bounding box center [1258, 175] width 86 height 42
click at [1226, 175] on icon "button" at bounding box center [1237, 175] width 23 height 23
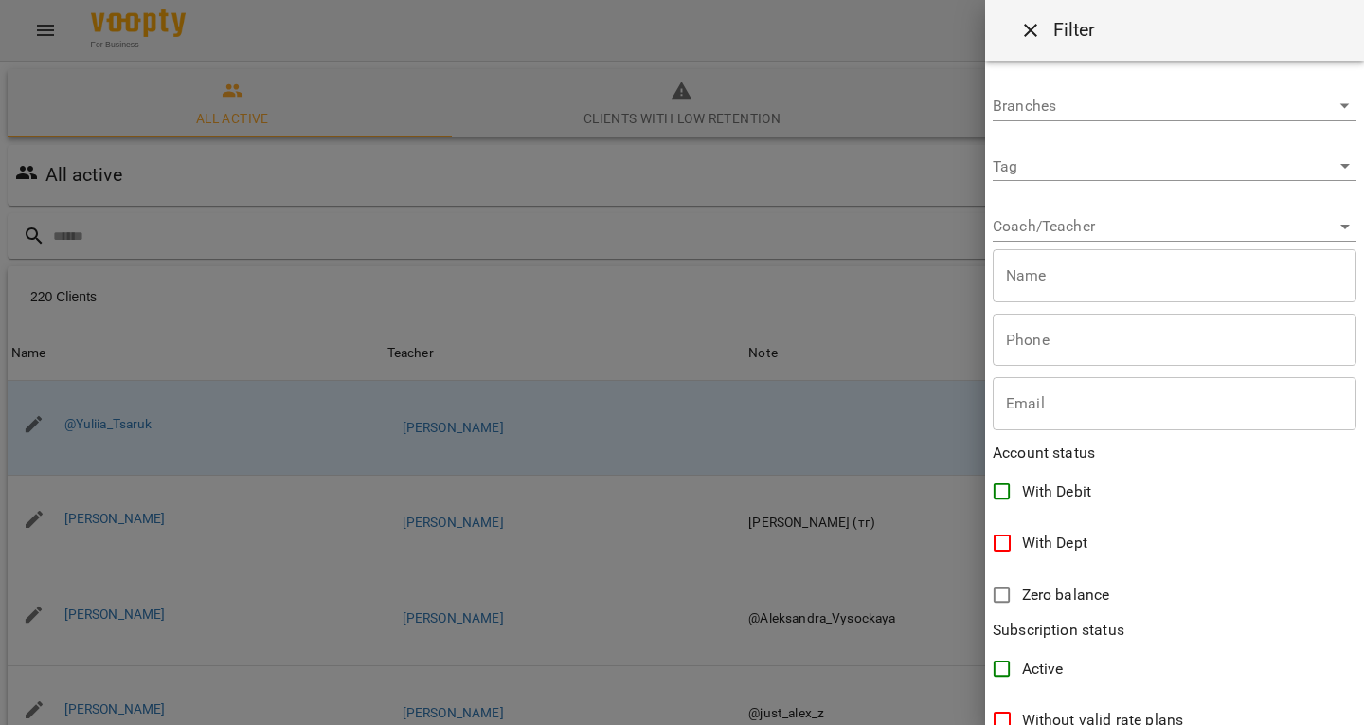
click at [1045, 209] on div "Coach/Teacher ​" at bounding box center [1175, 218] width 364 height 45
click at [1044, 216] on body "For Business 65 EN All active Clients with low retention Deleted clients All ac…" at bounding box center [682, 495] width 1364 height 990
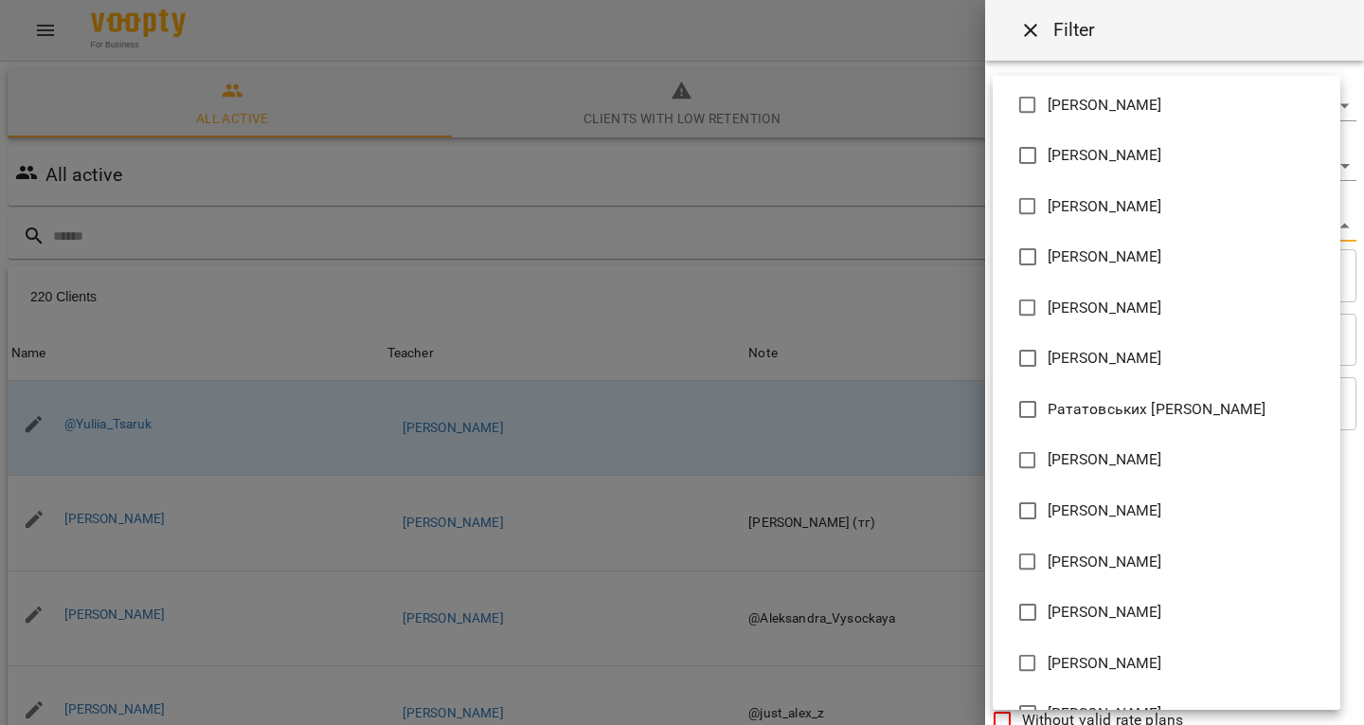
scroll to position [1056, 0]
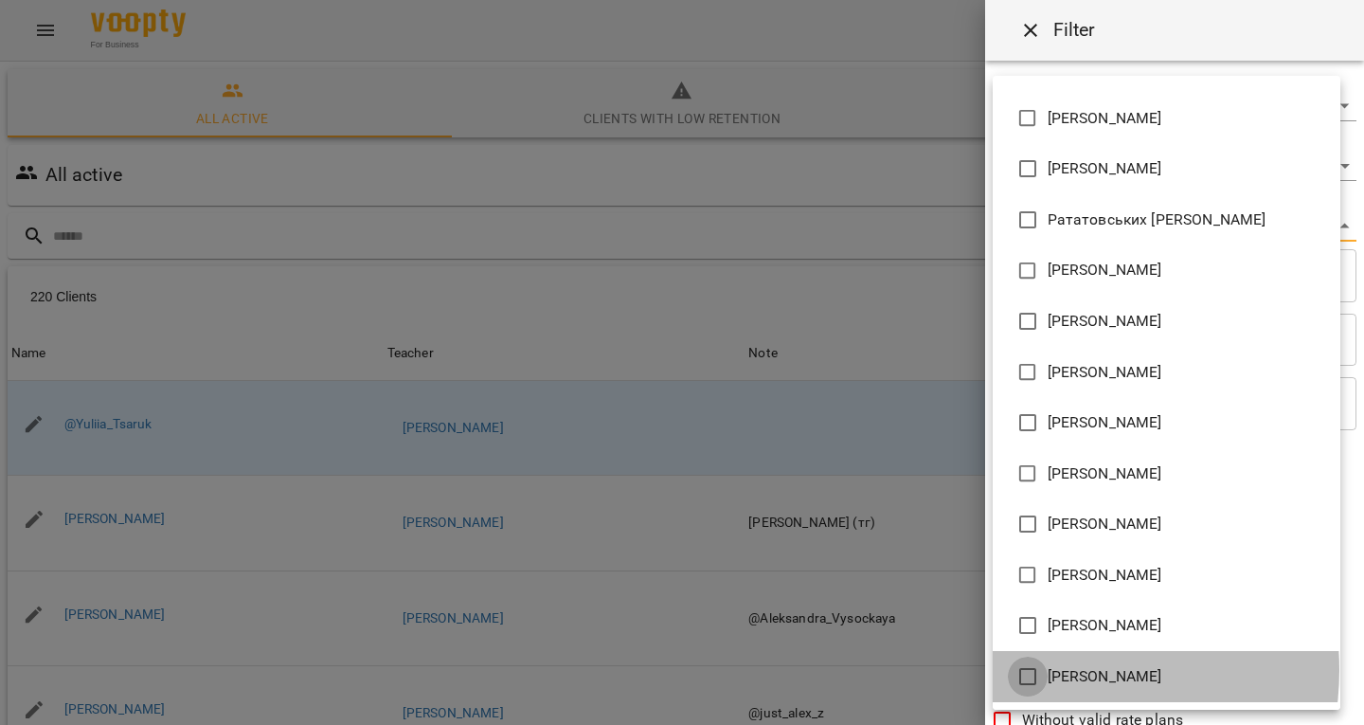
type input "**********"
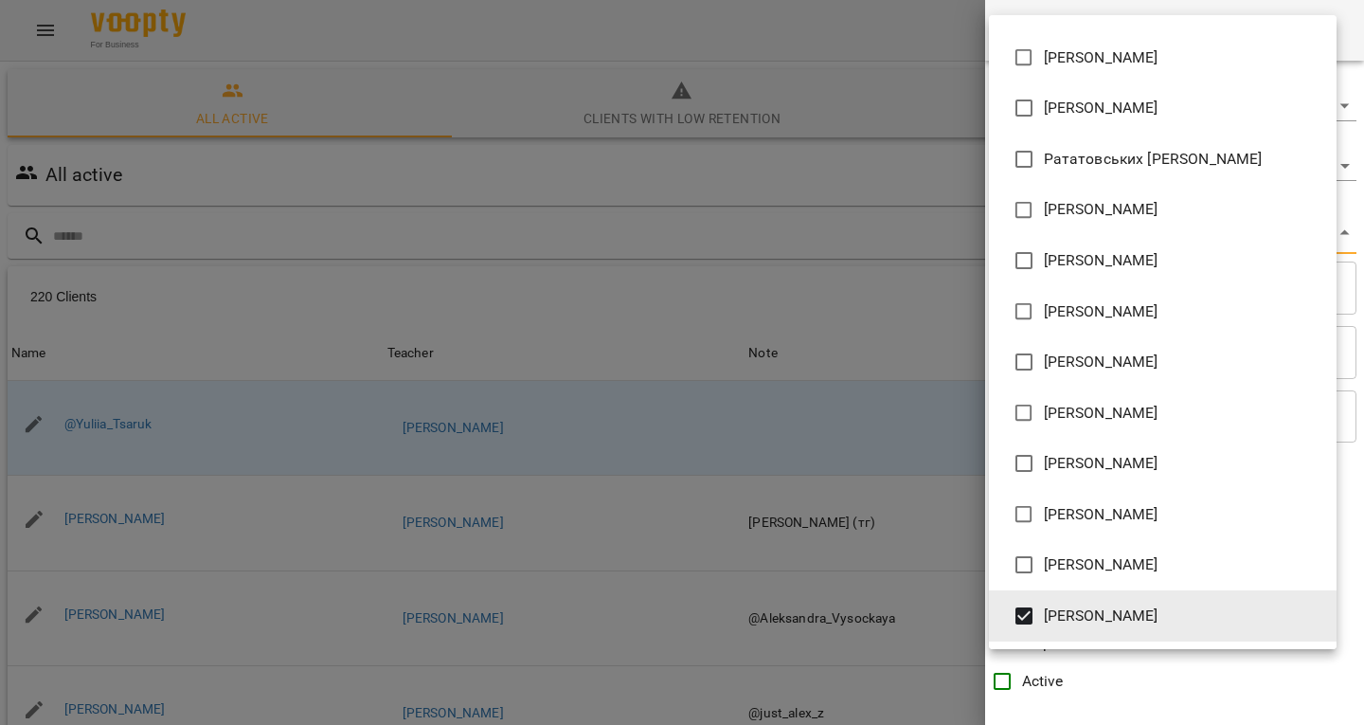
click at [769, 213] on div at bounding box center [682, 362] width 1364 height 725
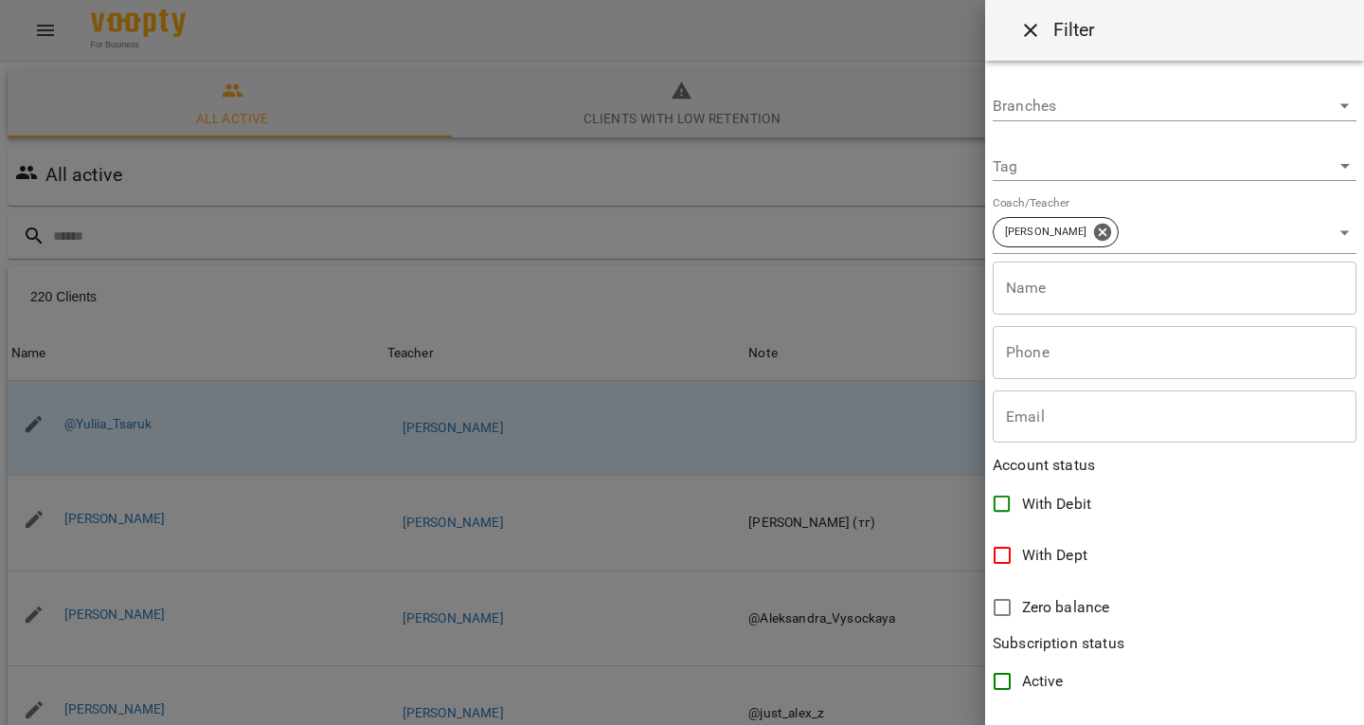
click at [769, 213] on div "[PERSON_NAME] [PERSON_NAME] [PERSON_NAME] [PERSON_NAME] Бухарашвілі [PERSON_NAM…" at bounding box center [682, 362] width 1364 height 725
click at [769, 213] on div at bounding box center [682, 362] width 1364 height 725
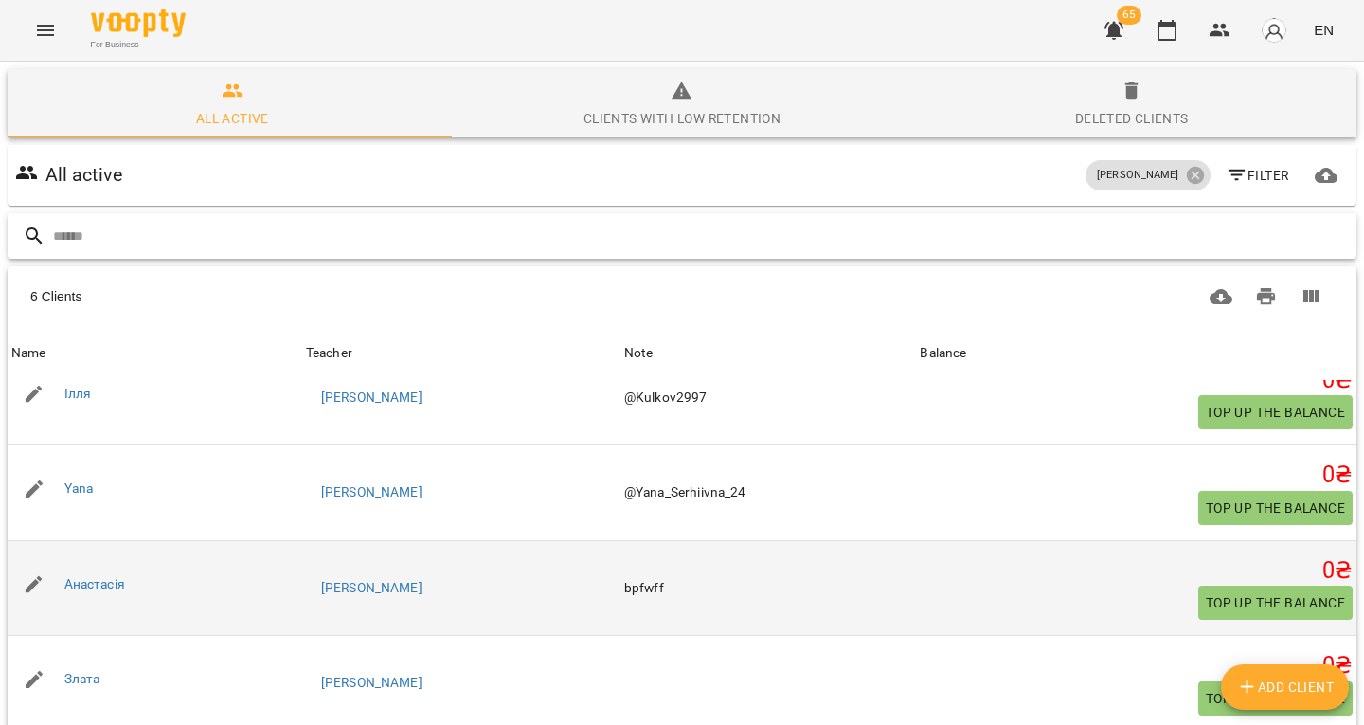
scroll to position [152, 0]
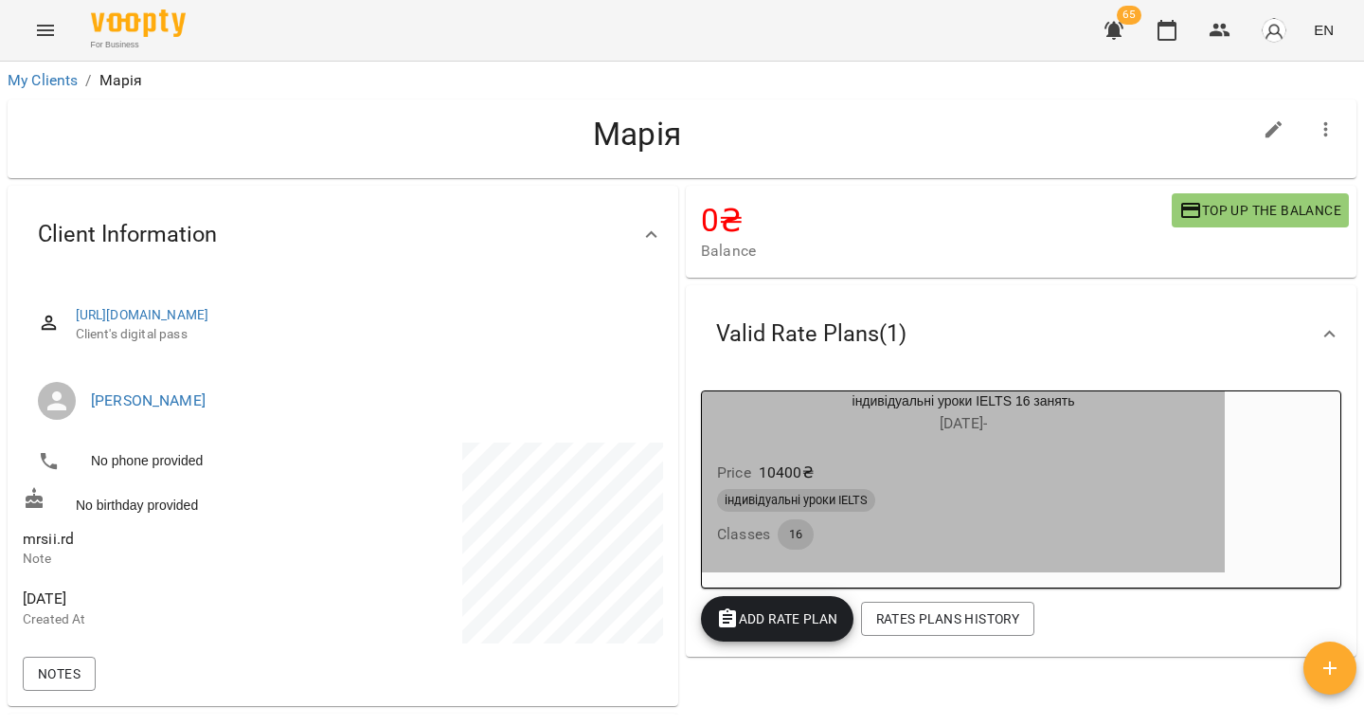
click at [1013, 488] on div "індивідуальні уроки IELTS" at bounding box center [963, 500] width 500 height 30
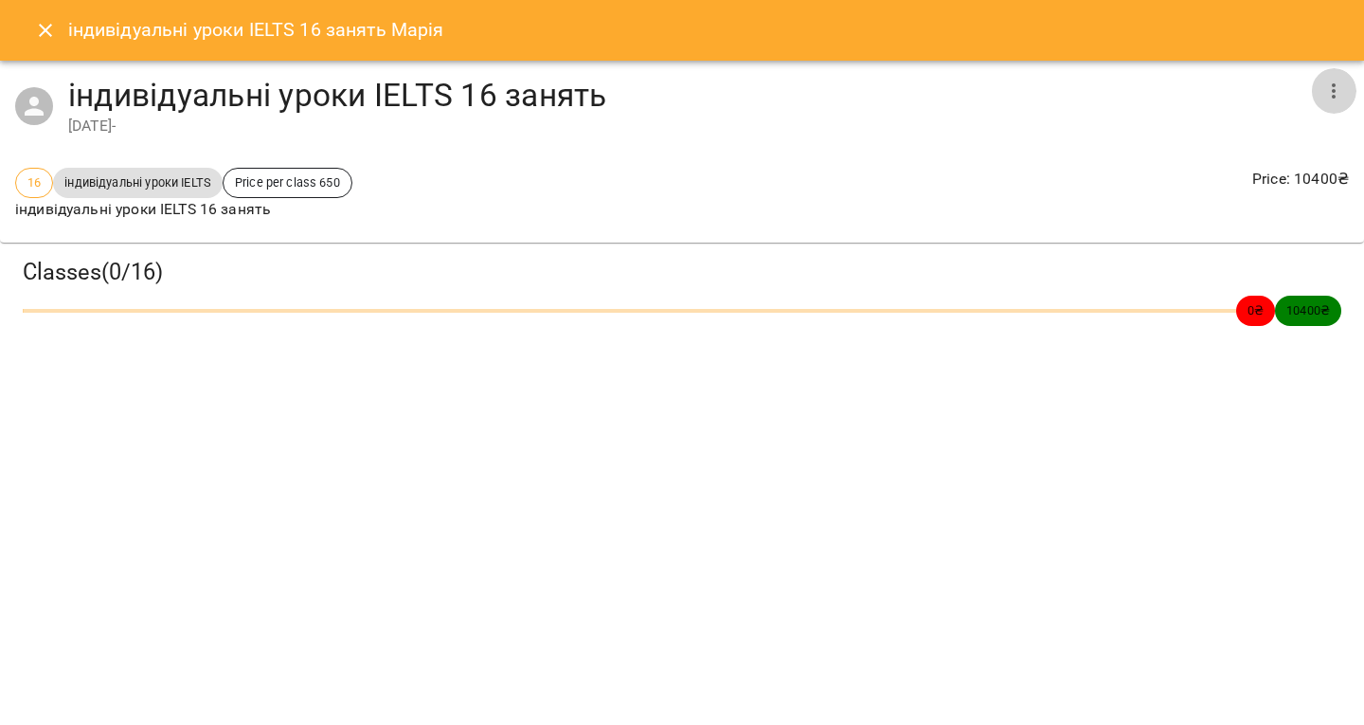
click at [1323, 89] on icon "button" at bounding box center [1334, 91] width 23 height 23
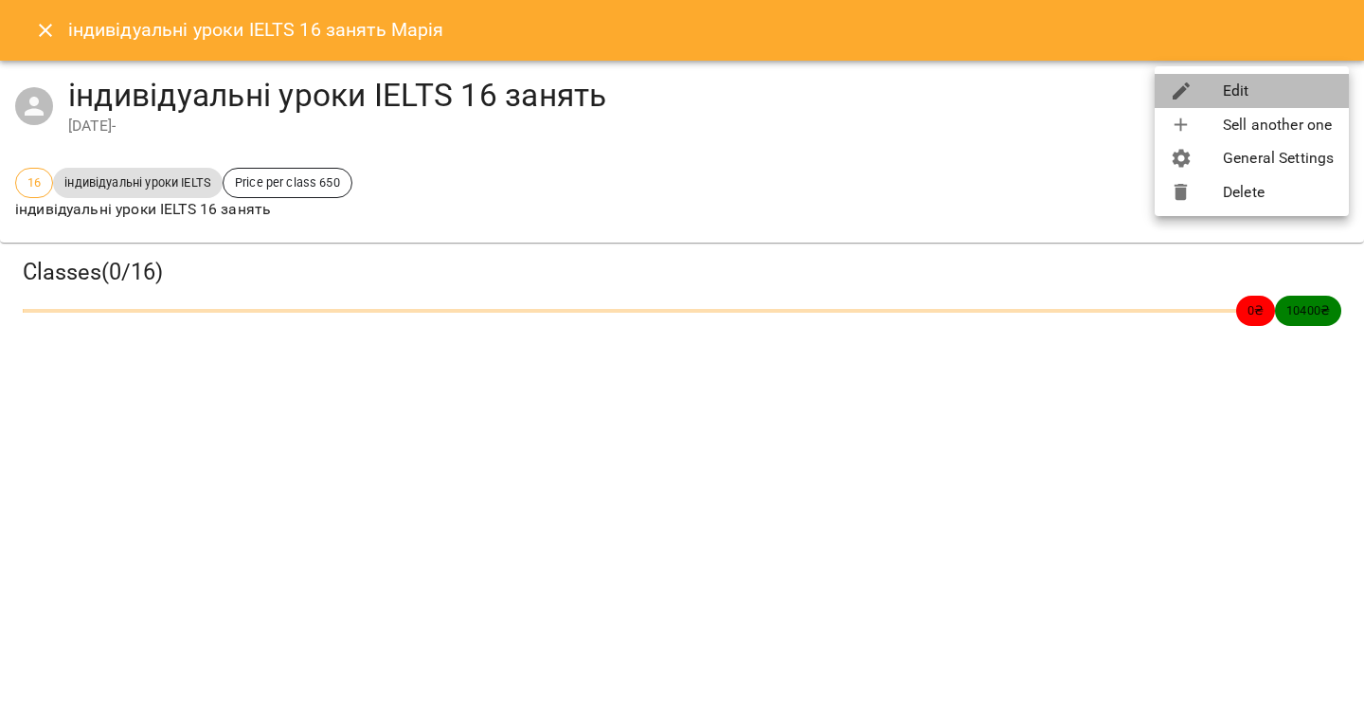
click at [1298, 92] on li "Edit" at bounding box center [1252, 91] width 194 height 34
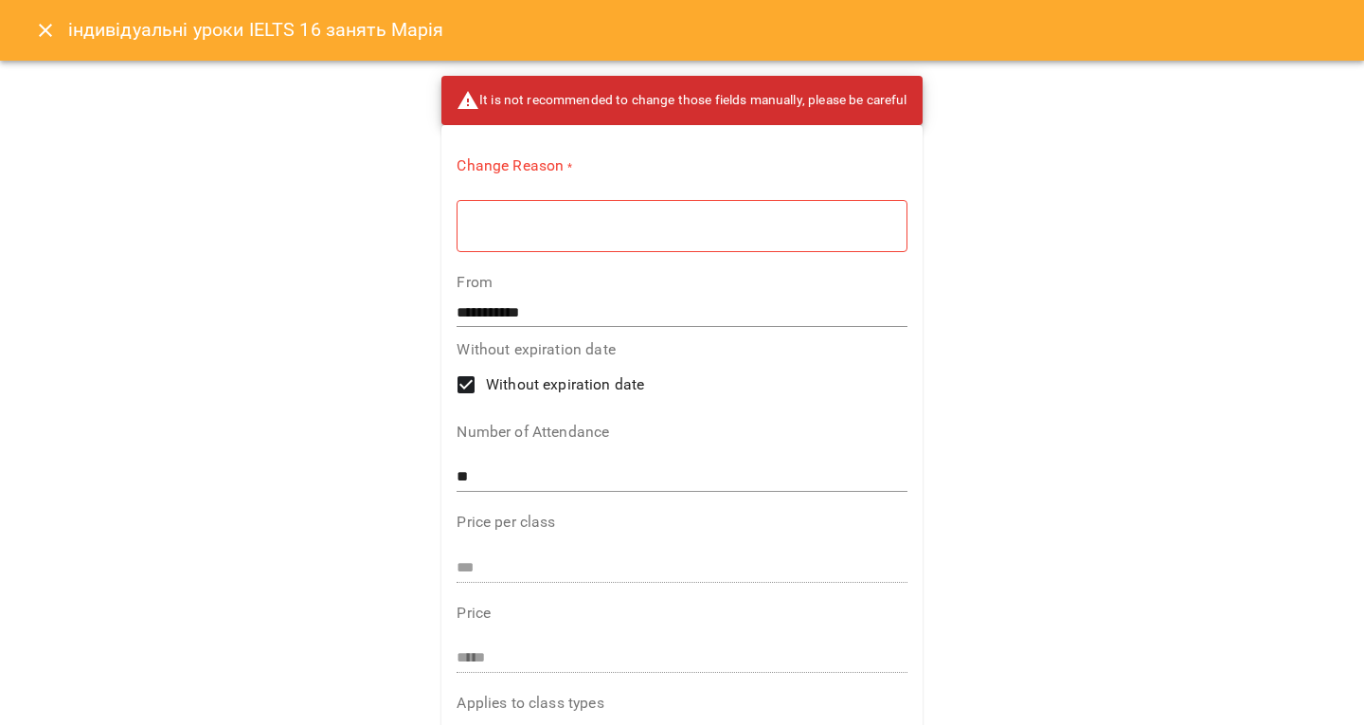
click at [648, 253] on div "Change Reason * * ​" at bounding box center [682, 207] width 450 height 105
click at [622, 239] on div "* ​" at bounding box center [682, 225] width 450 height 53
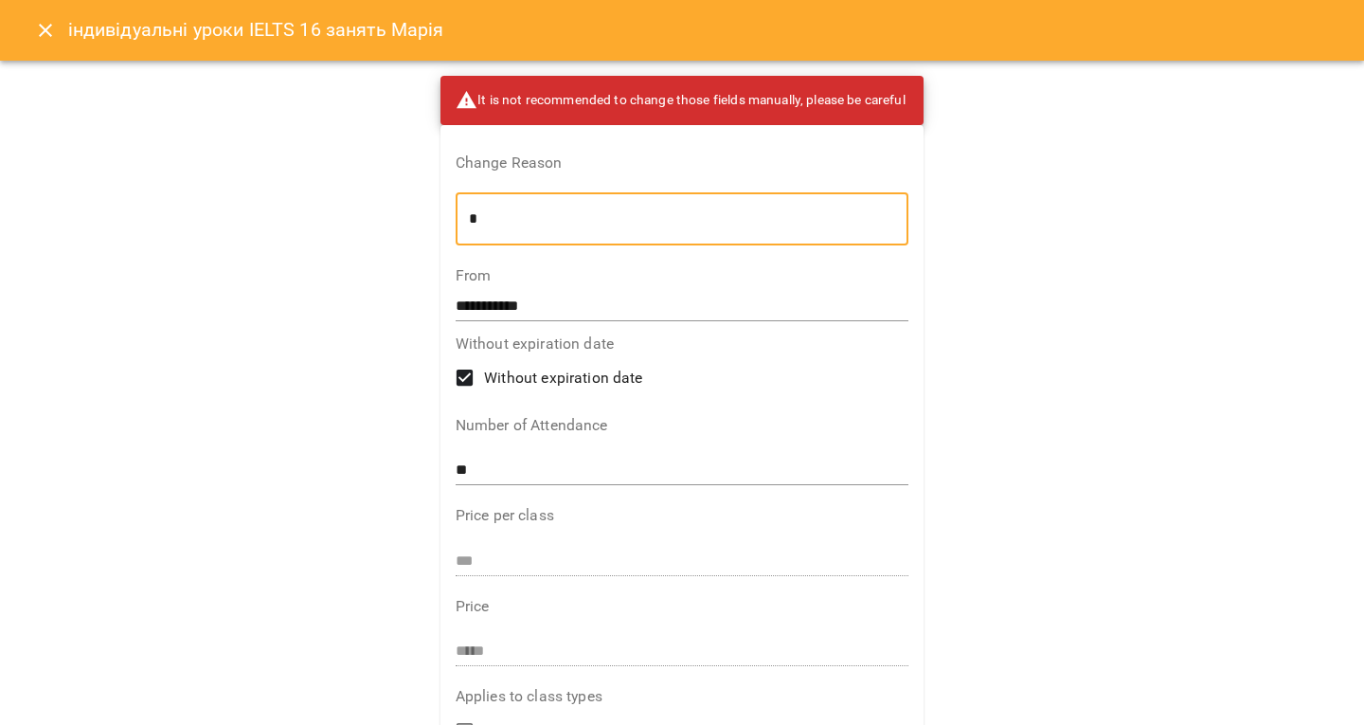
type textarea "*"
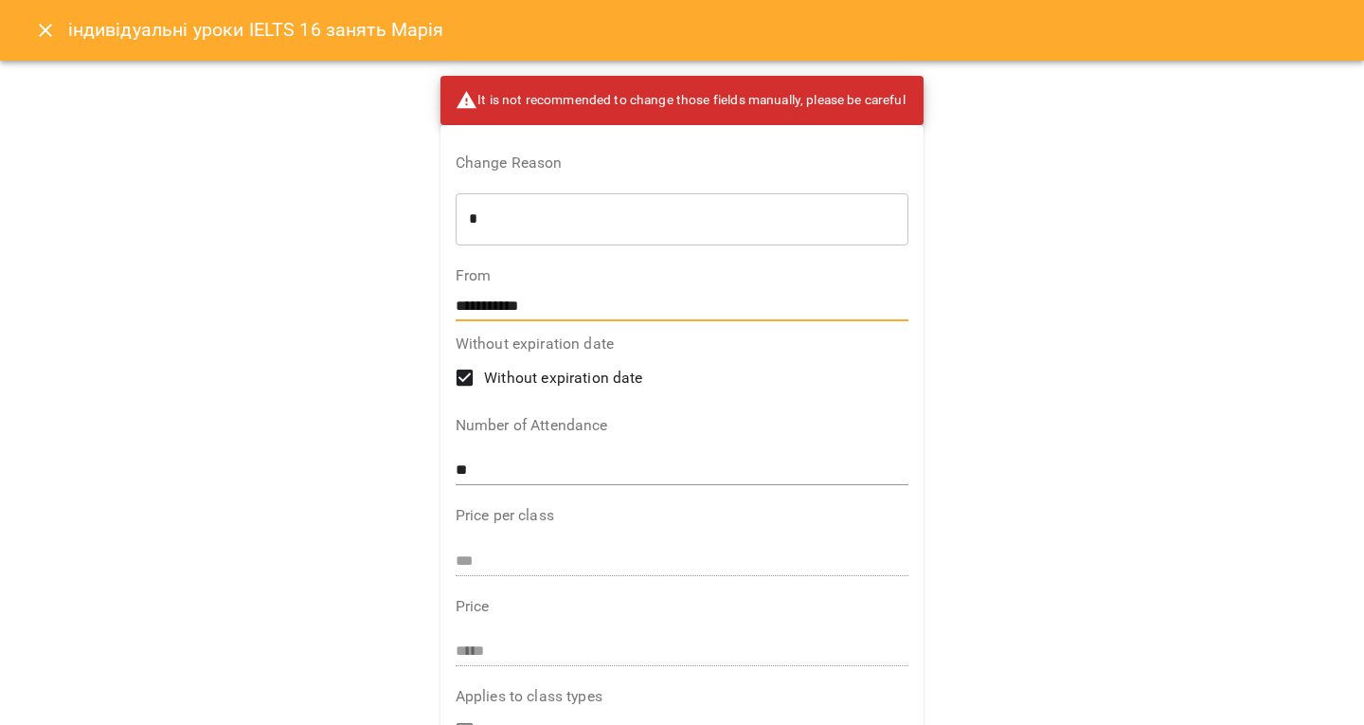
click at [507, 309] on input "**********" at bounding box center [683, 306] width 454 height 30
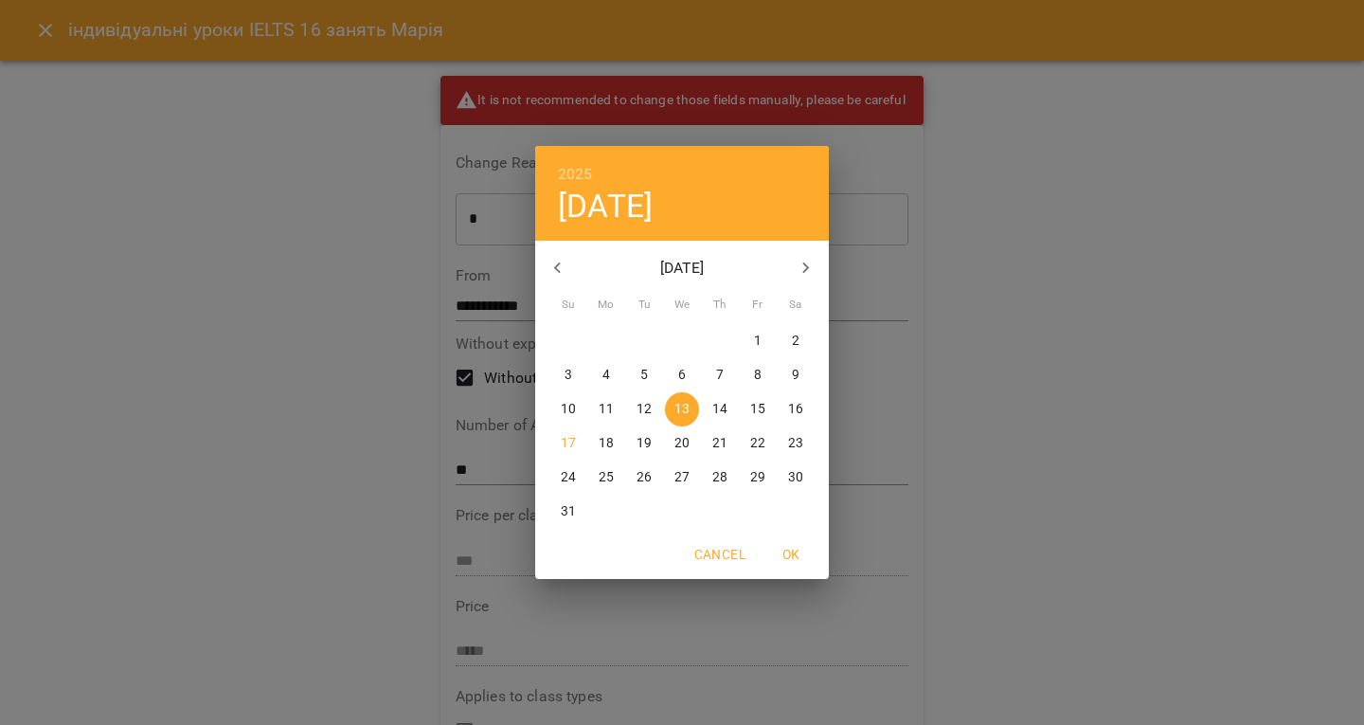
click at [605, 412] on p "11" at bounding box center [606, 409] width 15 height 19
type input "**********"
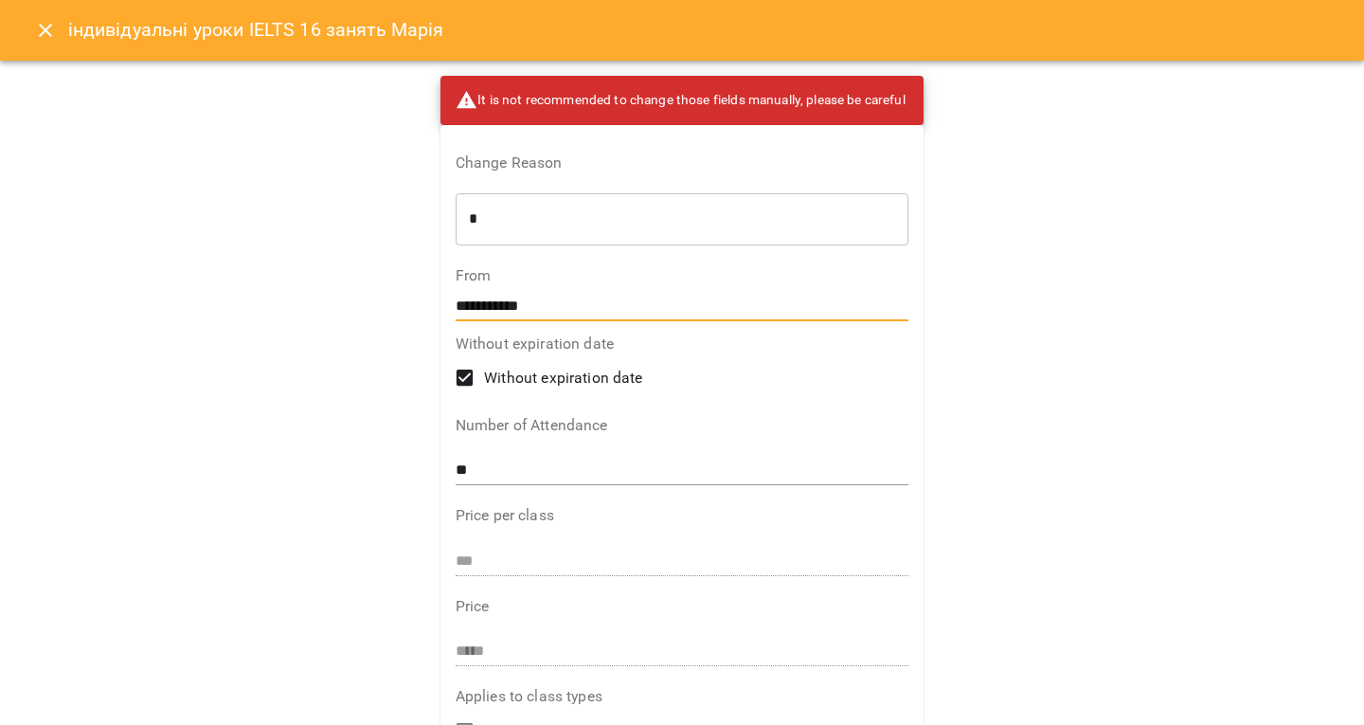
scroll to position [383, 0]
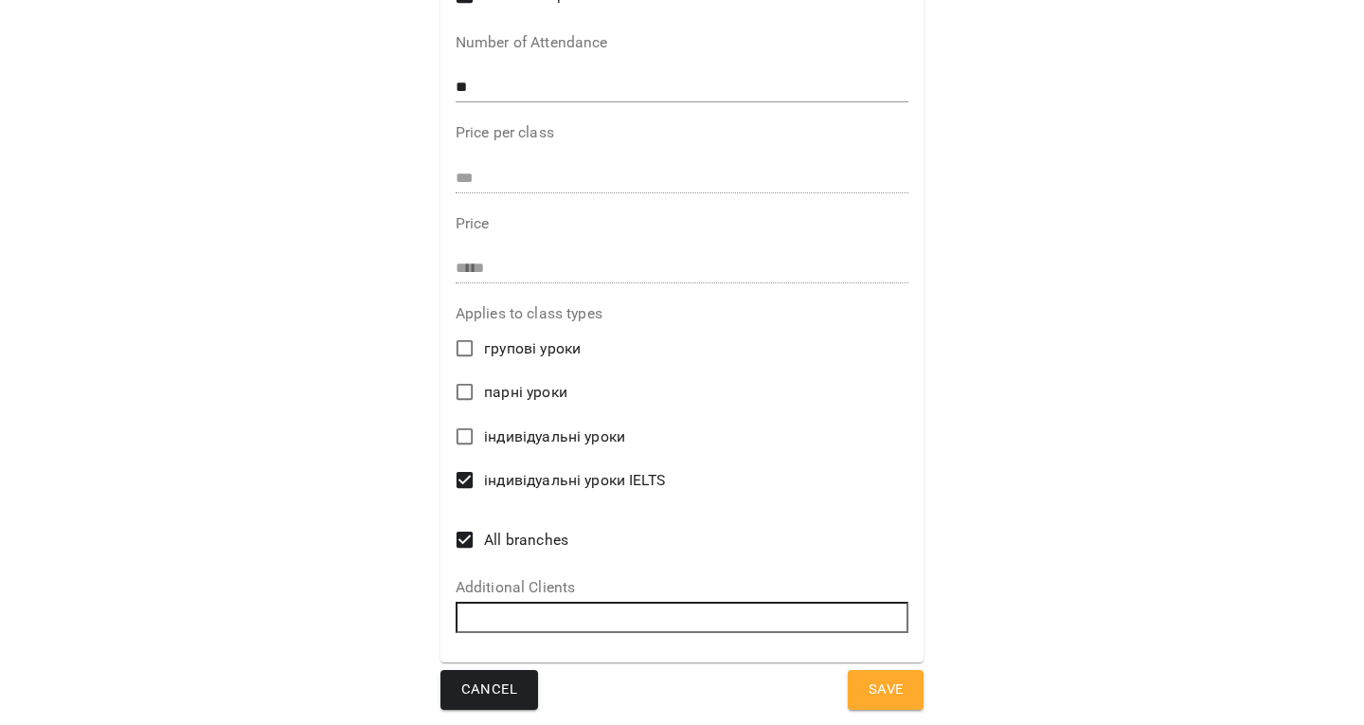
click at [875, 698] on span "Save" at bounding box center [886, 689] width 35 height 25
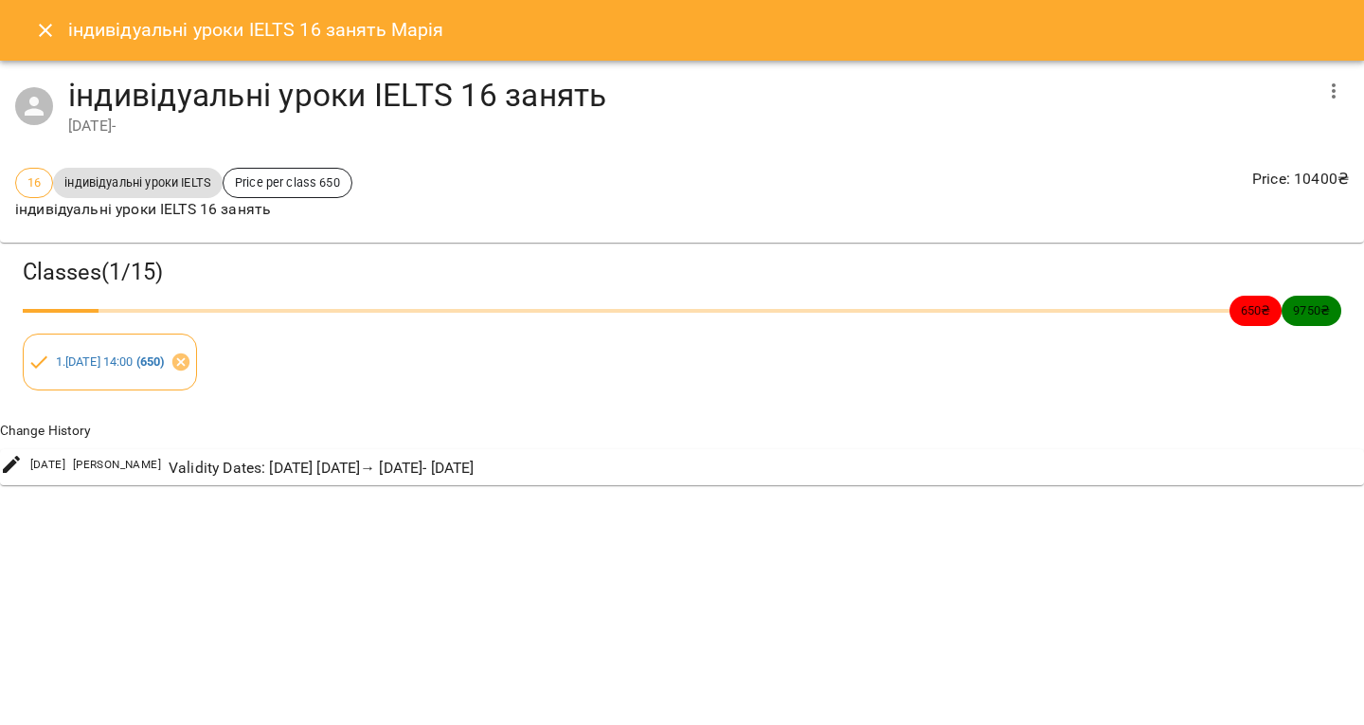
click at [25, 33] on button "Close" at bounding box center [45, 30] width 45 height 45
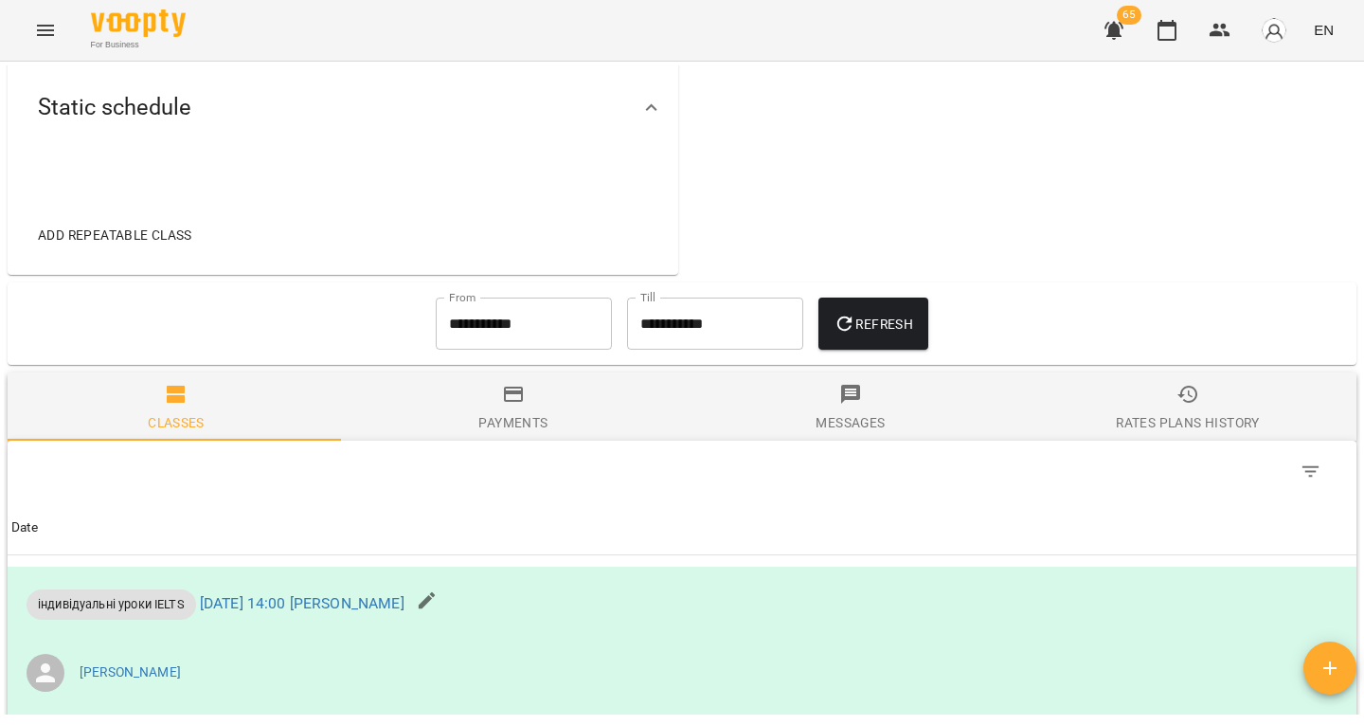
scroll to position [656, 0]
click at [442, 309] on input "**********" at bounding box center [524, 323] width 176 height 53
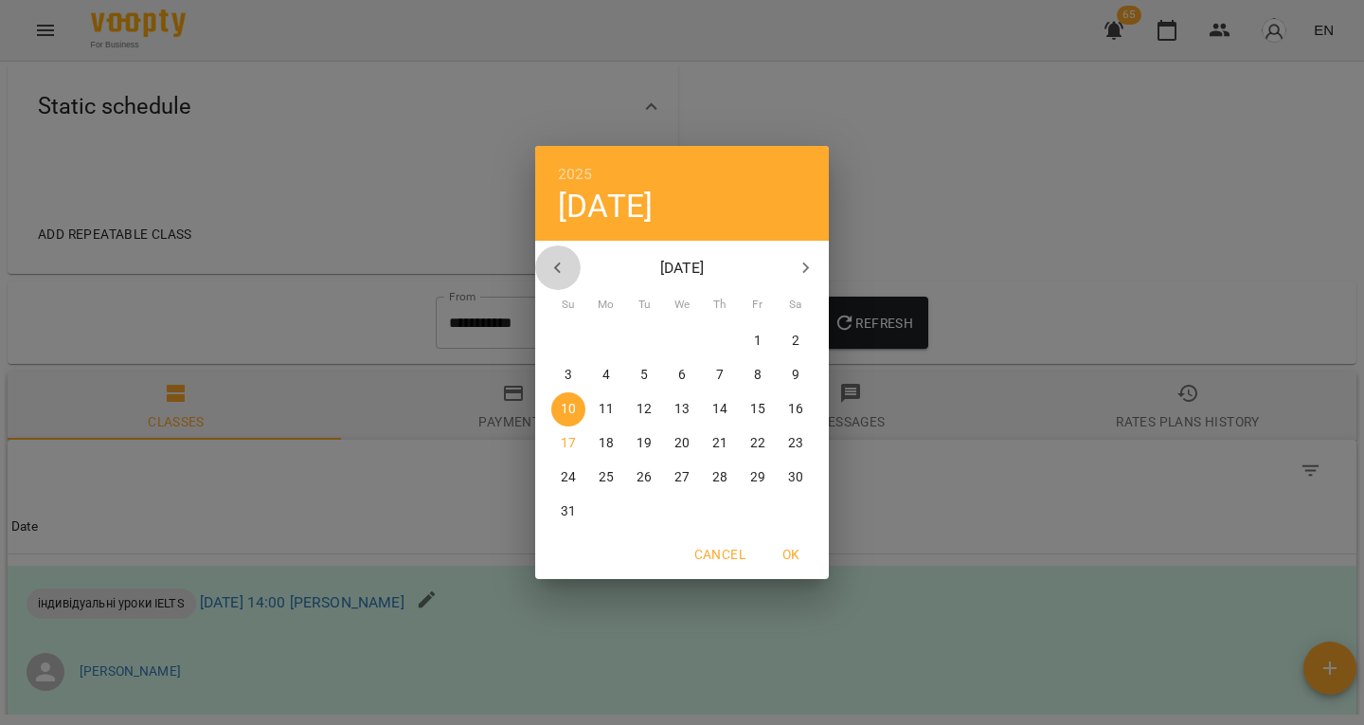
click at [550, 268] on icon "button" at bounding box center [558, 268] width 23 height 23
click at [631, 440] on span "22" at bounding box center [644, 443] width 34 height 19
type input "**********"
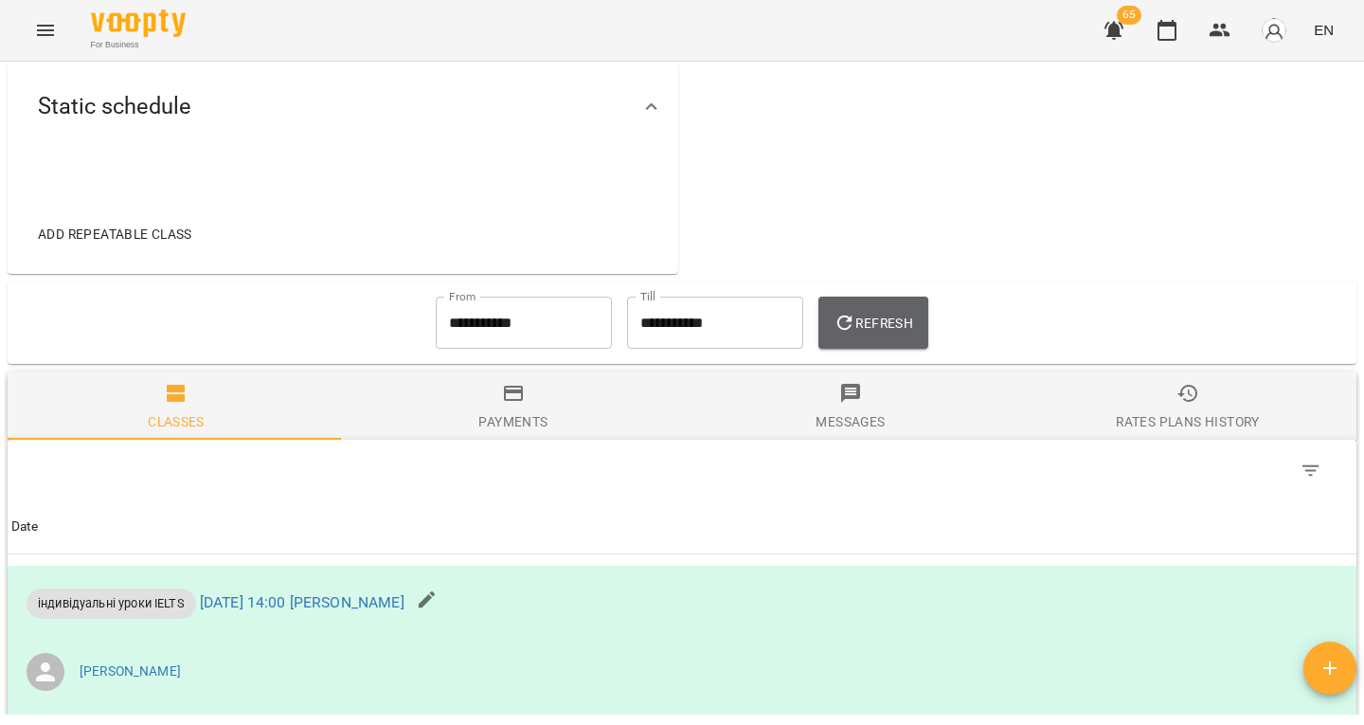
click at [898, 322] on span "Refresh" at bounding box center [874, 323] width 80 height 23
